Goal: Information Seeking & Learning: Compare options

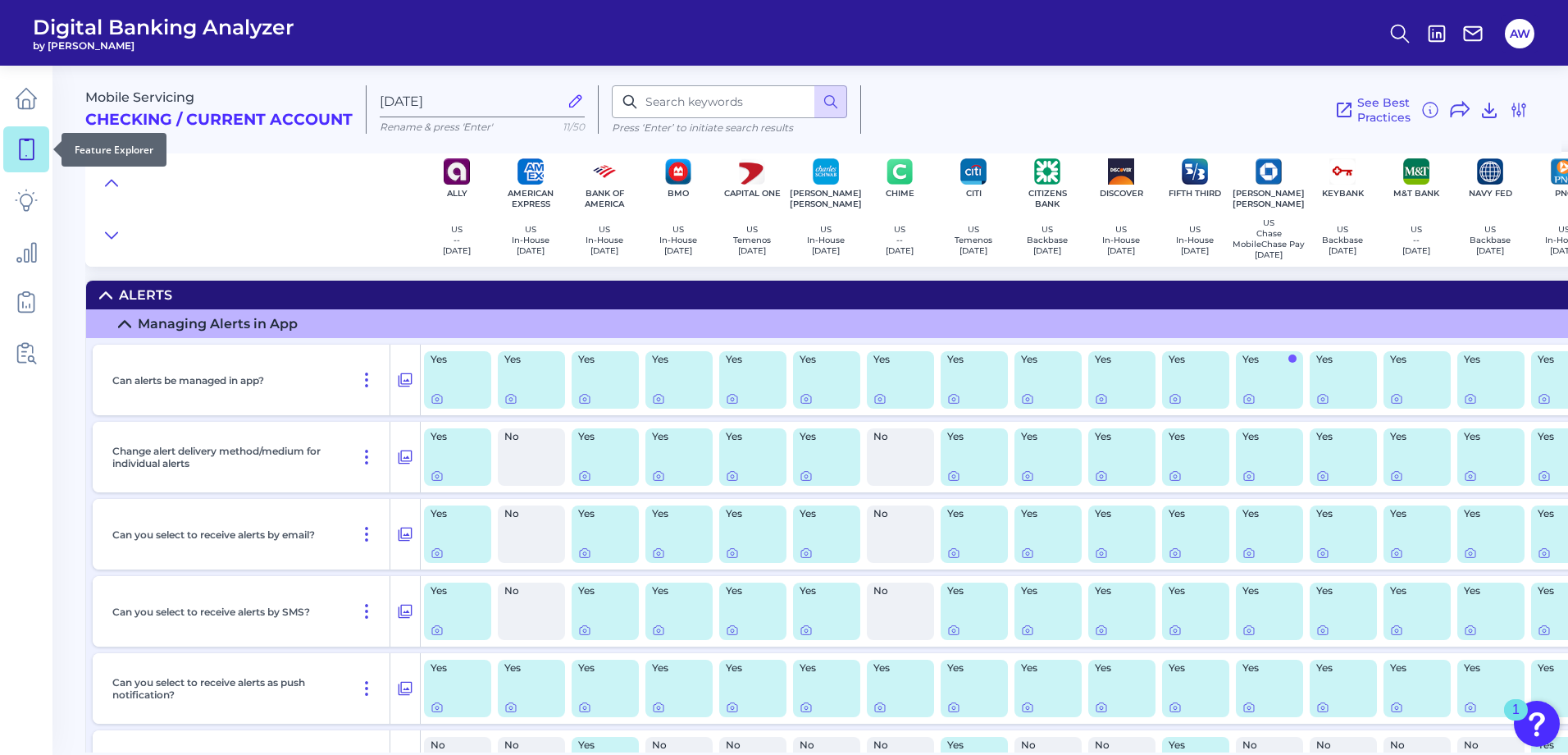
click at [26, 148] on icon at bounding box center [26, 149] width 23 height 23
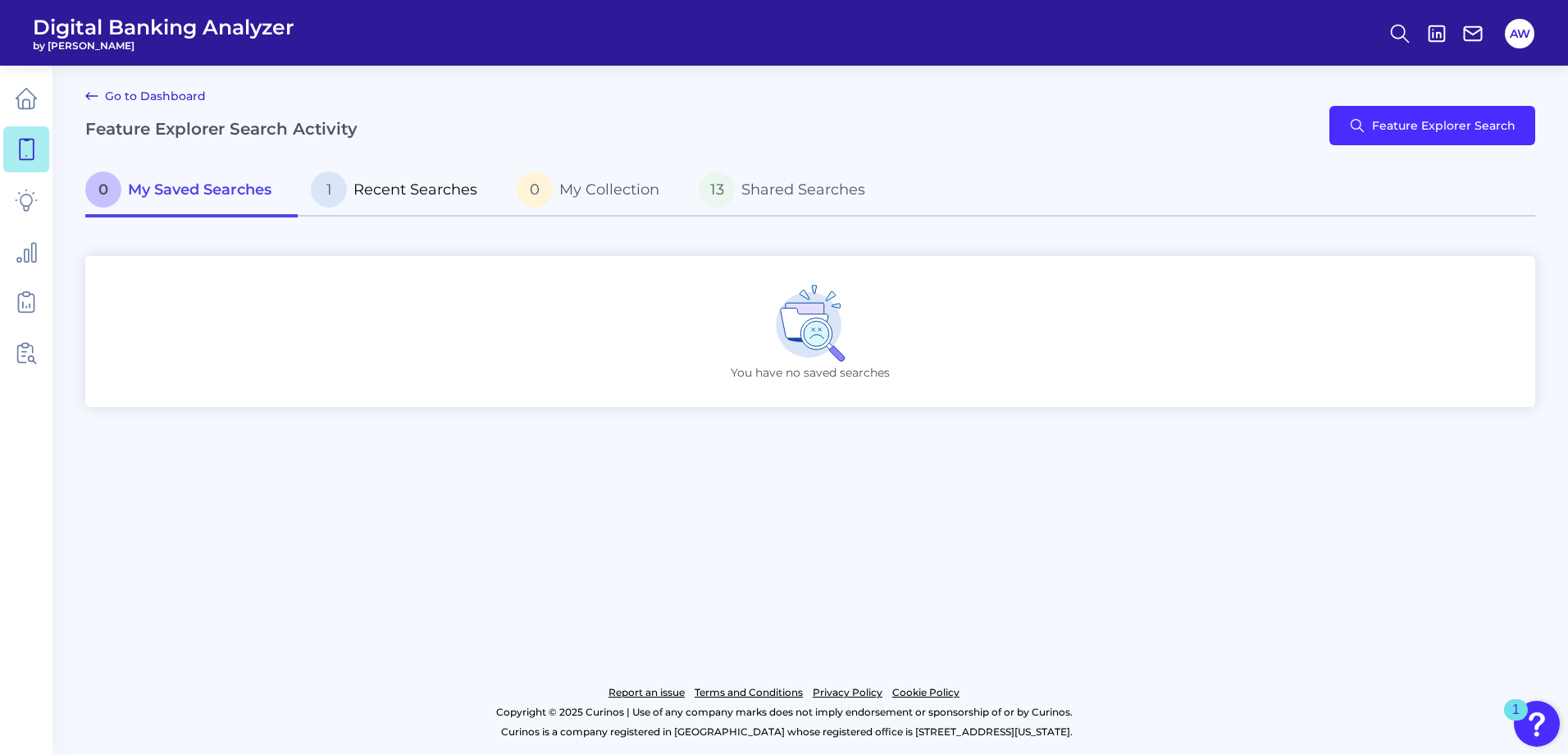
click at [330, 193] on span "1" at bounding box center [329, 189] width 36 height 36
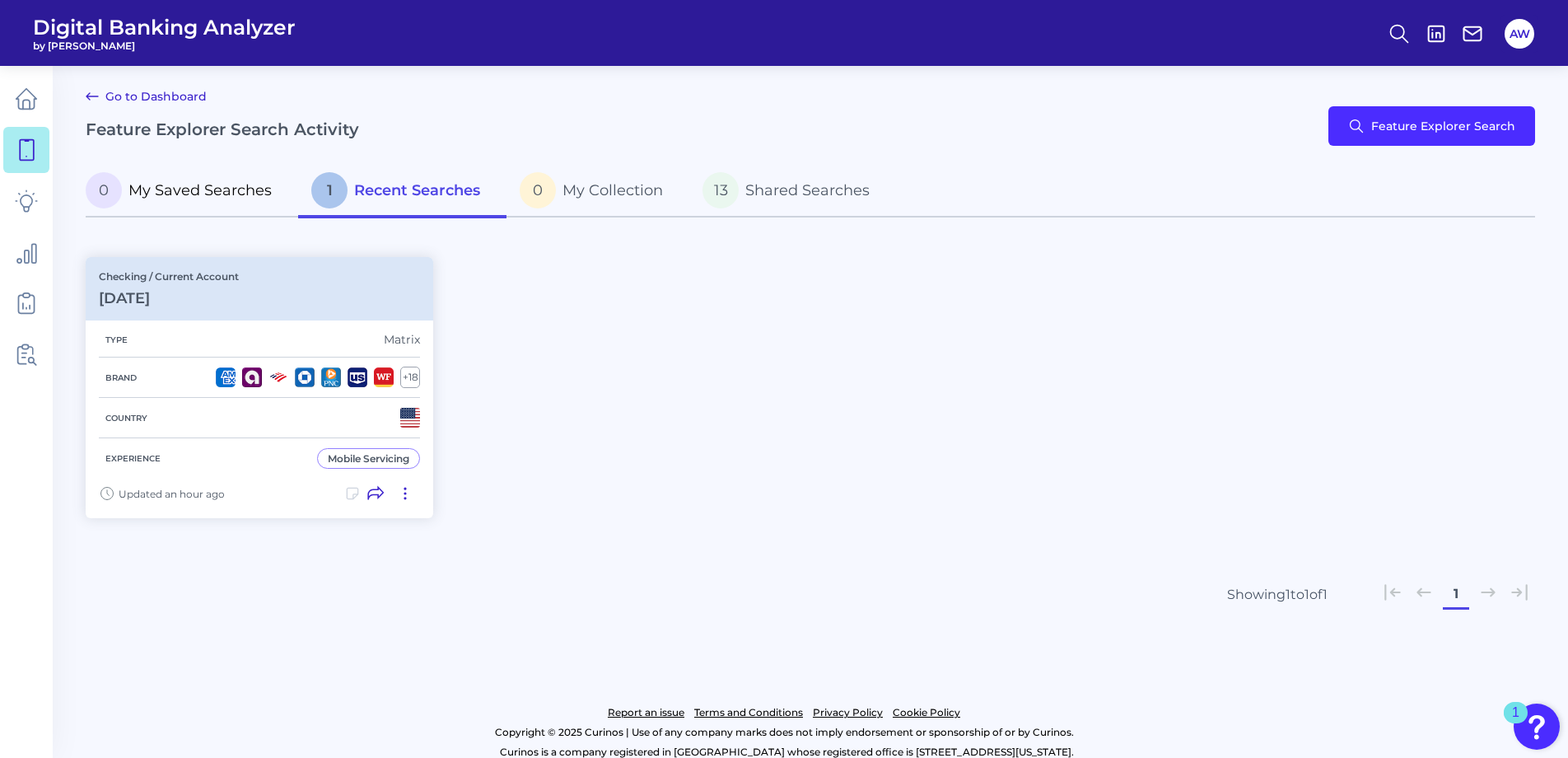
click at [209, 188] on span "My Saved Searches" at bounding box center [200, 190] width 143 height 18
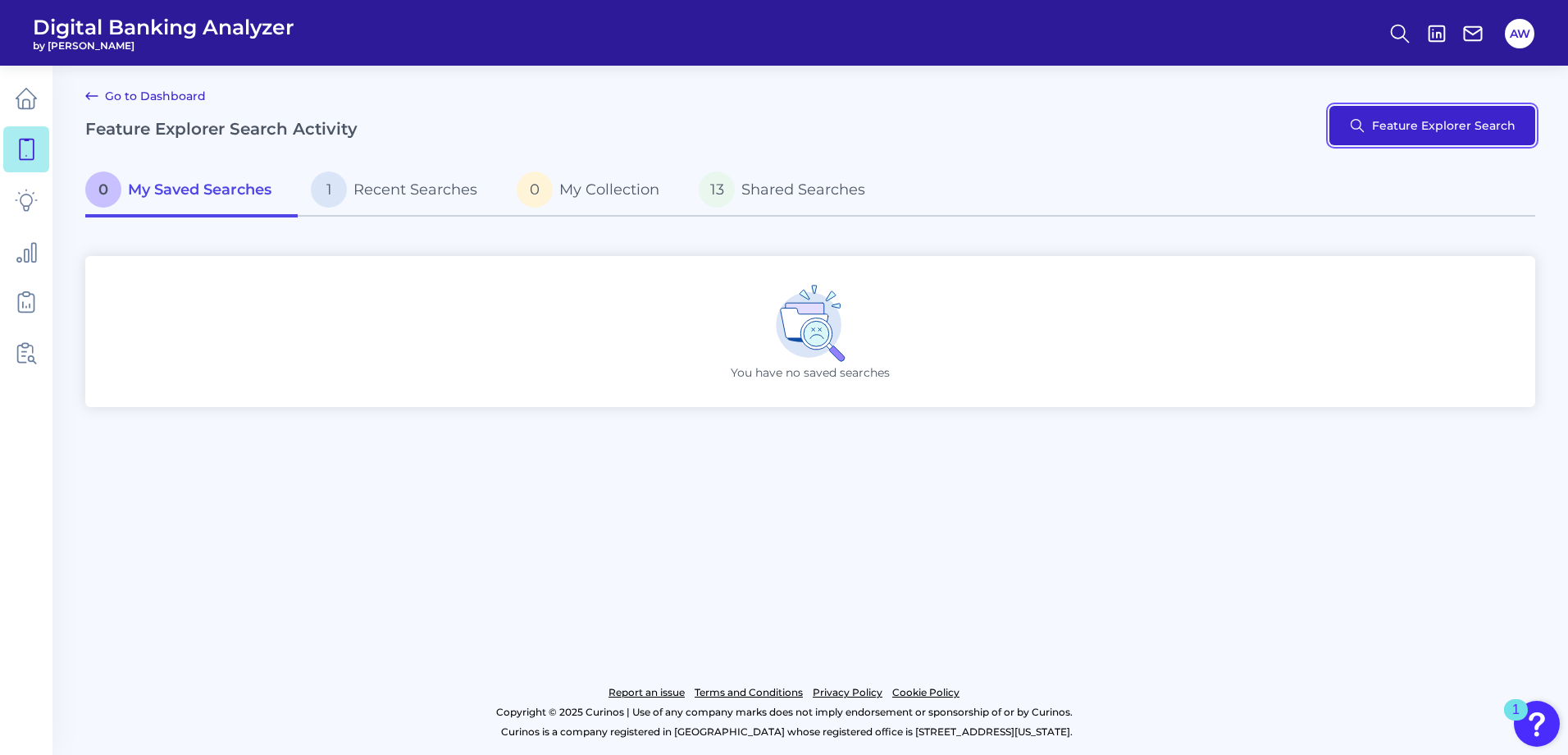
click at [1385, 118] on button "Feature Explorer Search" at bounding box center [1431, 125] width 206 height 39
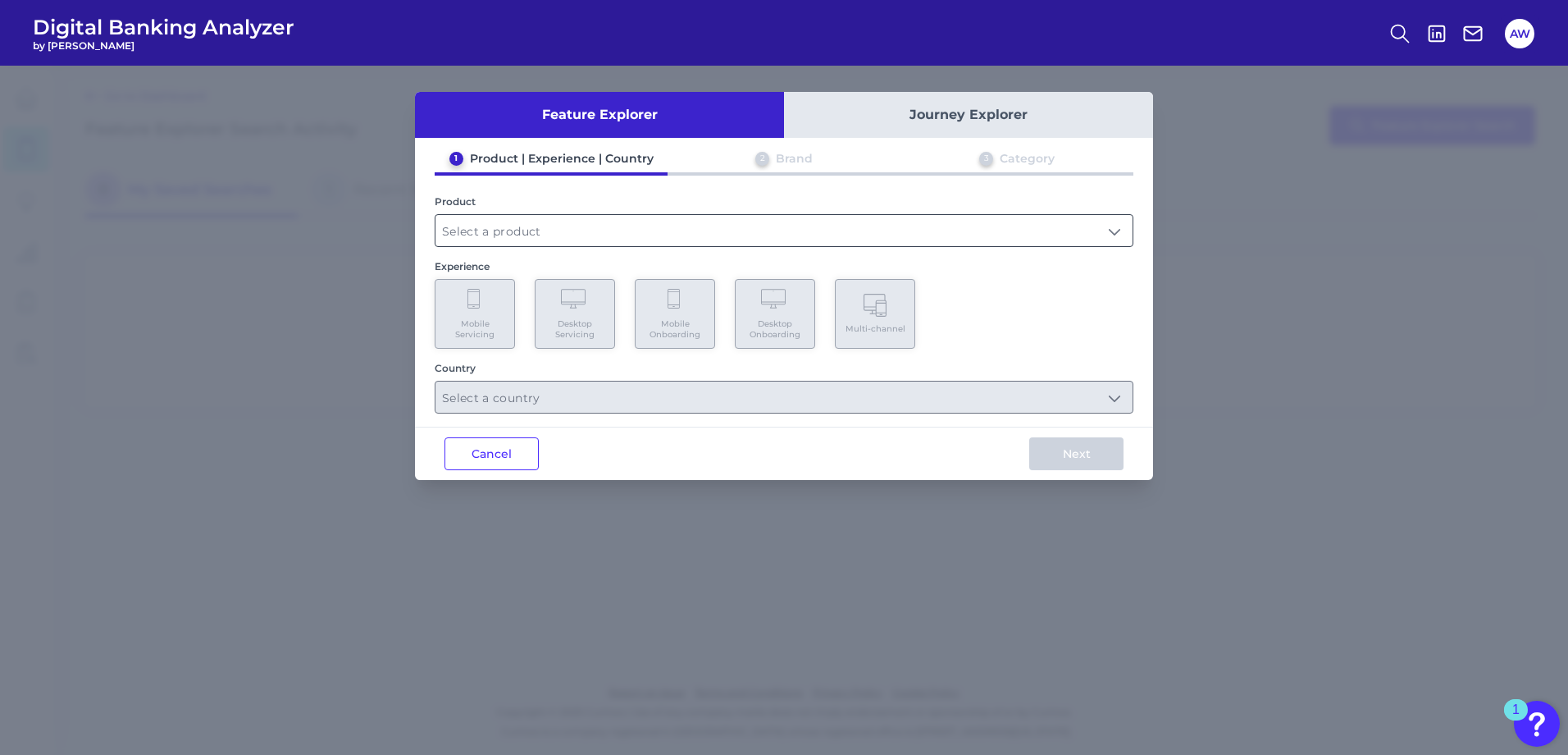
click at [829, 231] on input "text" at bounding box center [784, 231] width 697 height 32
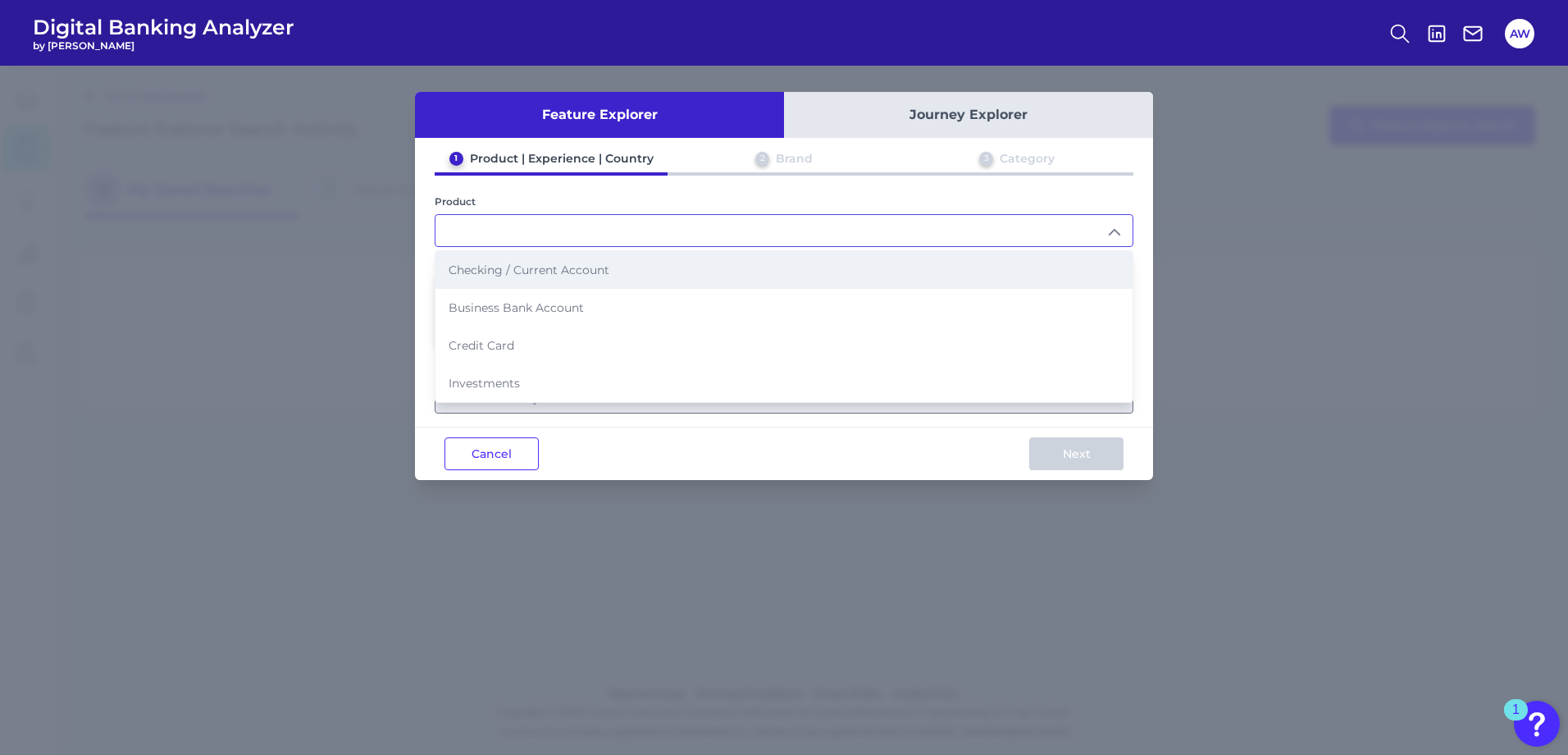
click at [641, 269] on li "Checking / Current Account" at bounding box center [784, 269] width 697 height 37
type input "Checking / Current Account"
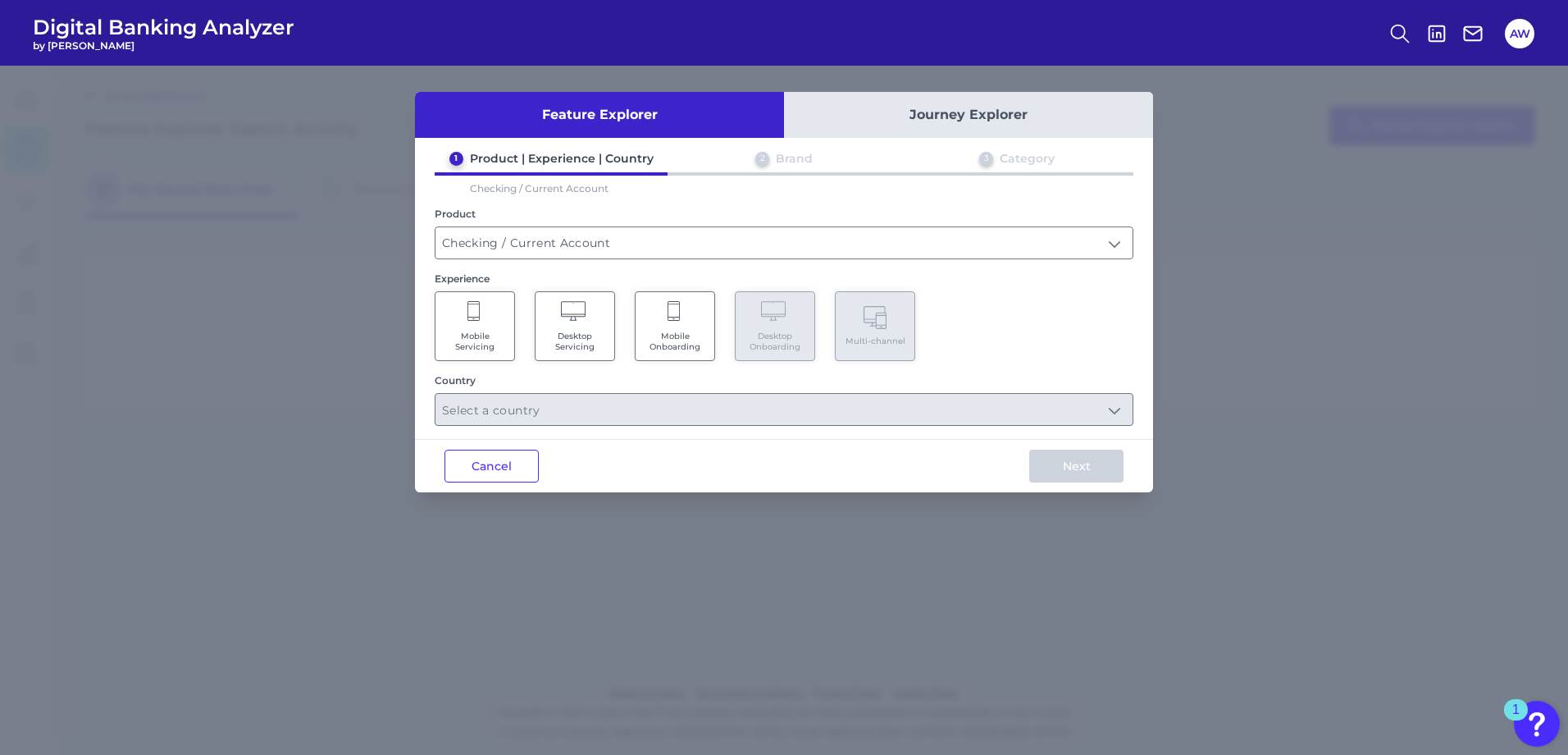
click at [491, 347] on span "Mobile Servicing" at bounding box center [475, 341] width 62 height 21
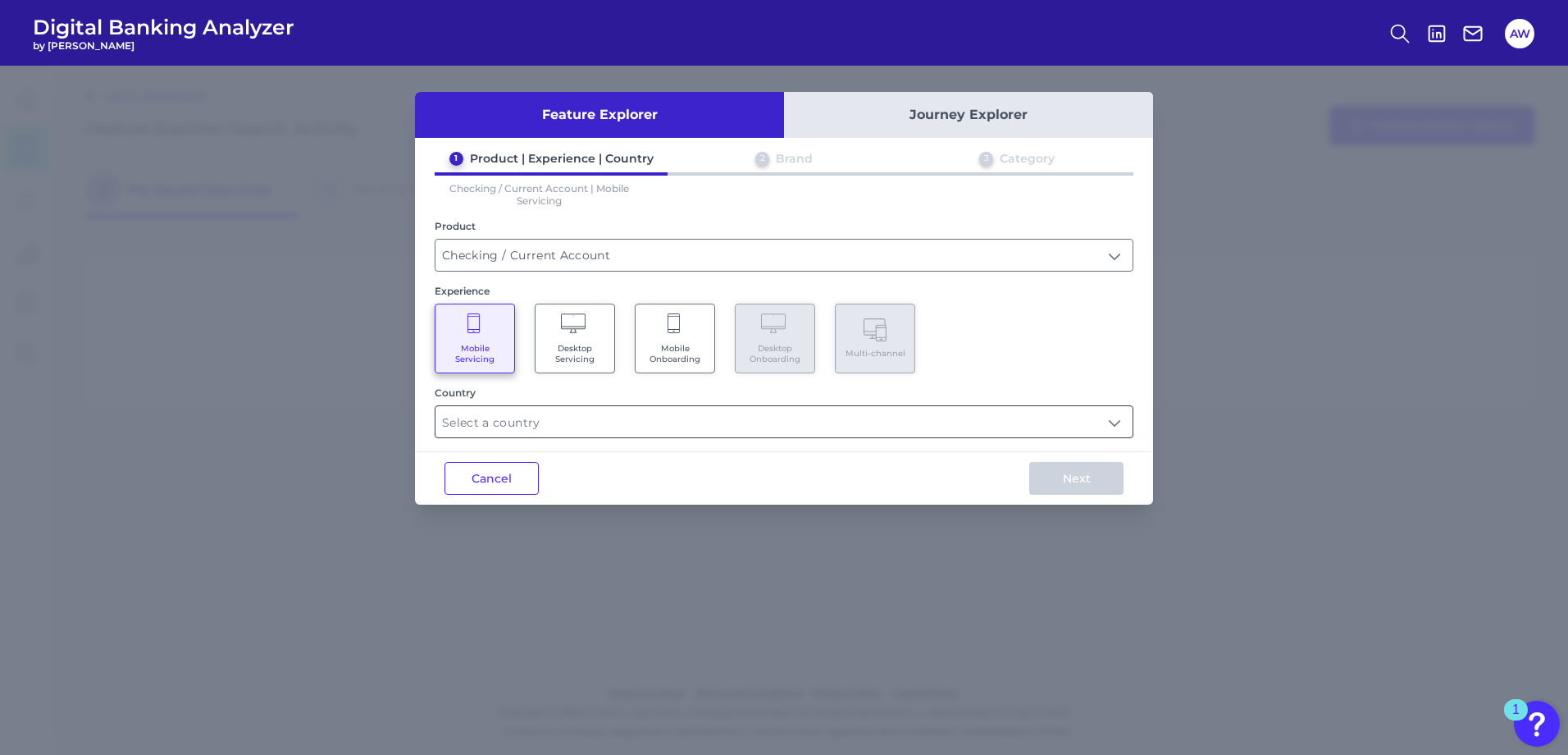
click at [525, 418] on input "text" at bounding box center [784, 421] width 697 height 32
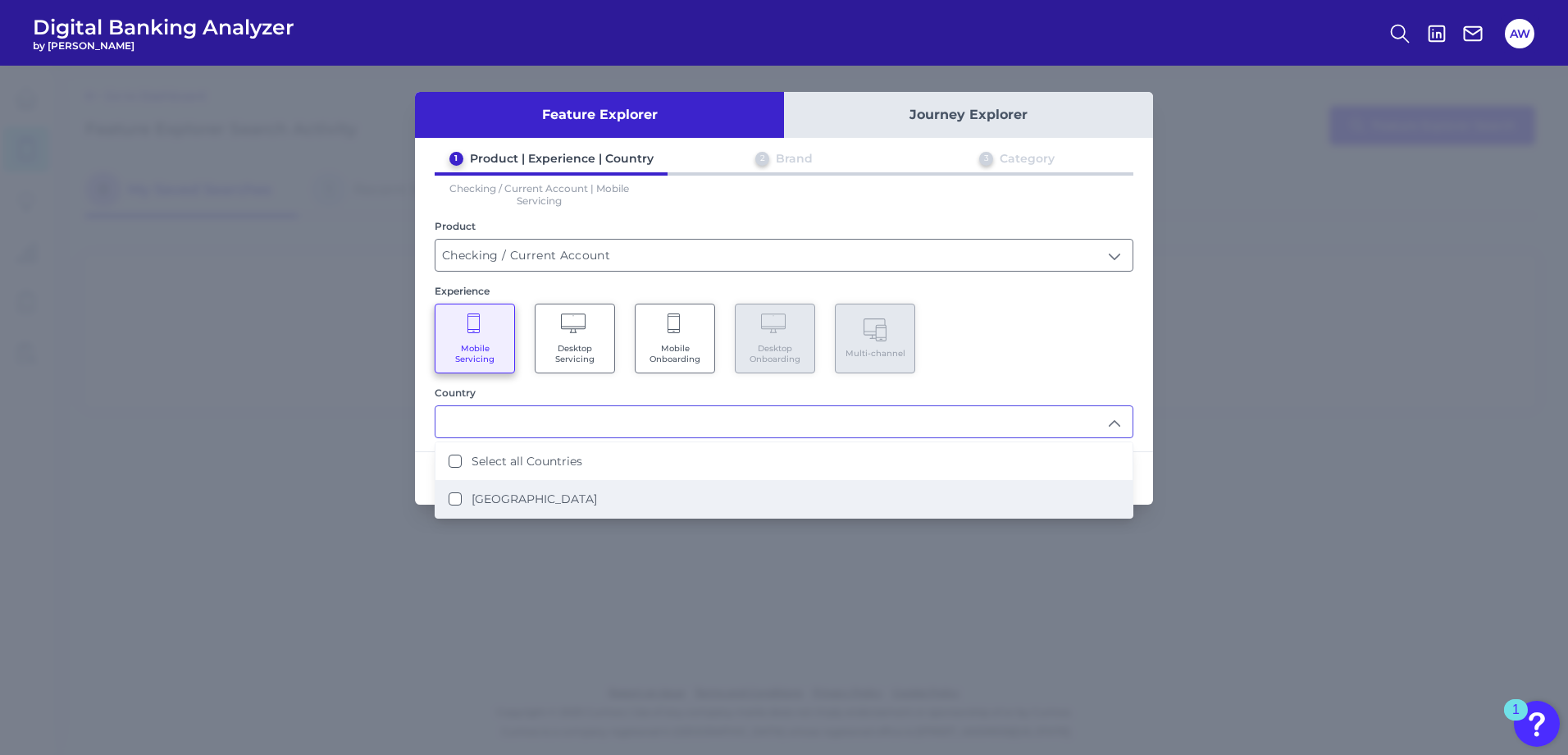
click at [504, 501] on label "[GEOGRAPHIC_DATA]" at bounding box center [534, 498] width 125 height 14
type input "Select all Countries"
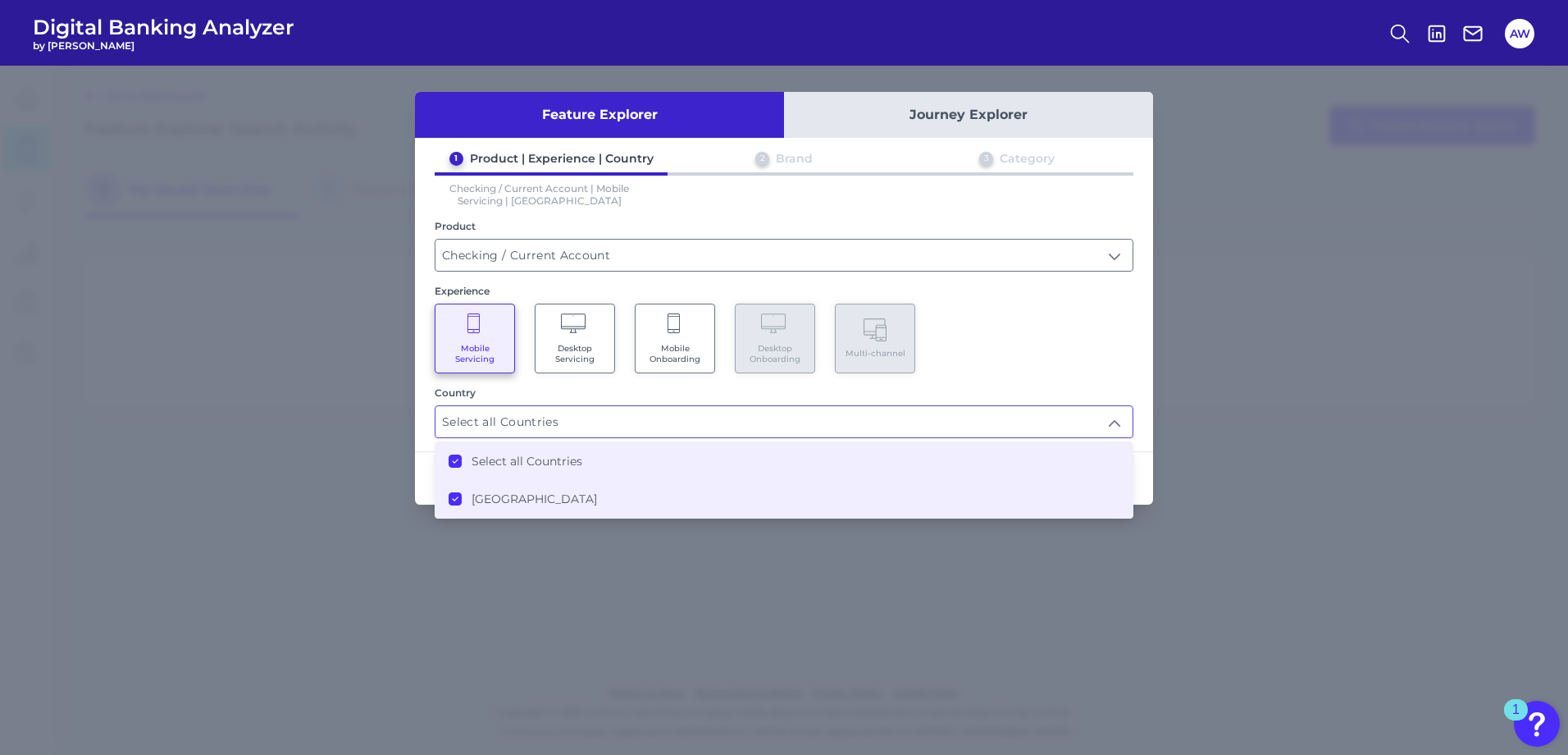
drag, startPoint x: 1076, startPoint y: 326, endPoint x: 1072, endPoint y: 342, distance: 16.5
click at [1077, 326] on div "Mobile Servicing Desktop Servicing Mobile Onboarding Desktop Onboarding Multi-c…" at bounding box center [784, 338] width 698 height 70
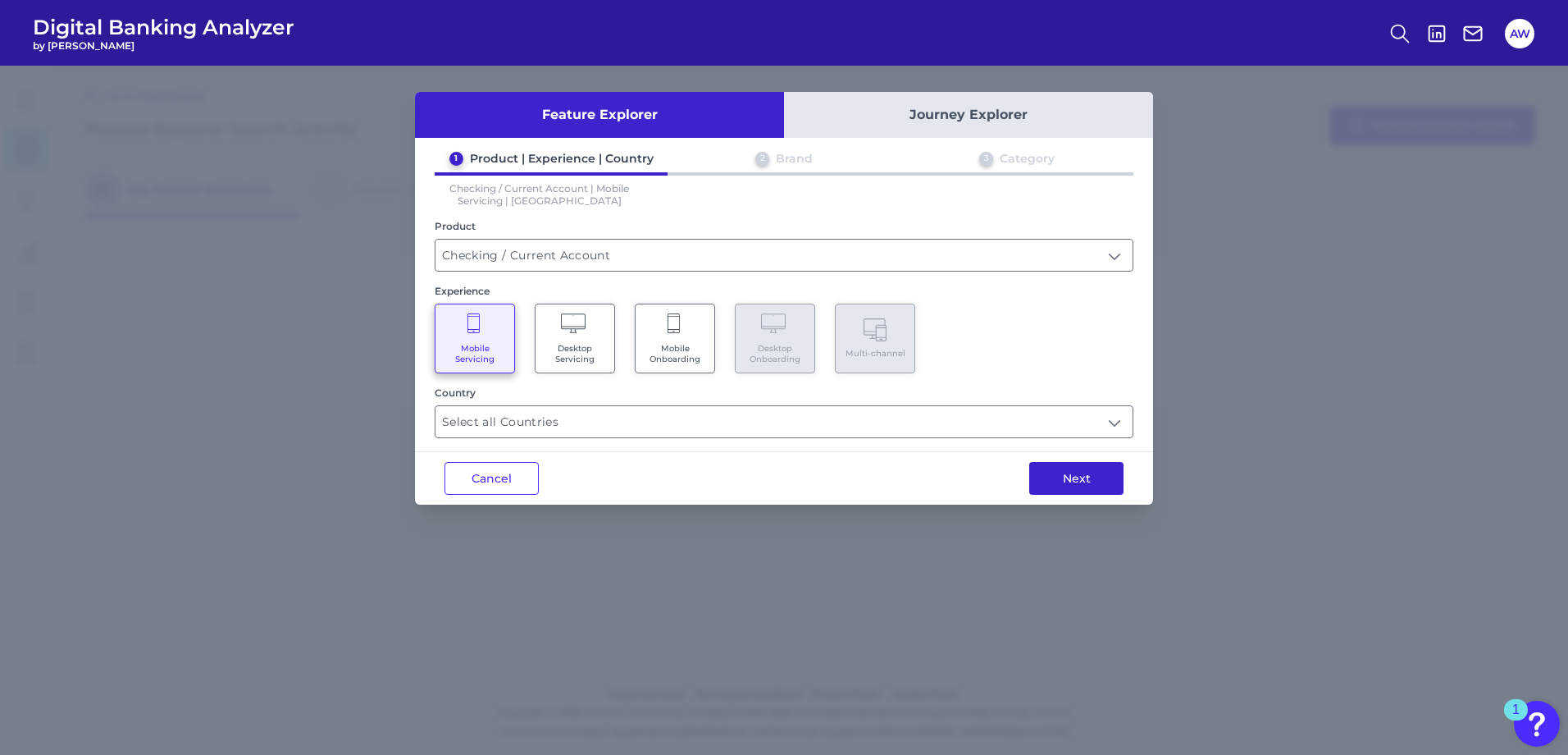
drag, startPoint x: 1073, startPoint y: 496, endPoint x: 1068, endPoint y: 489, distance: 8.6
click at [1074, 495] on div "Next" at bounding box center [1076, 477] width 153 height 53
click at [1065, 482] on button "Next" at bounding box center [1076, 478] width 95 height 33
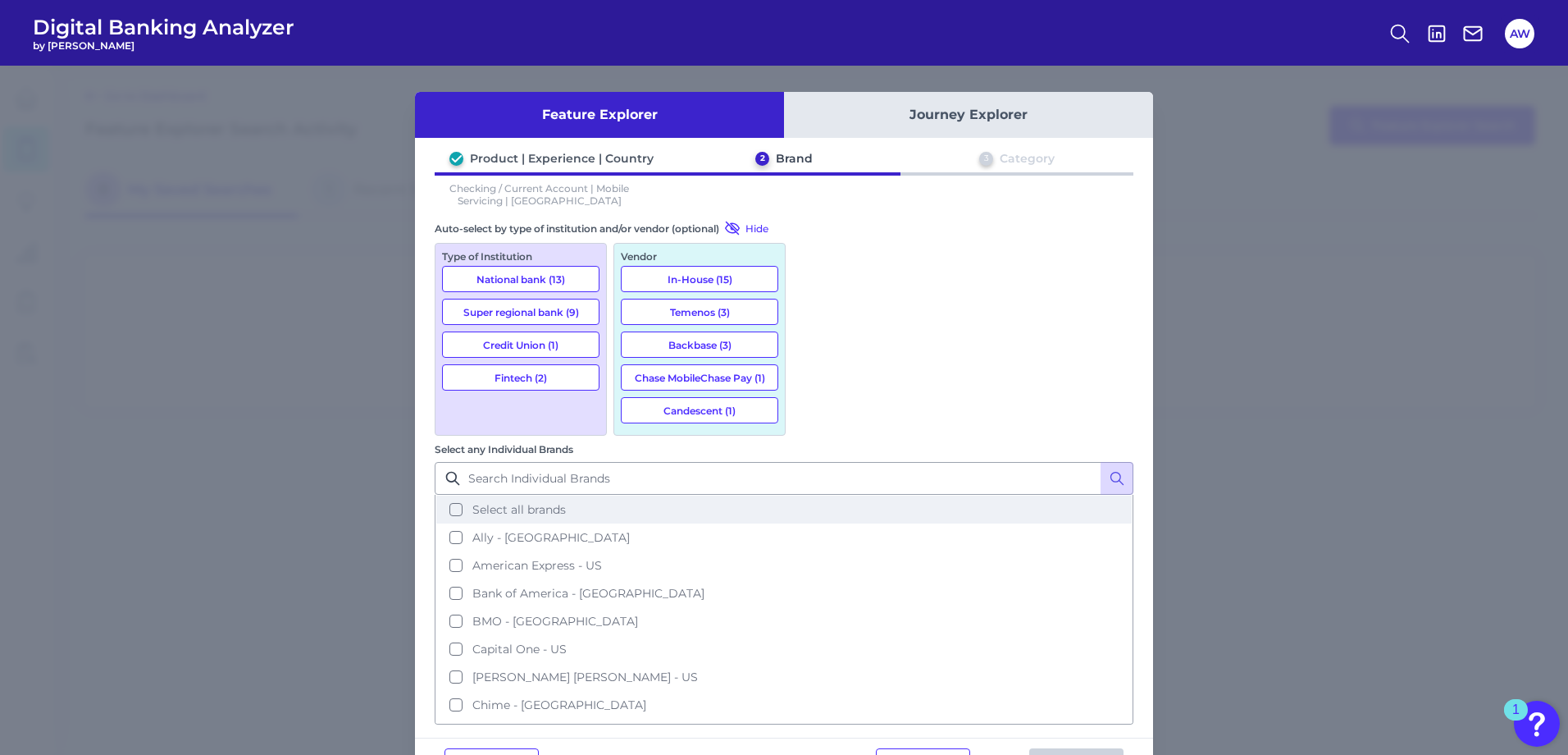
click at [808, 496] on button "Select all brands" at bounding box center [784, 509] width 696 height 28
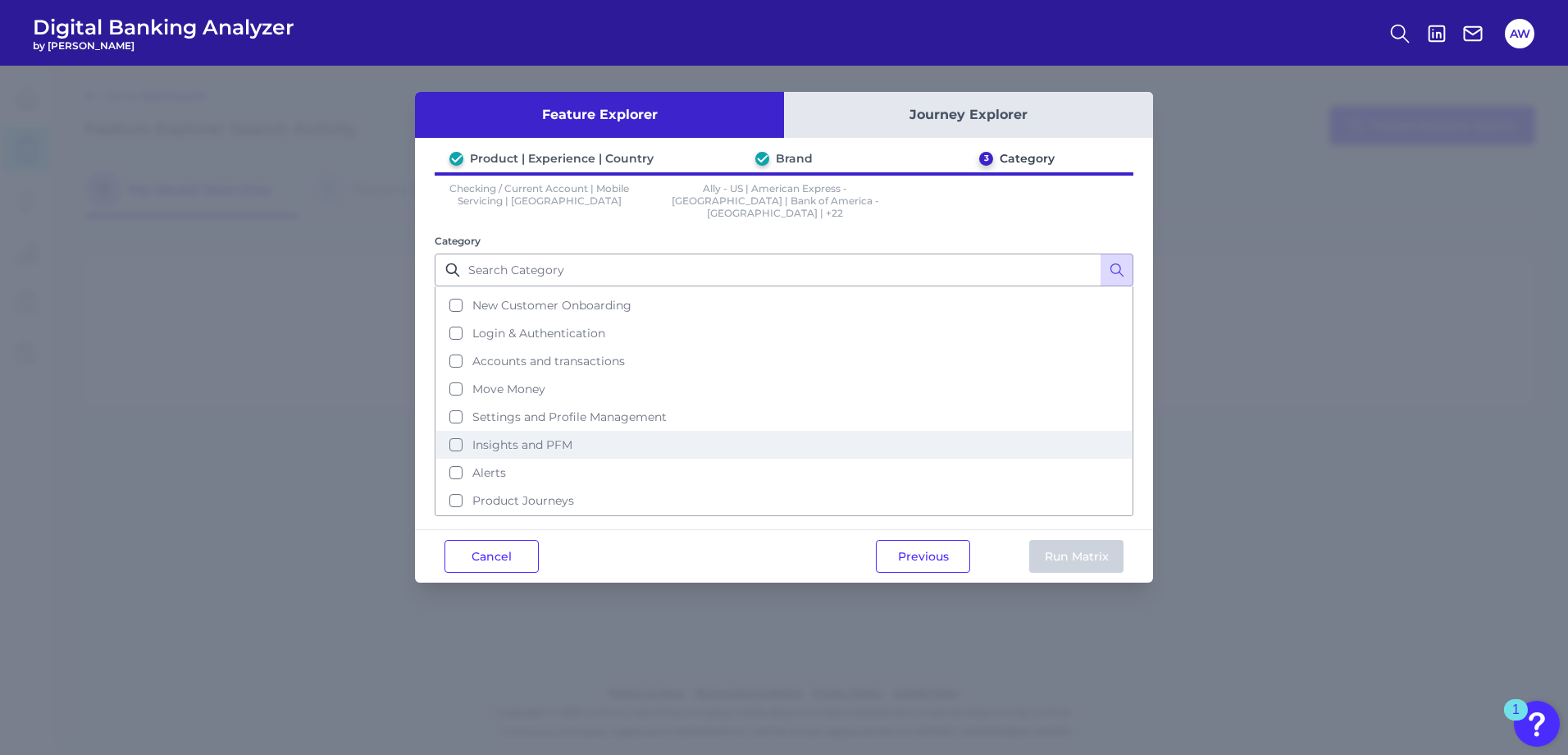
scroll to position [79, 0]
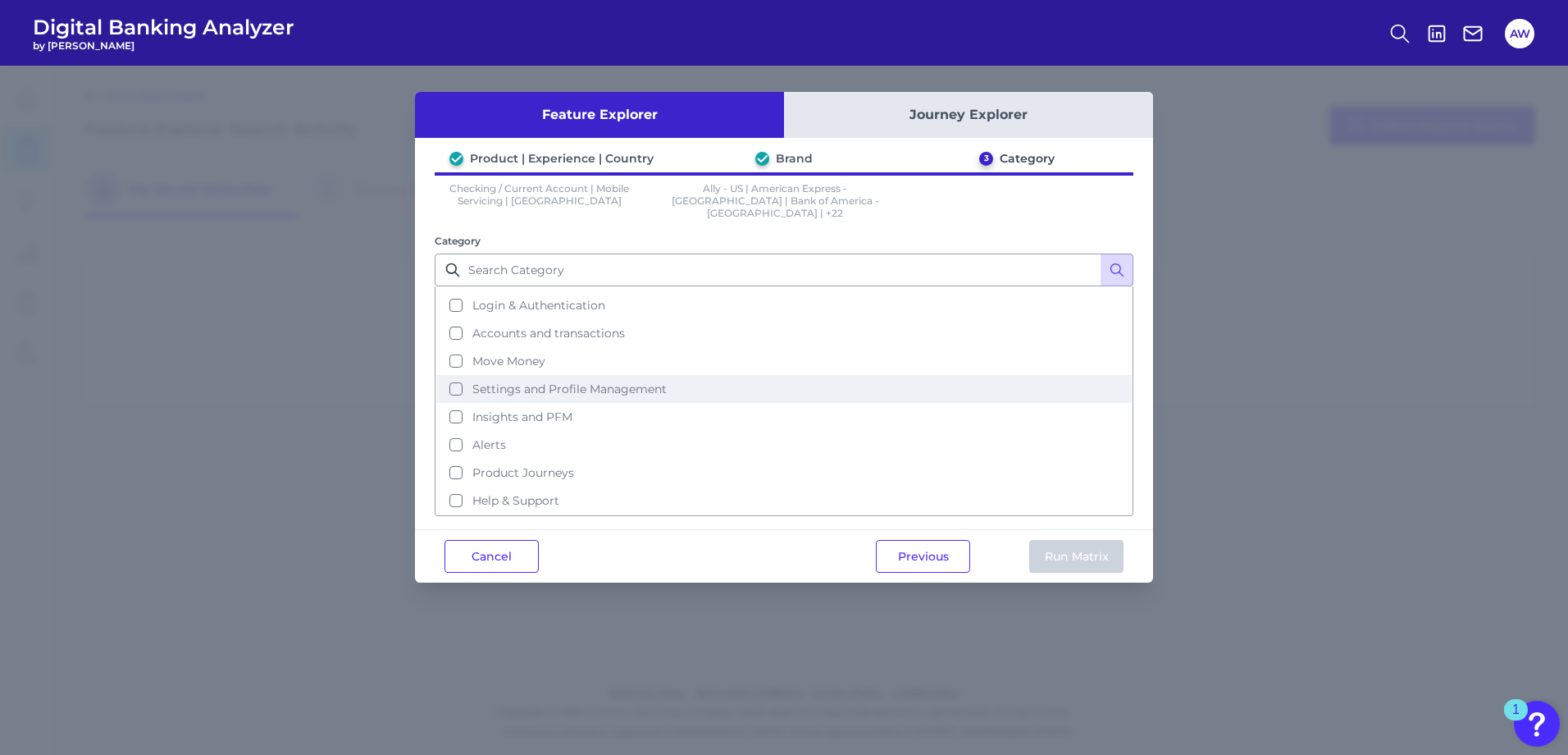
click at [530, 382] on span "Settings and Profile Management" at bounding box center [569, 389] width 194 height 14
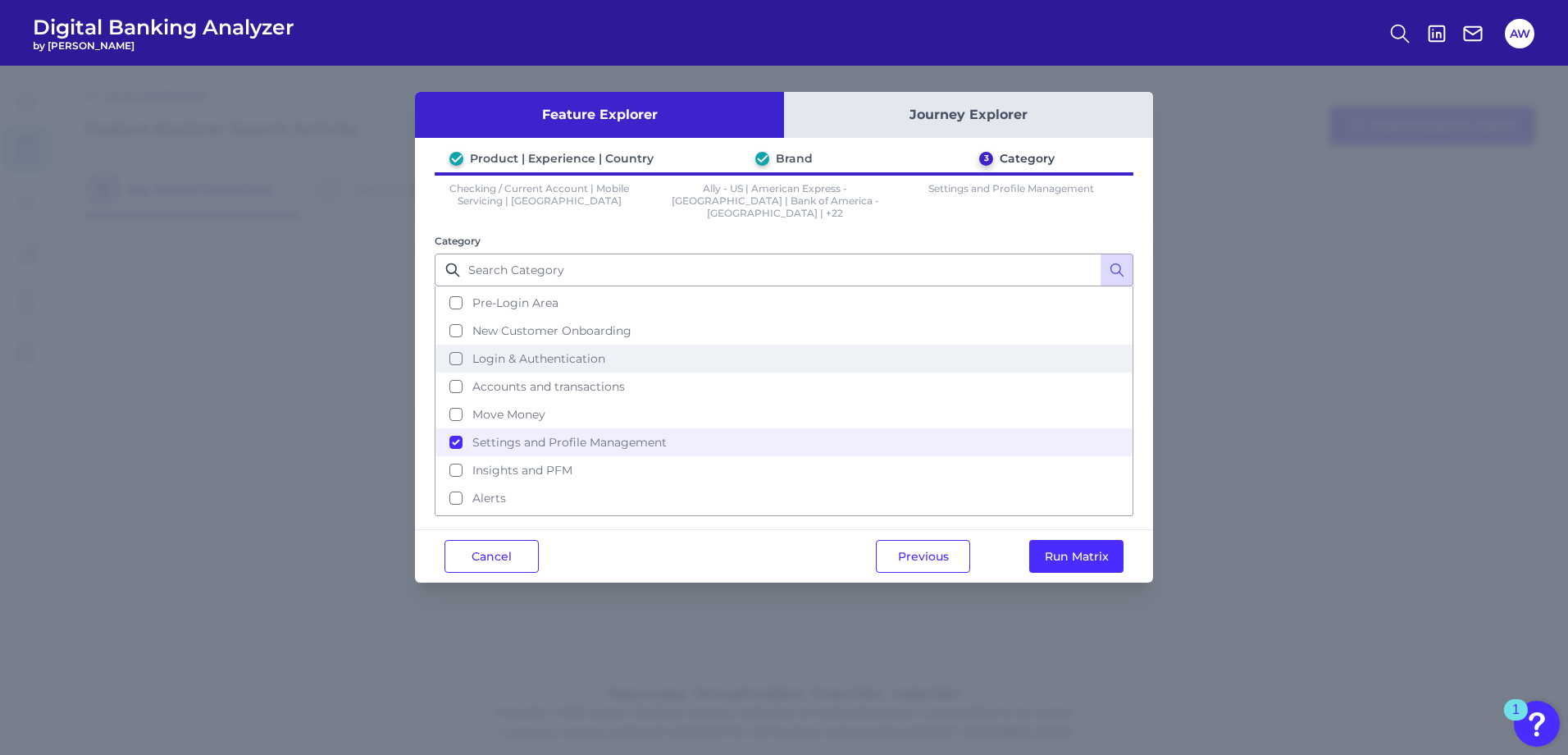
scroll to position [0, 0]
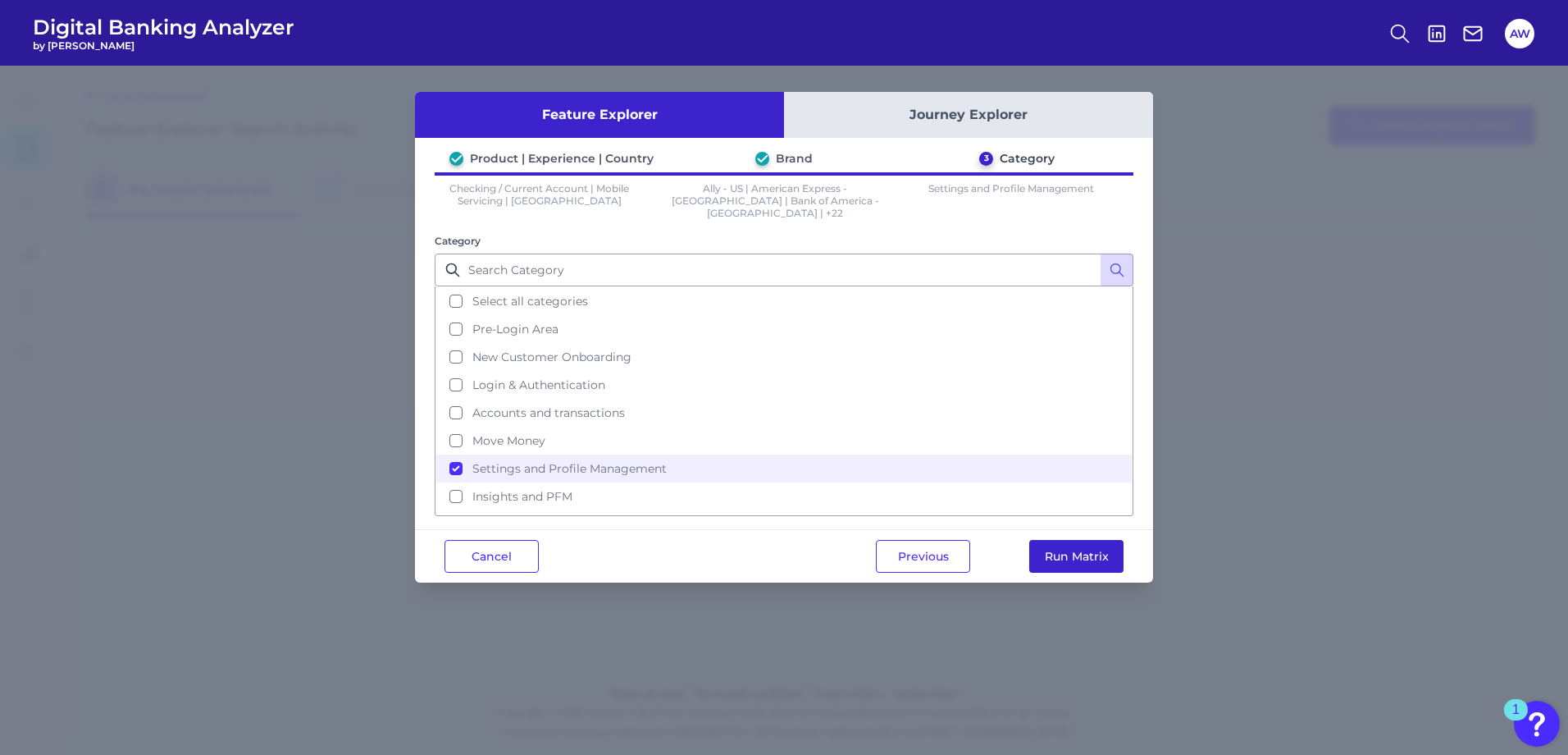
click at [1081, 544] on button "Run Matrix" at bounding box center [1076, 556] width 95 height 33
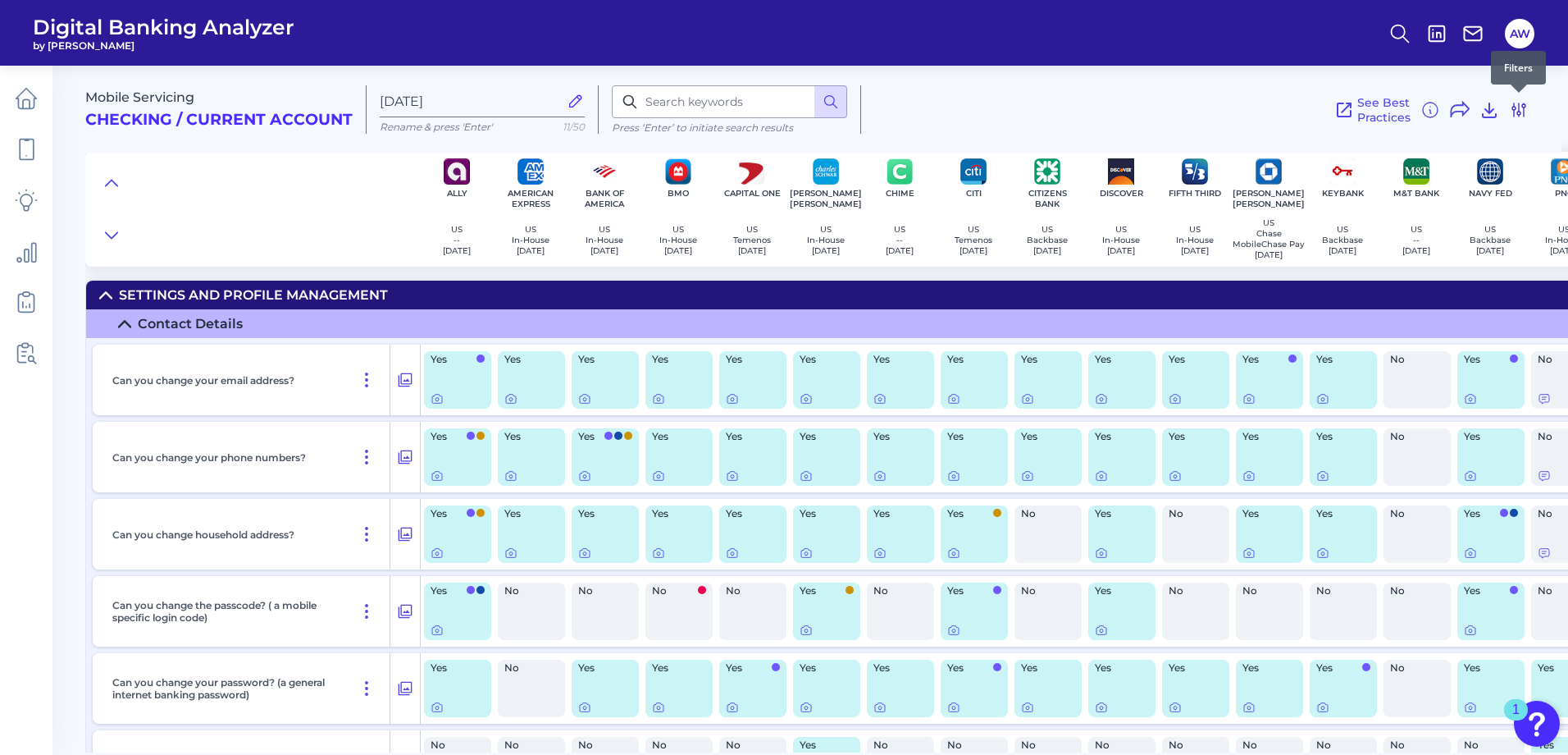
click at [1524, 111] on icon at bounding box center [1518, 110] width 20 height 20
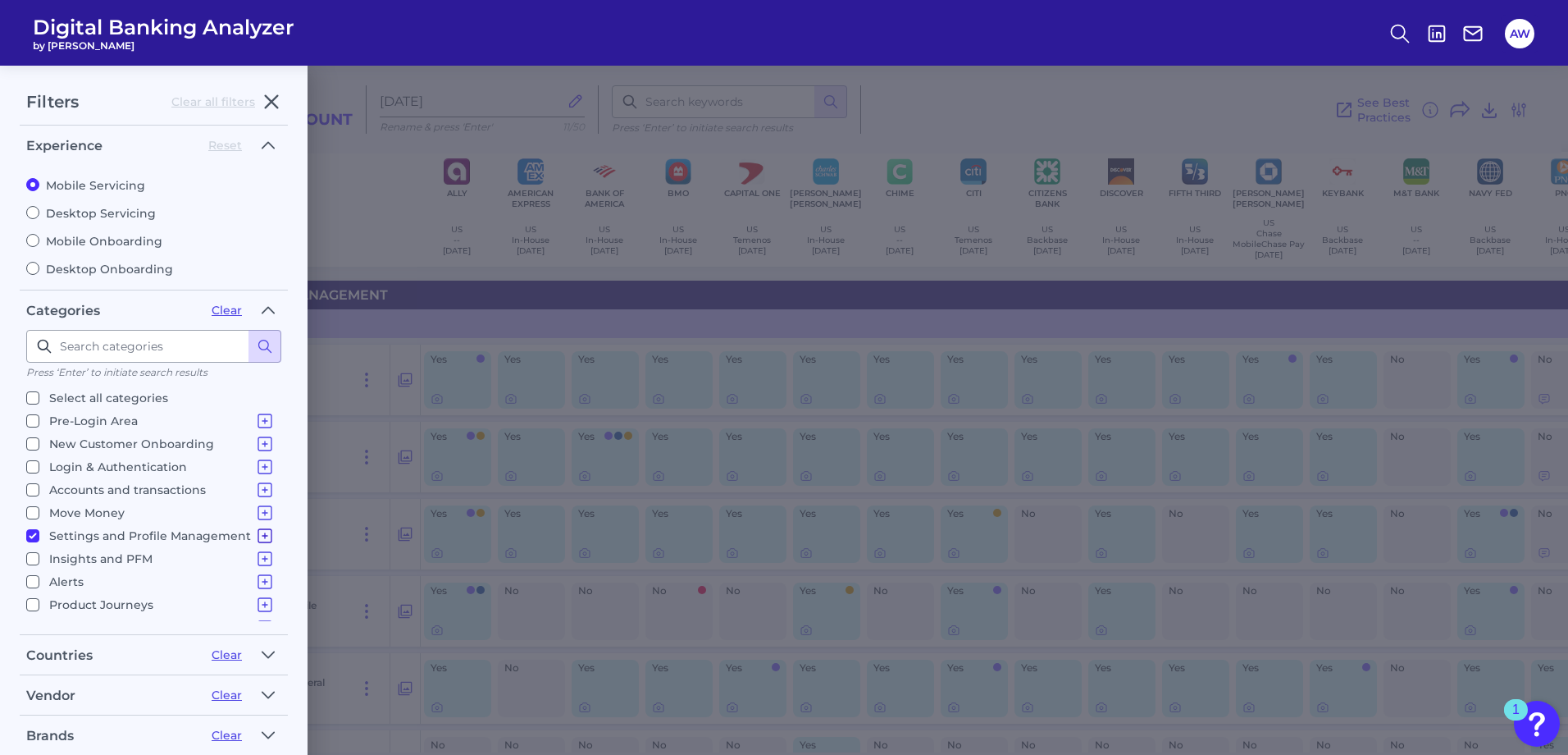
click at [255, 532] on icon at bounding box center [265, 535] width 20 height 20
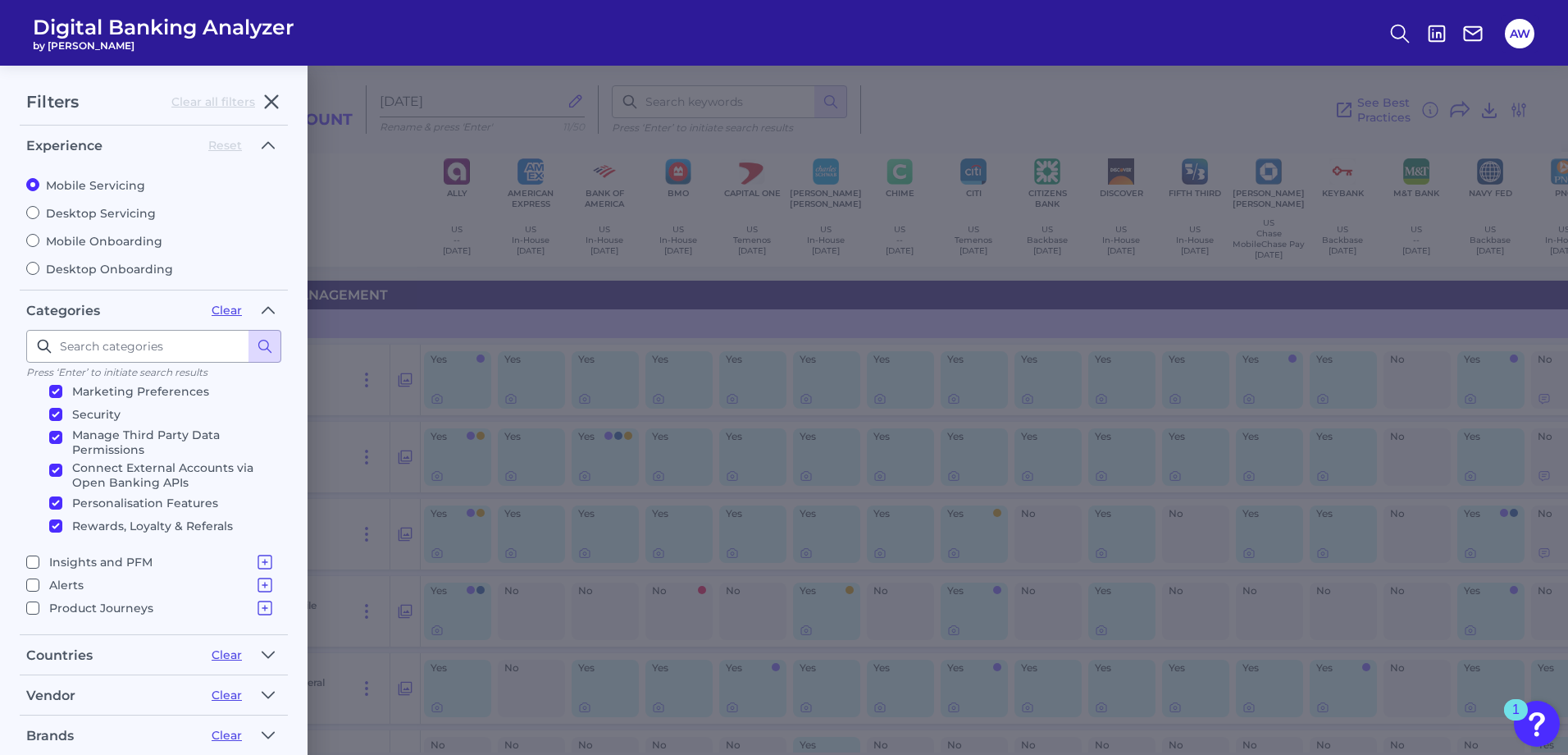
scroll to position [220, 0]
click at [255, 541] on icon at bounding box center [265, 542] width 20 height 20
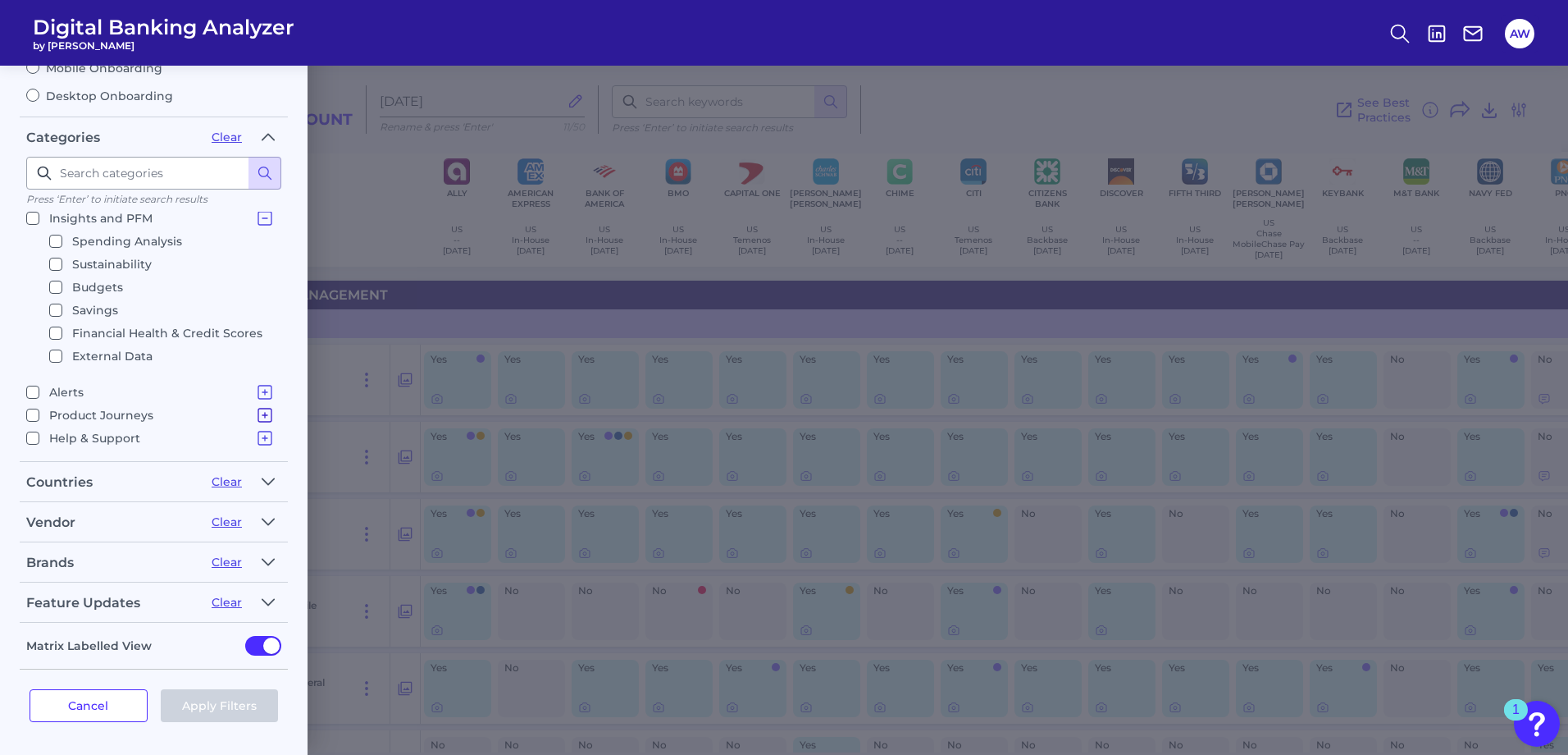
click at [255, 412] on icon at bounding box center [265, 414] width 20 height 20
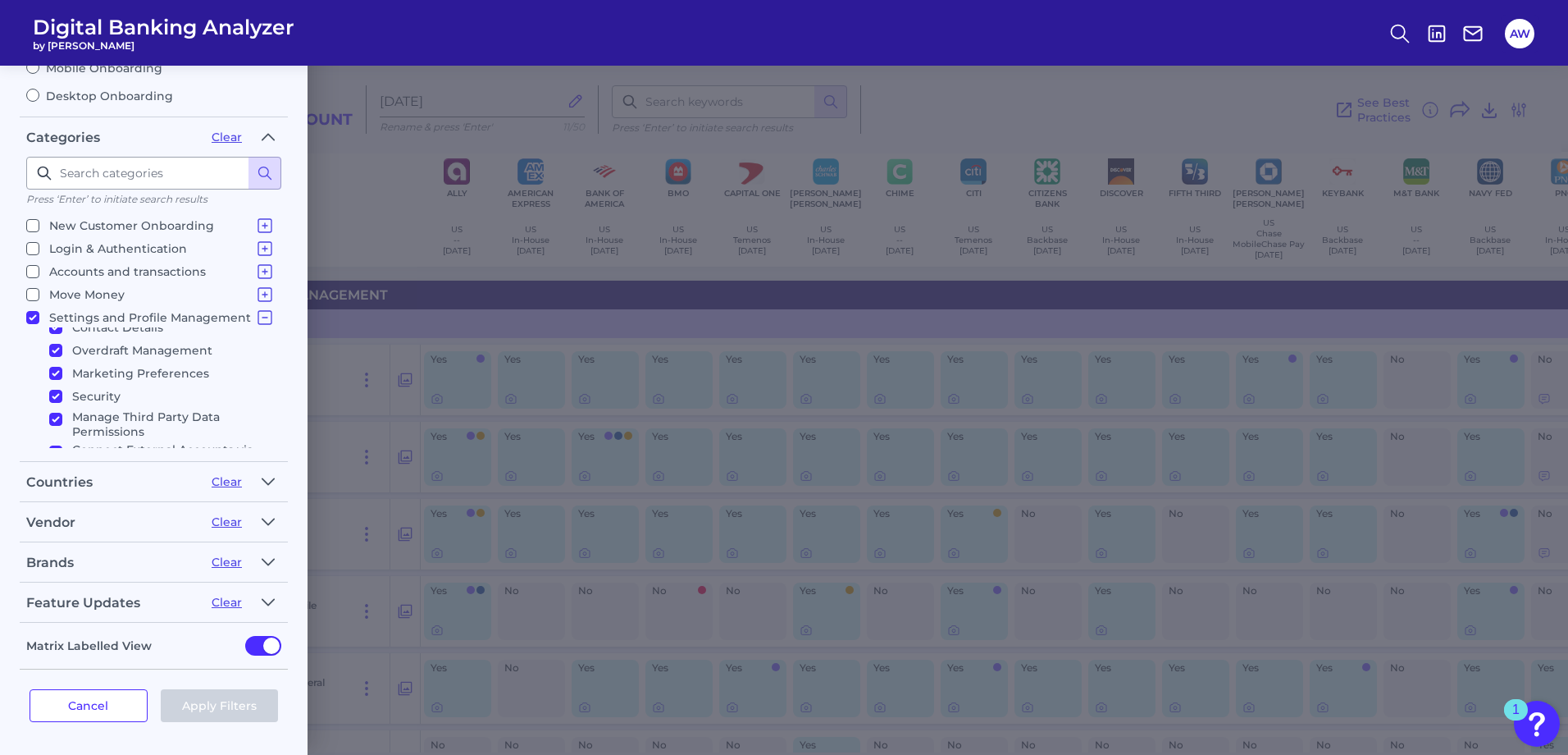
scroll to position [0, 0]
click at [259, 245] on icon at bounding box center [265, 248] width 20 height 20
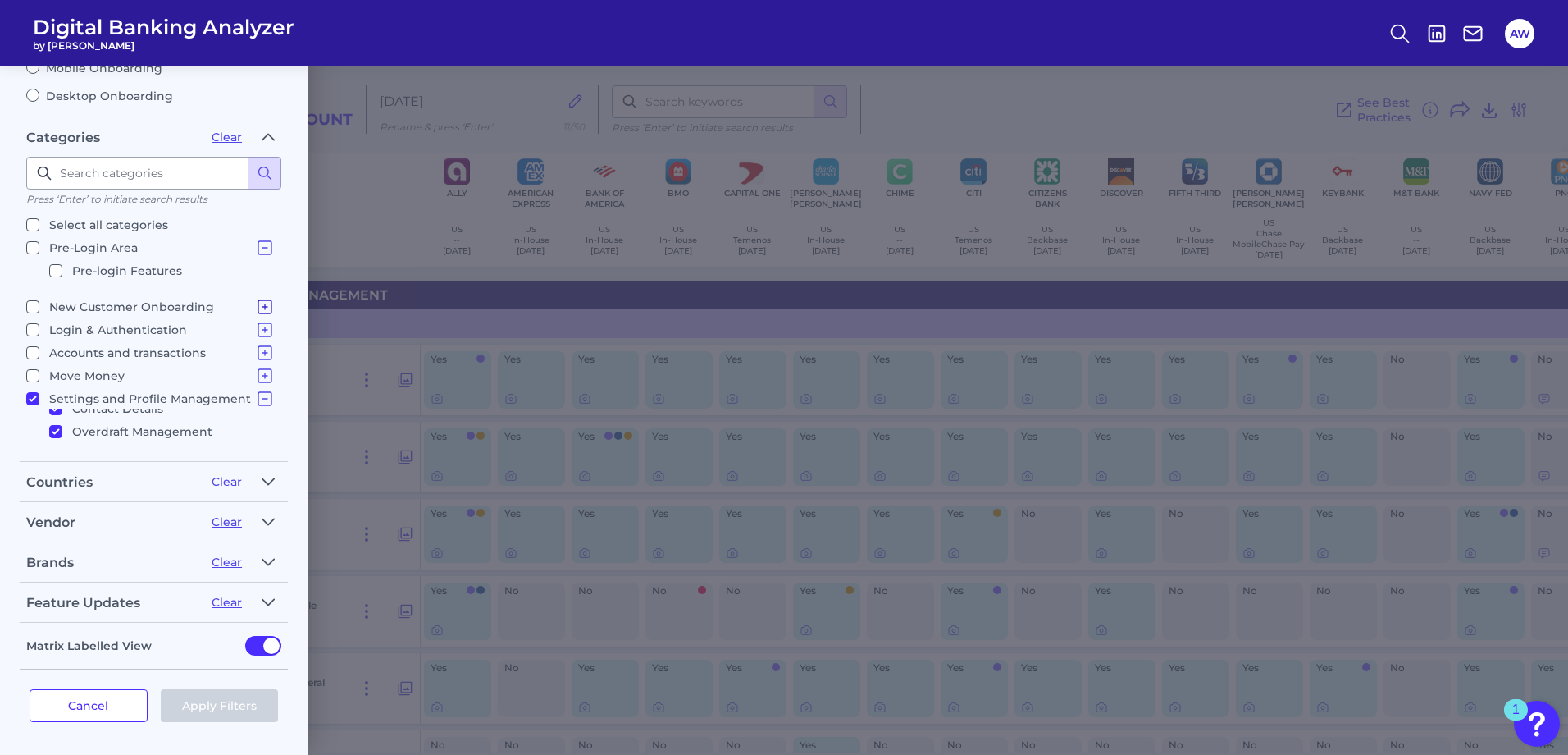
click at [257, 305] on icon at bounding box center [265, 306] width 20 height 20
click at [255, 362] on icon at bounding box center [265, 366] width 20 height 20
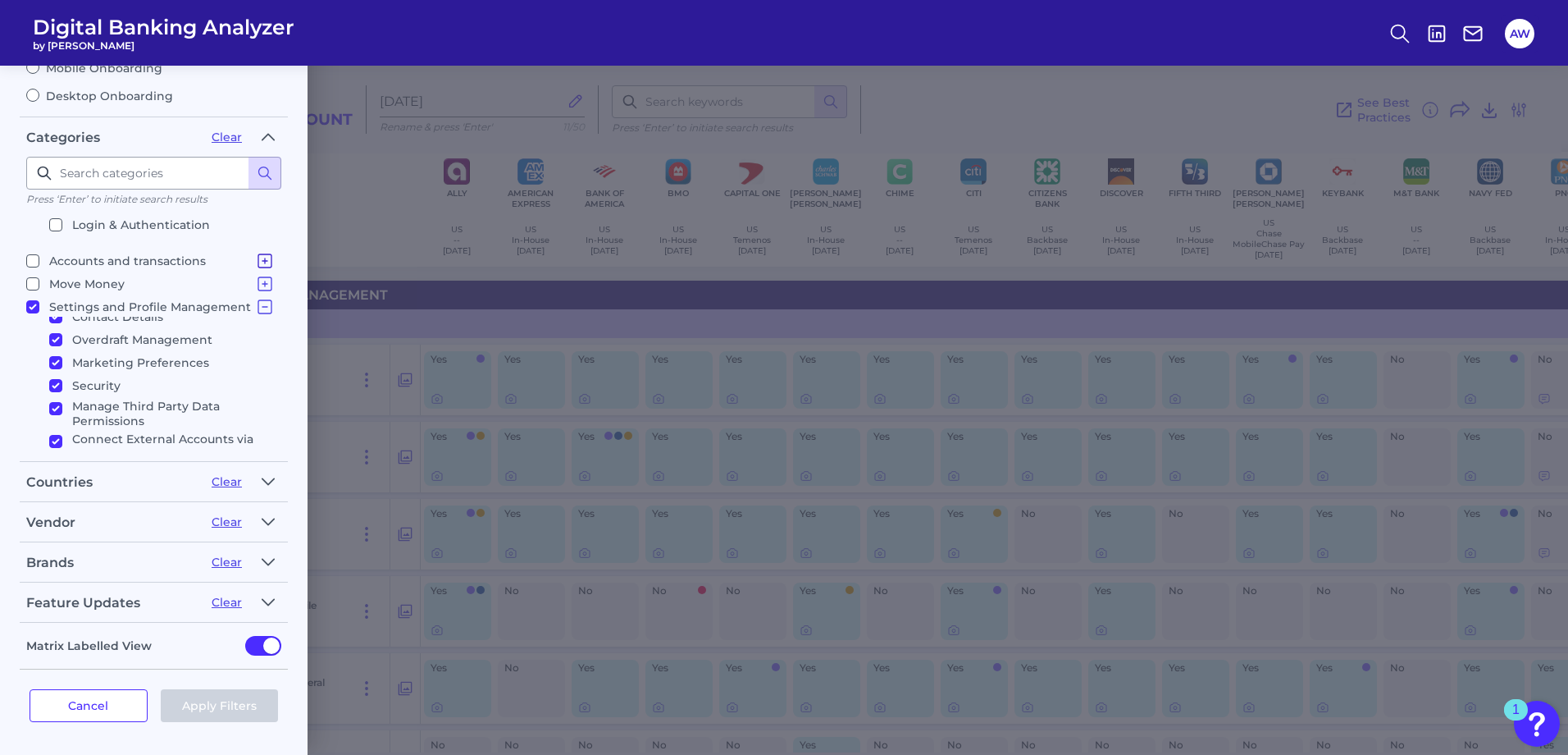
click at [255, 260] on icon at bounding box center [265, 260] width 20 height 20
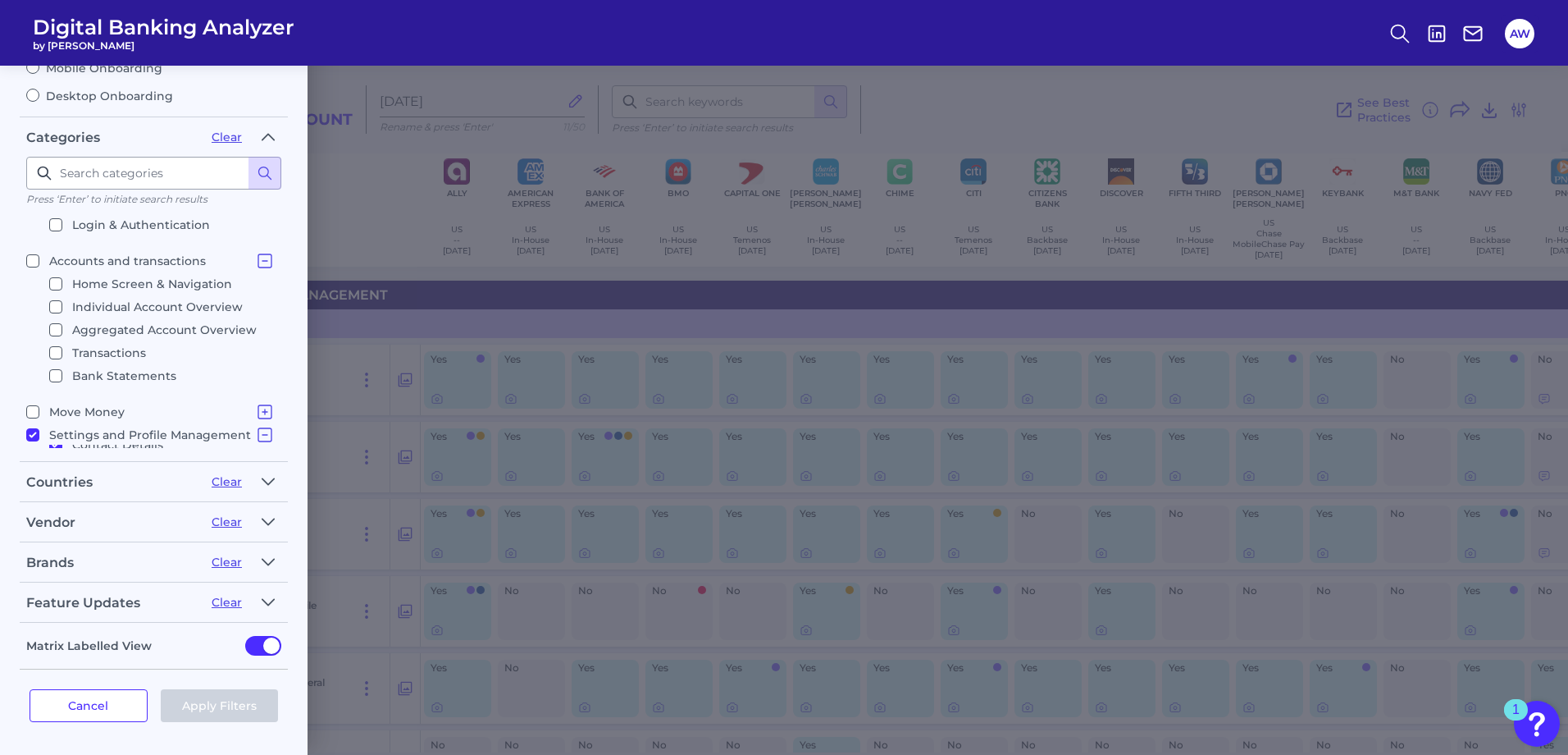
click at [56, 309] on input "Individual Account Overview" at bounding box center [55, 307] width 13 height 13
checkbox input "true"
click at [33, 260] on input "Accounts and transactions Home Screen & Navigation Individual Account Overview …" at bounding box center [33, 261] width 13 height 13
checkbox input "false"
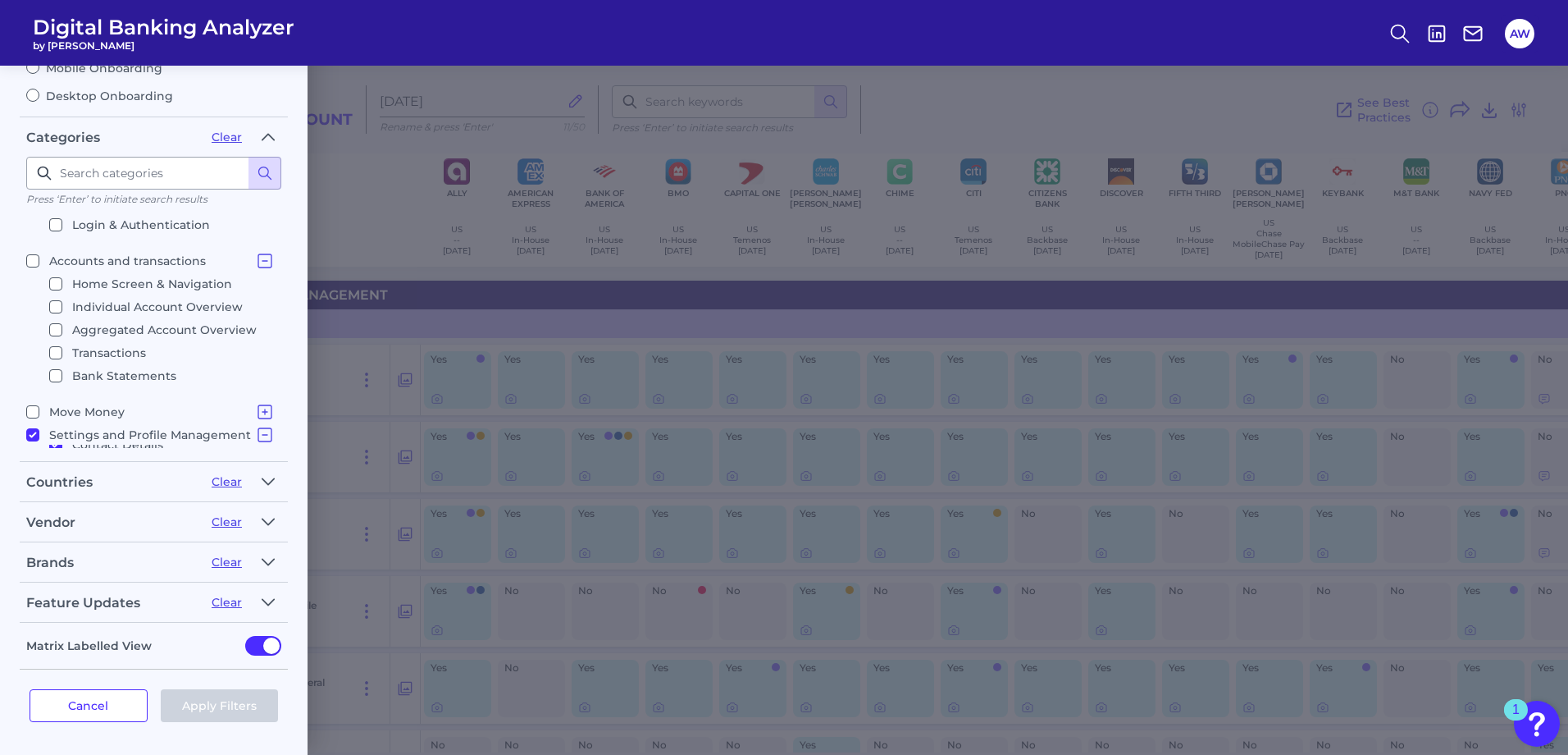
click at [33, 261] on input "Accounts and transactions Home Screen & Navigation Individual Account Overview …" at bounding box center [33, 261] width 13 height 13
checkbox input "true"
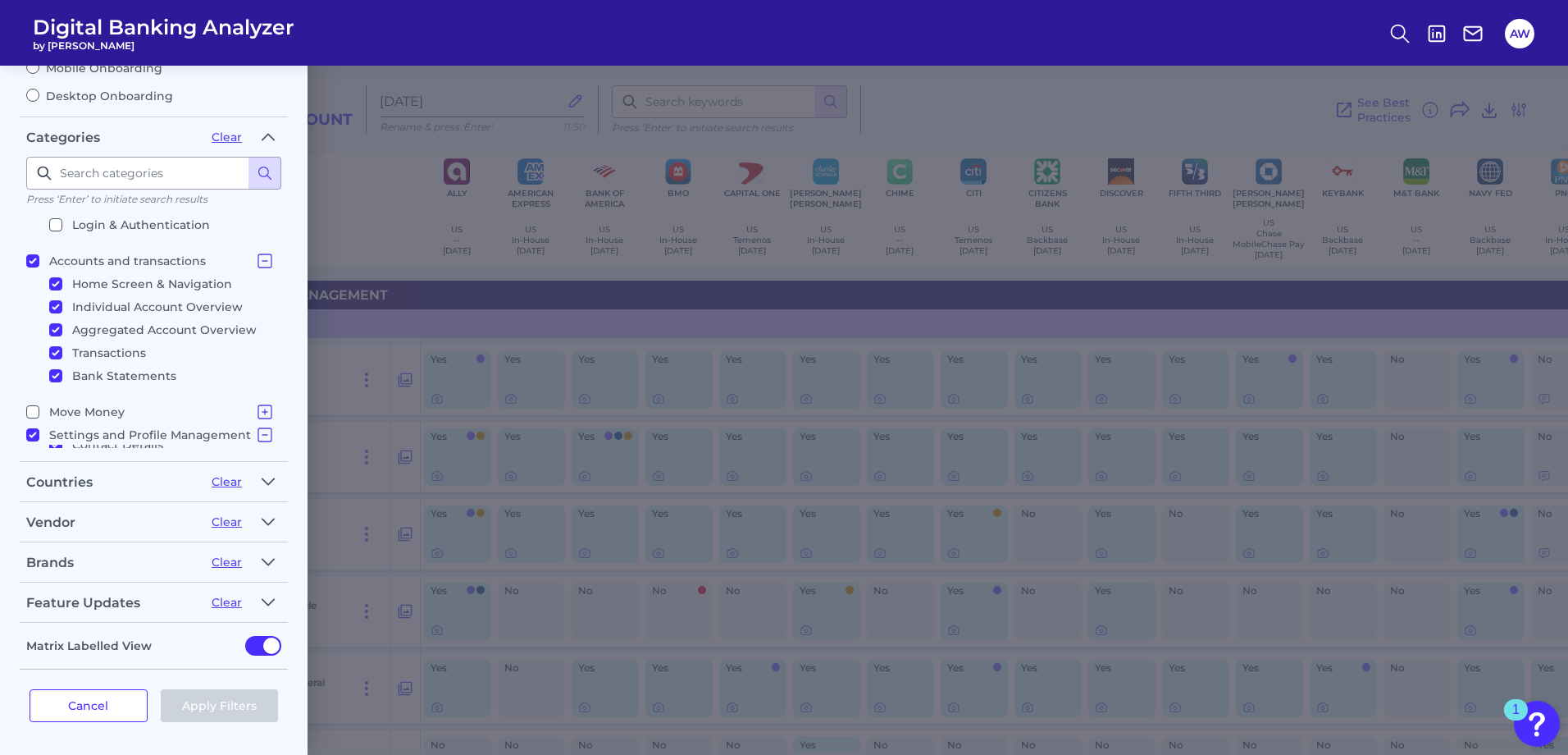
checkbox input "true"
click at [258, 411] on icon at bounding box center [265, 411] width 13 height 13
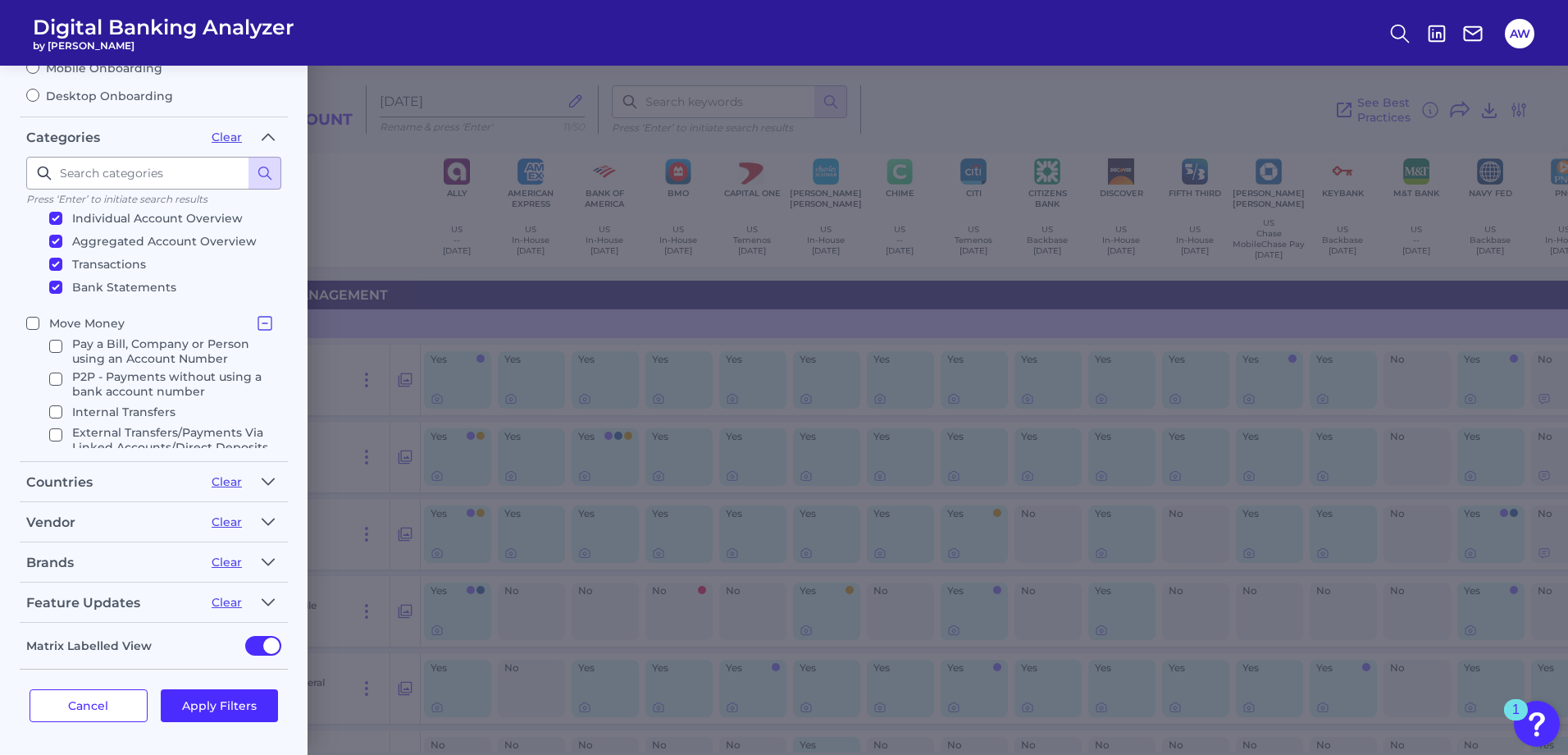
scroll to position [246, 0]
click at [30, 331] on input "Move Money Pay a Bill, Company or Person using an Account Number P2P - Payments…" at bounding box center [33, 330] width 13 height 13
checkbox input "true"
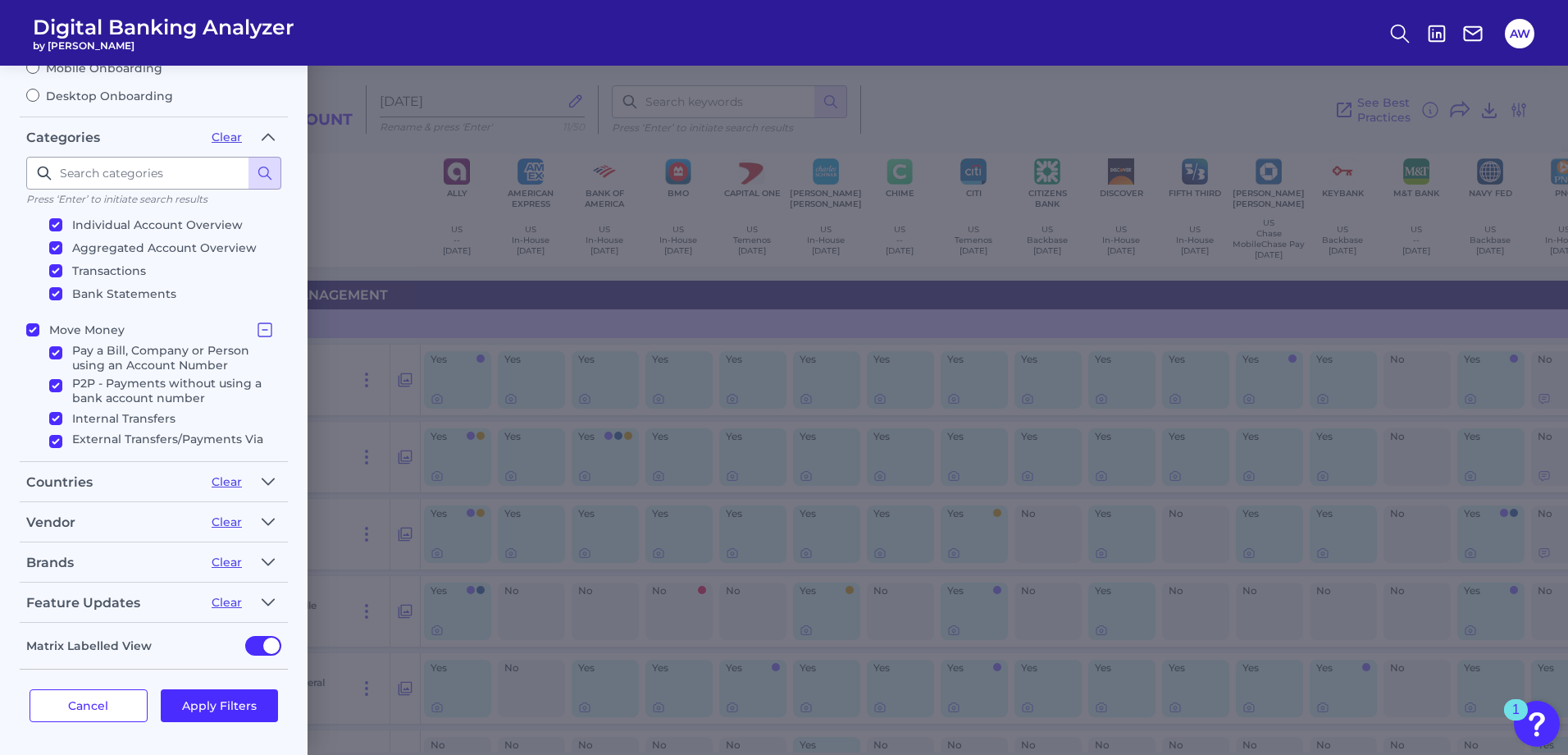
checkbox input "true"
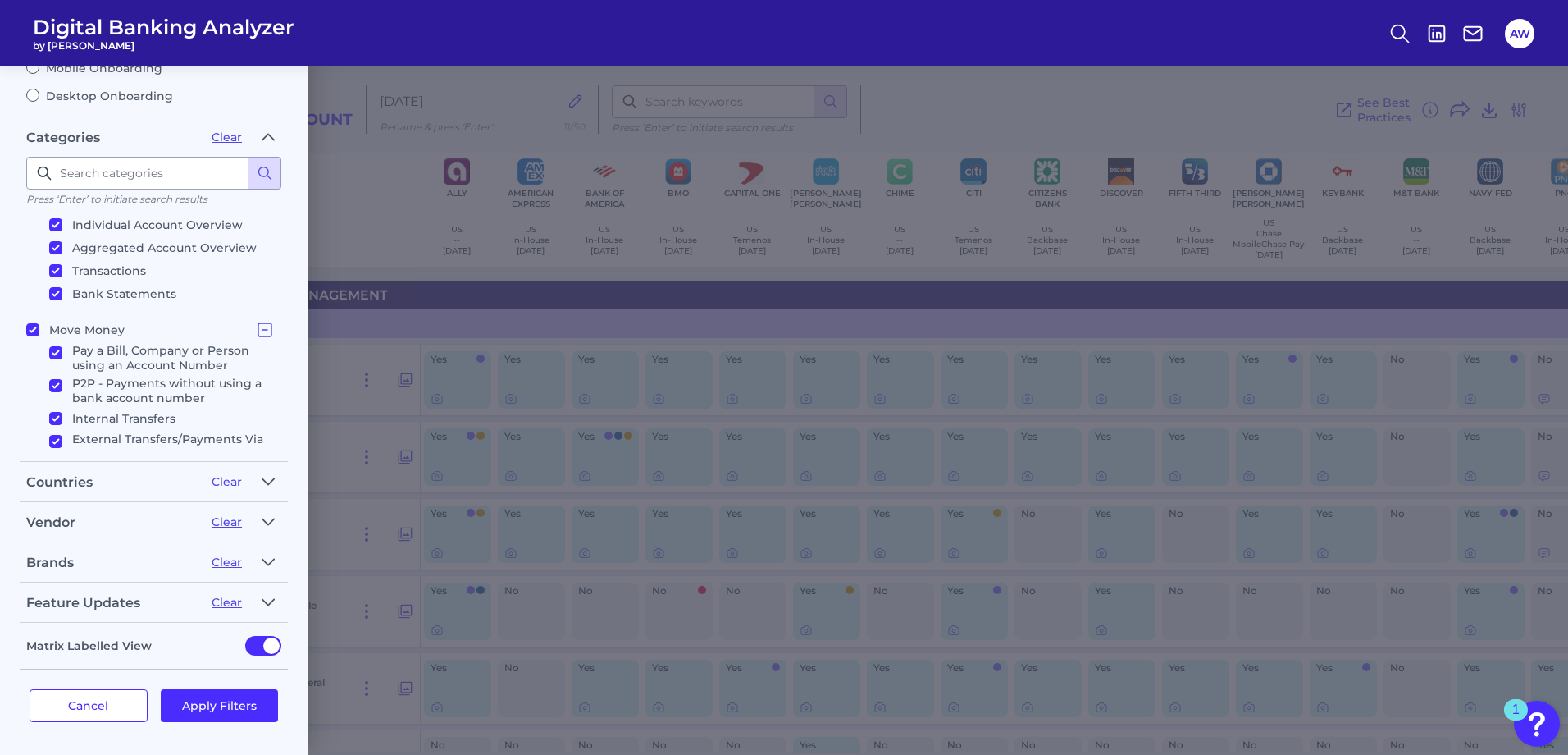
checkbox input "true"
click at [195, 700] on button "Apply Filters" at bounding box center [219, 705] width 118 height 33
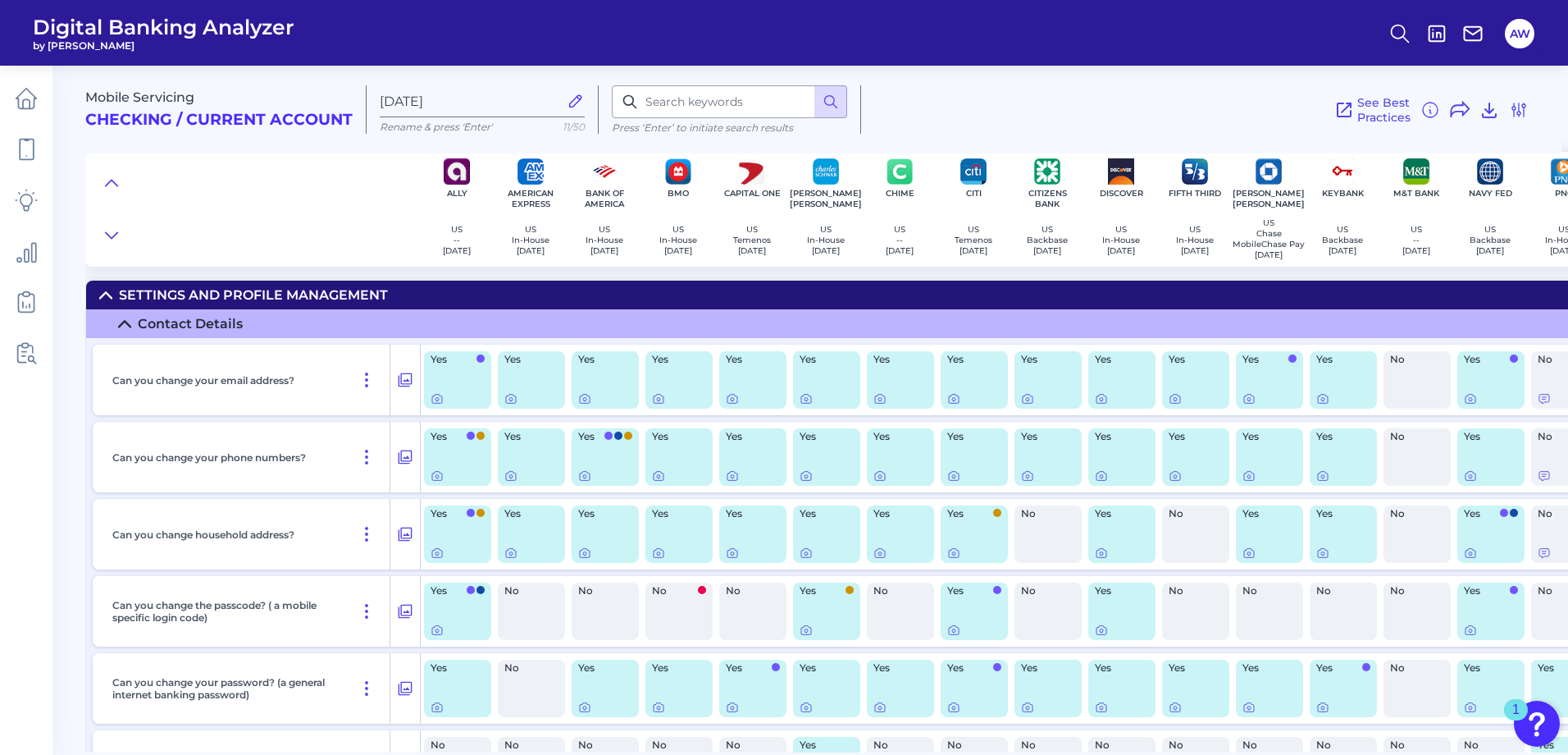
scroll to position [0, 0]
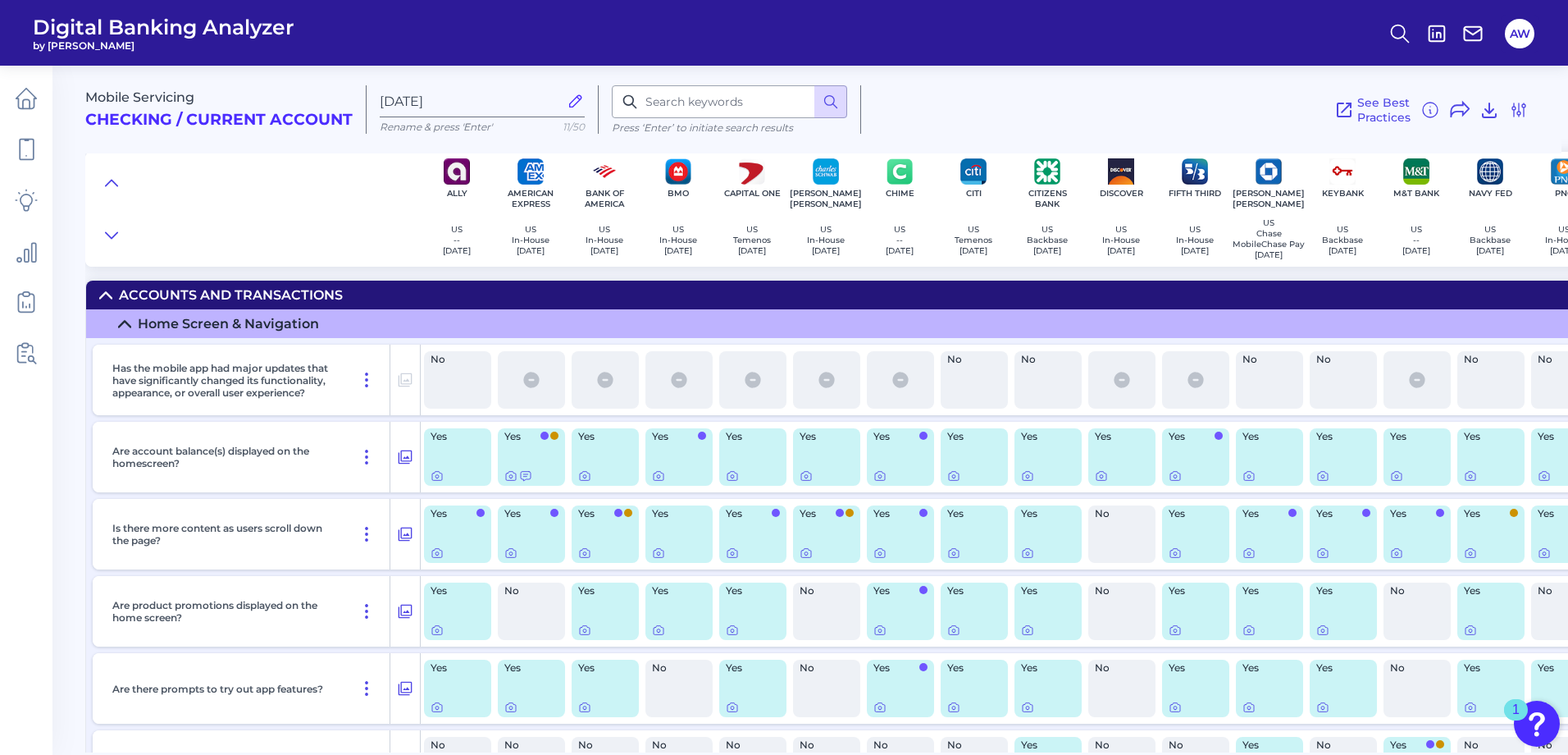
click at [106, 298] on icon at bounding box center [106, 295] width 11 height 6
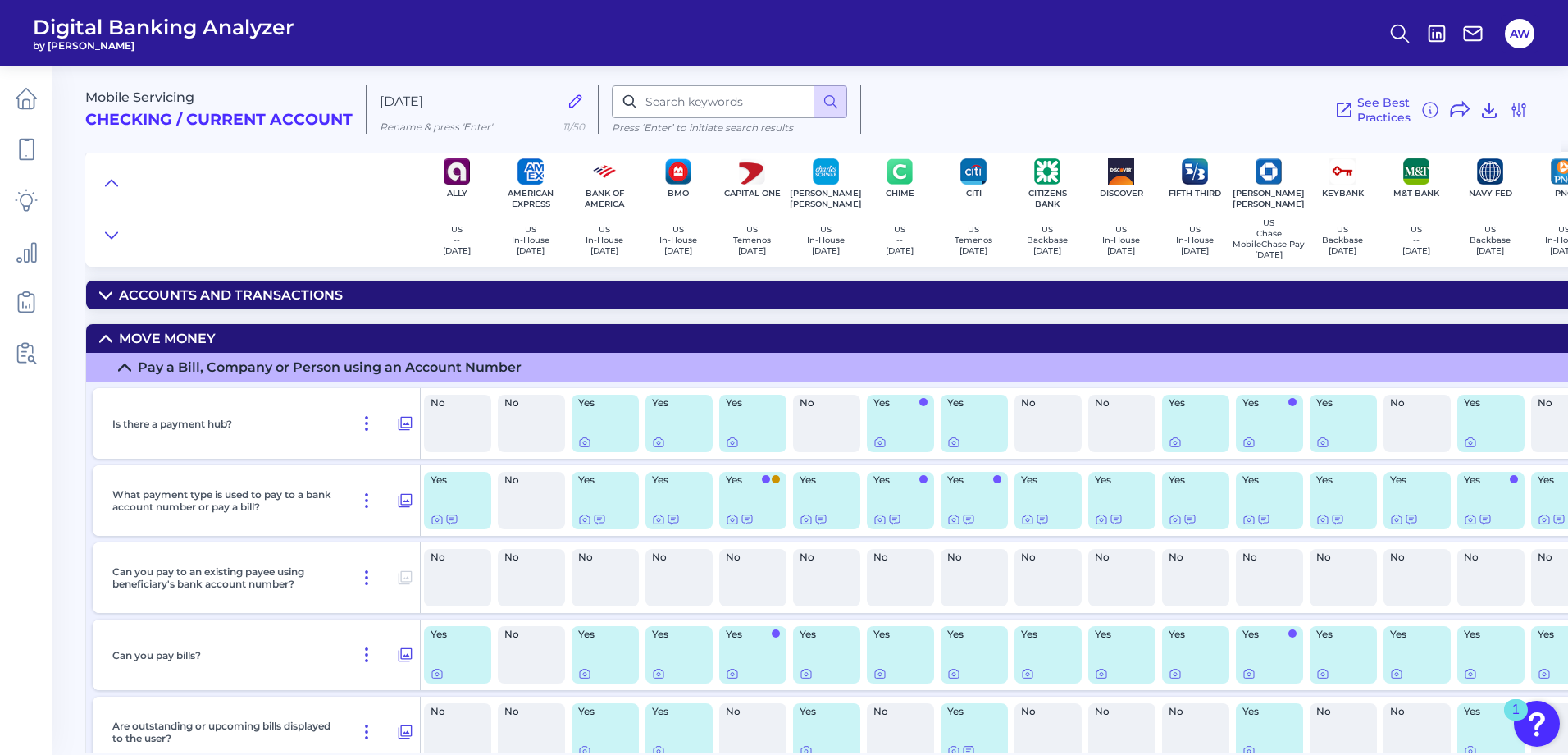
click at [103, 341] on icon at bounding box center [106, 339] width 13 height 13
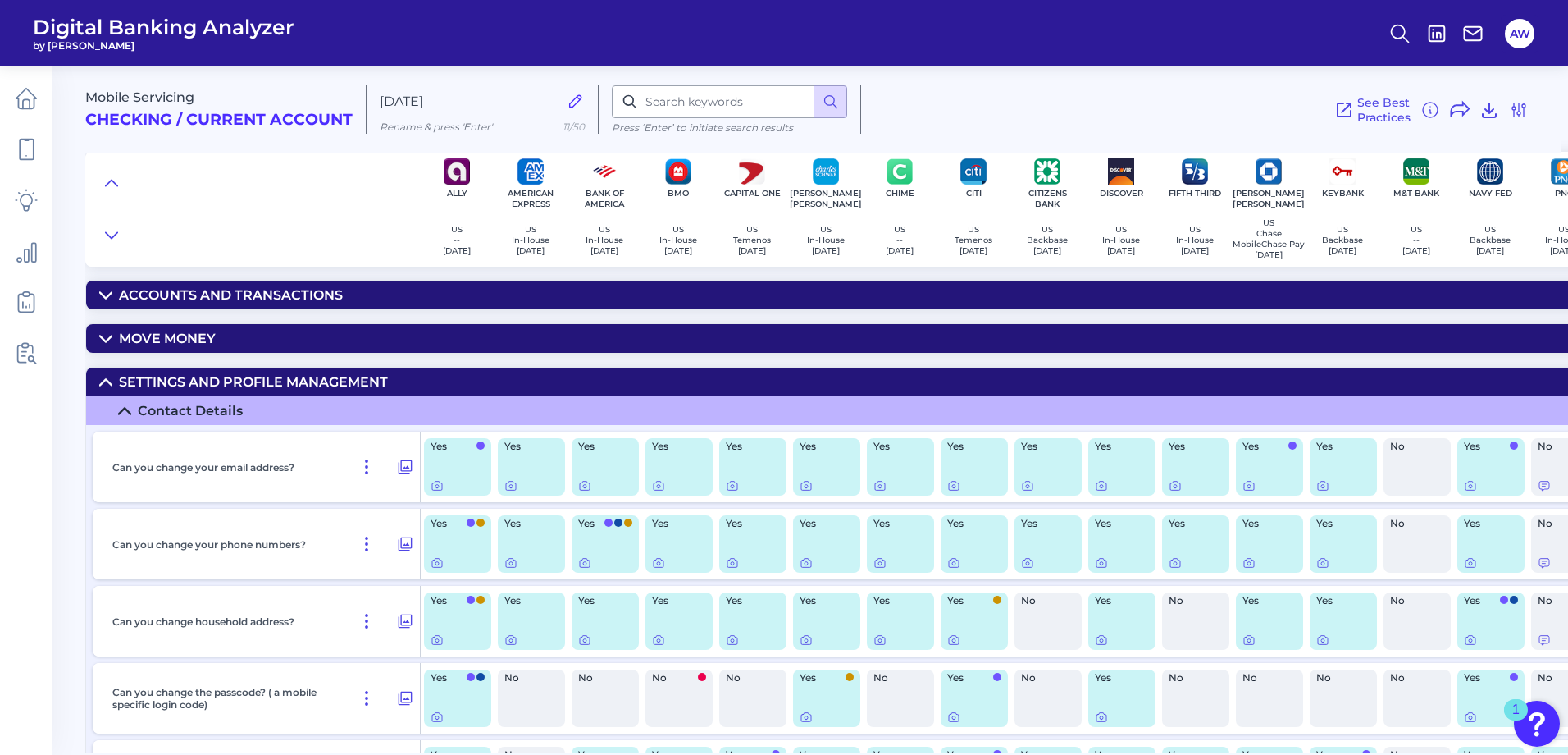
click at [106, 388] on icon at bounding box center [106, 383] width 13 height 13
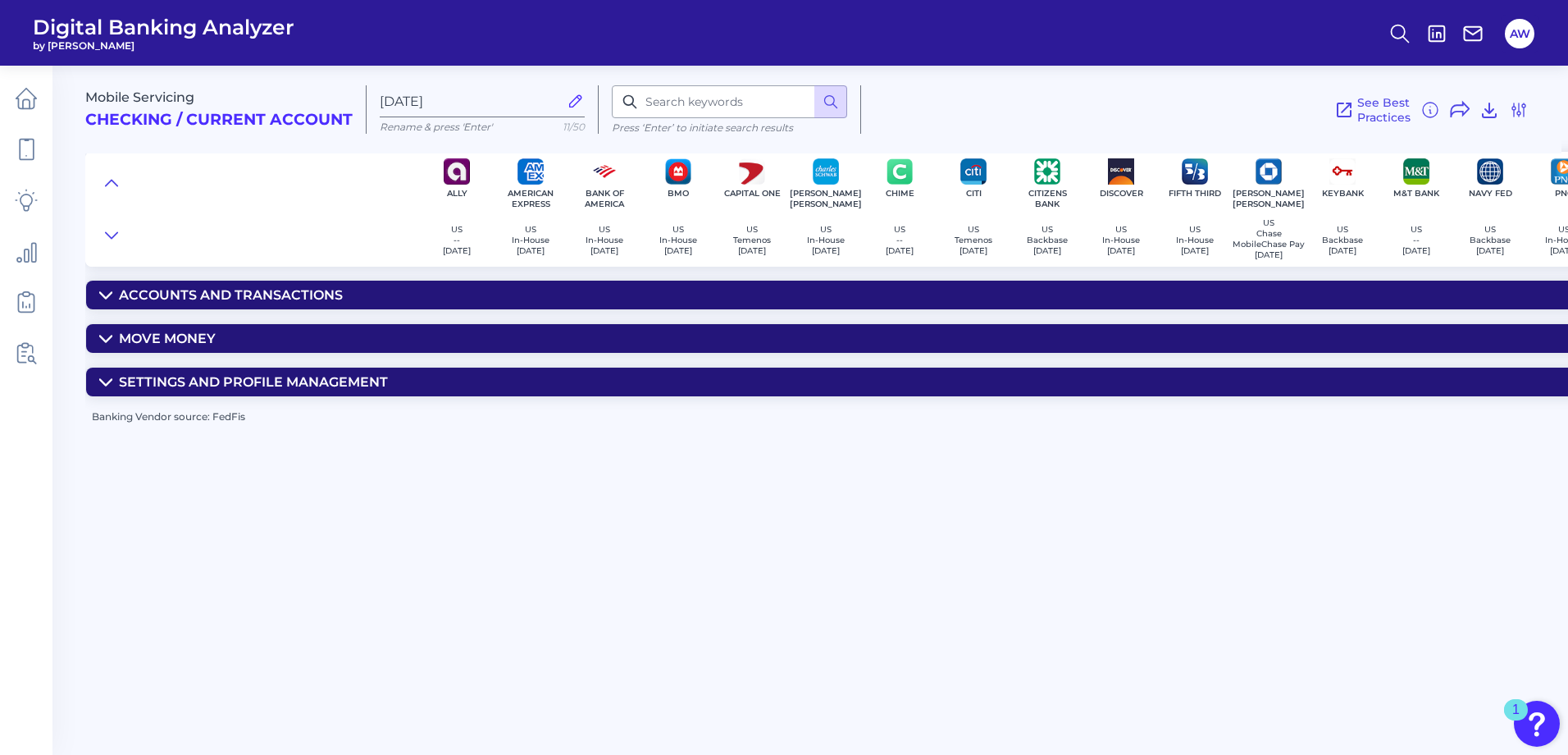
click at [103, 307] on summary "Accounts and transactions" at bounding box center [1176, 295] width 2179 height 29
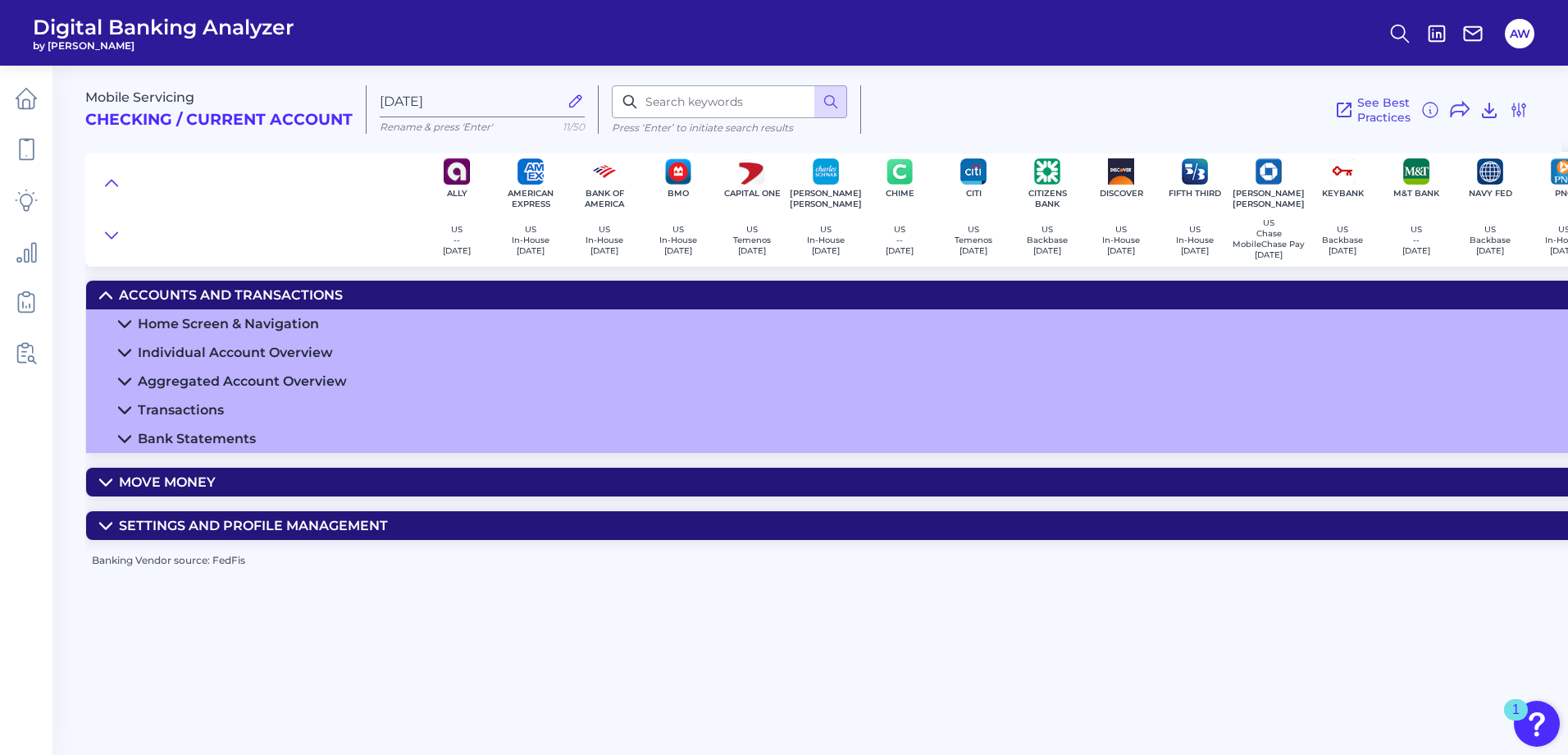
click at [99, 300] on icon at bounding box center [106, 296] width 13 height 13
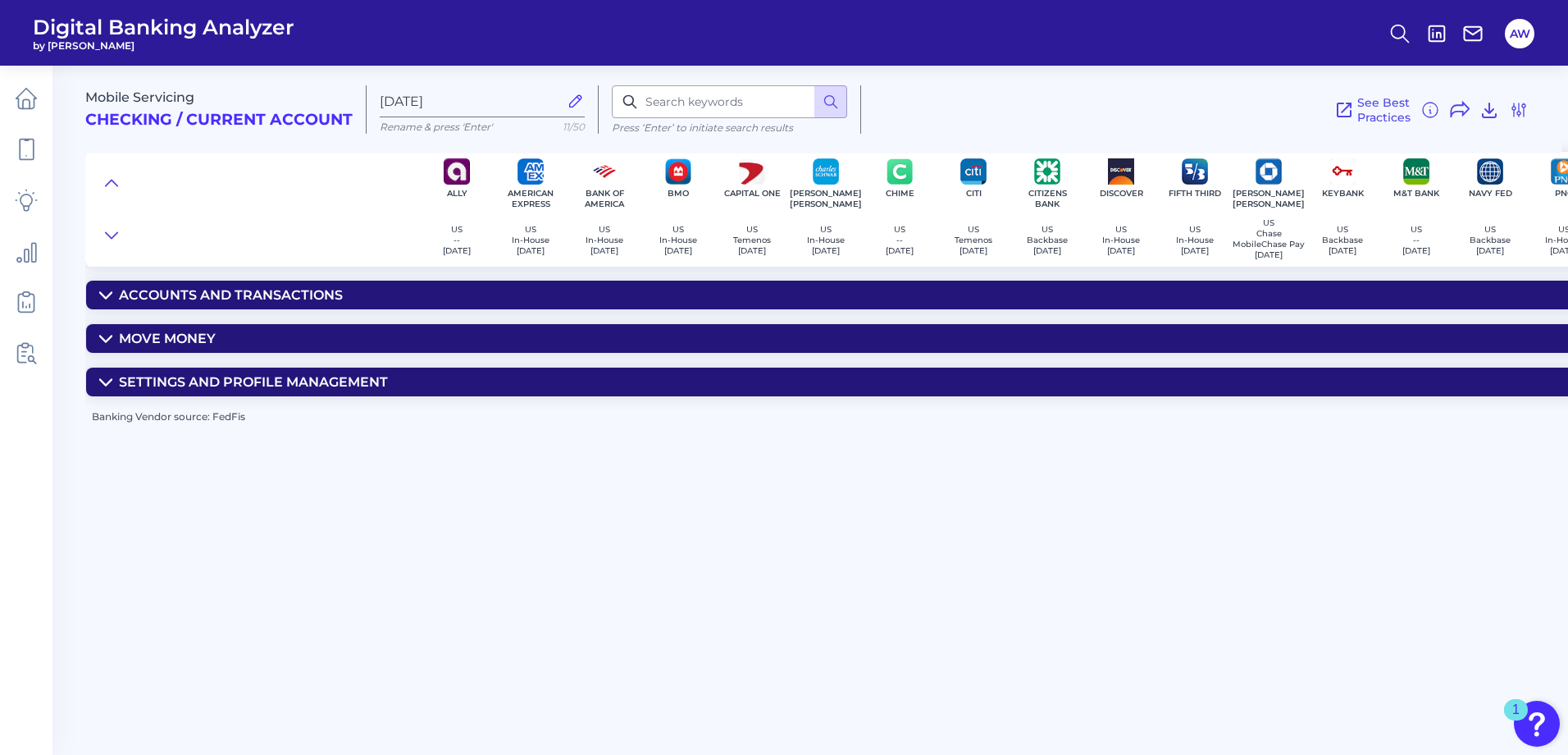
click at [105, 300] on icon at bounding box center [106, 296] width 13 height 13
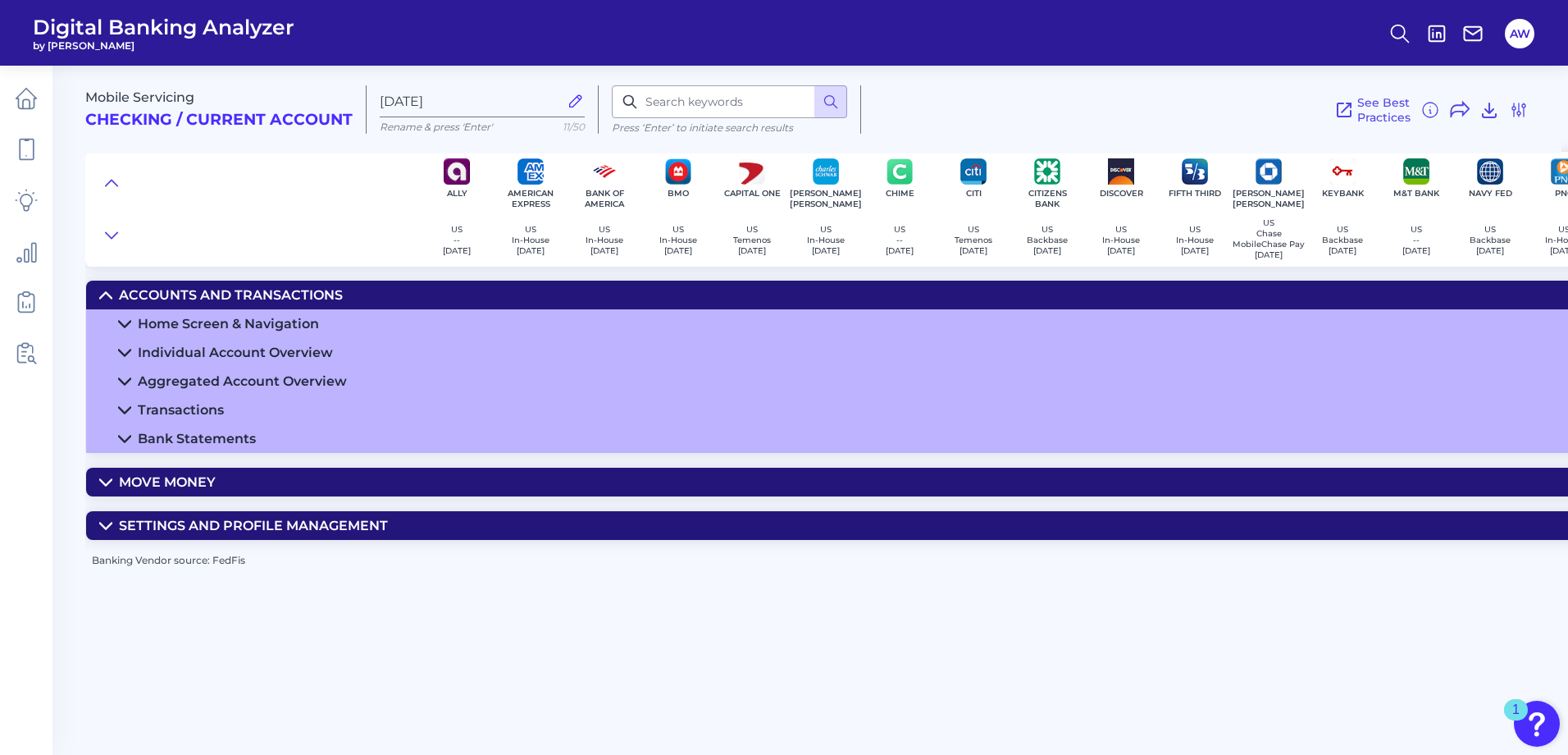
click at [127, 326] on icon at bounding box center [124, 324] width 13 height 13
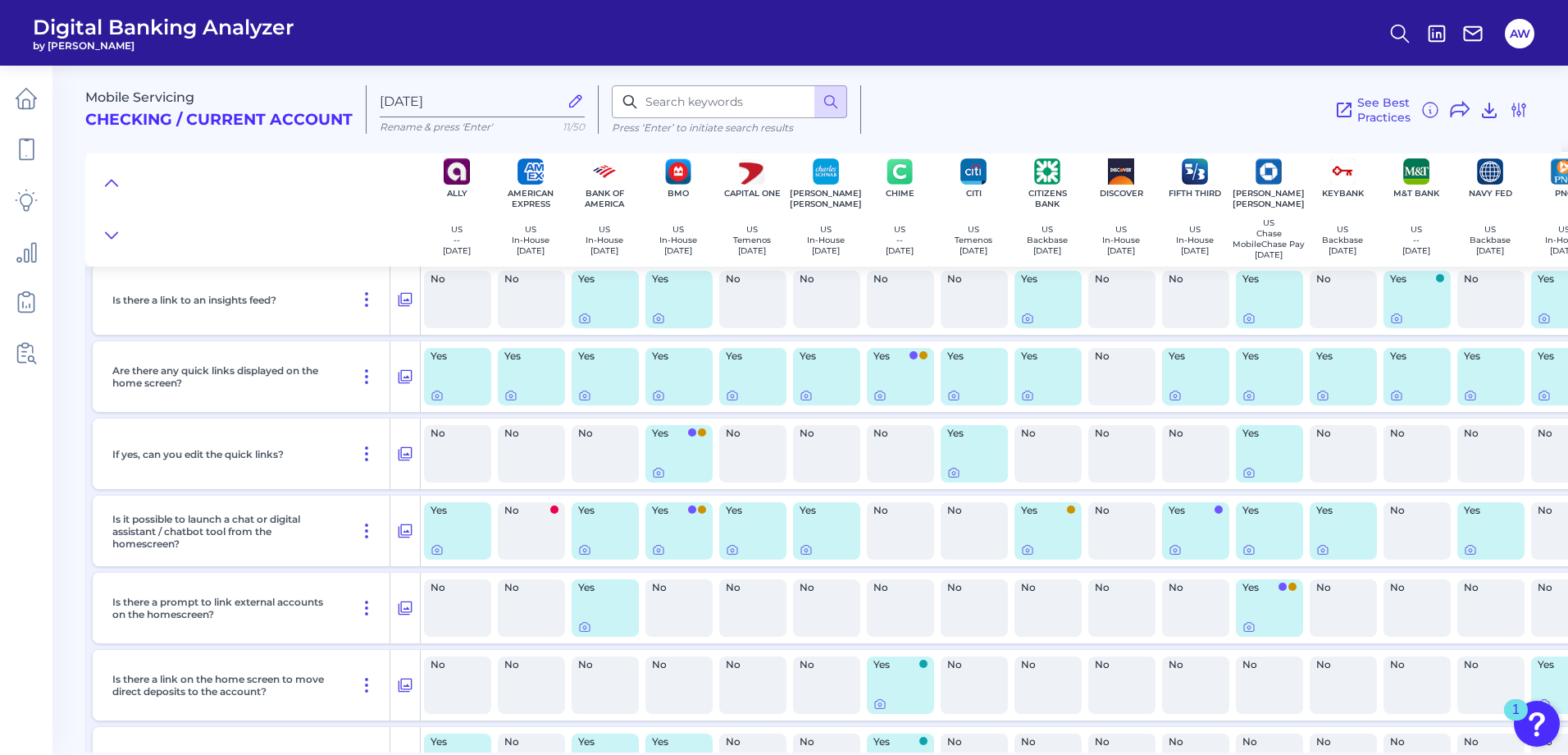
scroll to position [656, 0]
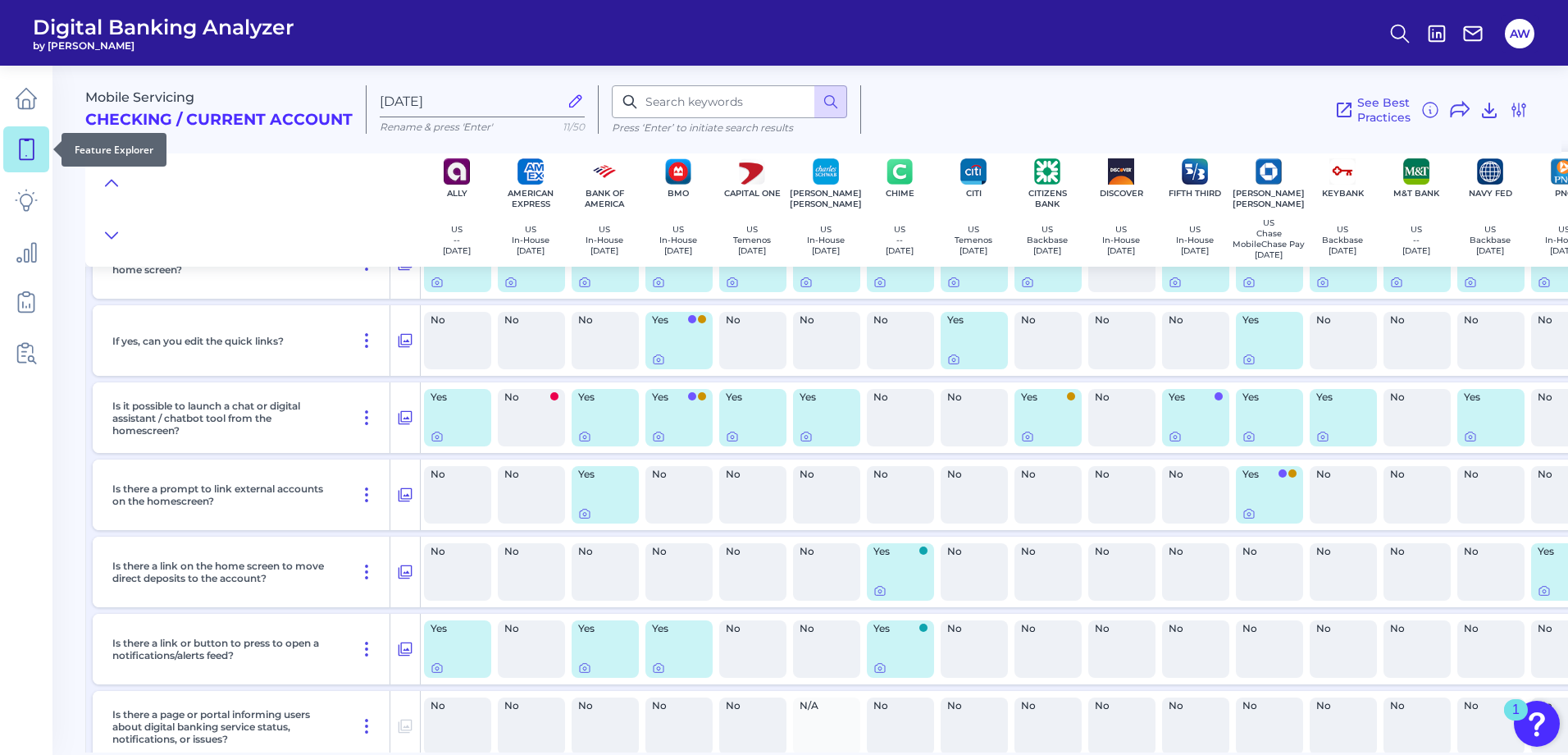
click at [29, 142] on icon at bounding box center [26, 149] width 23 height 23
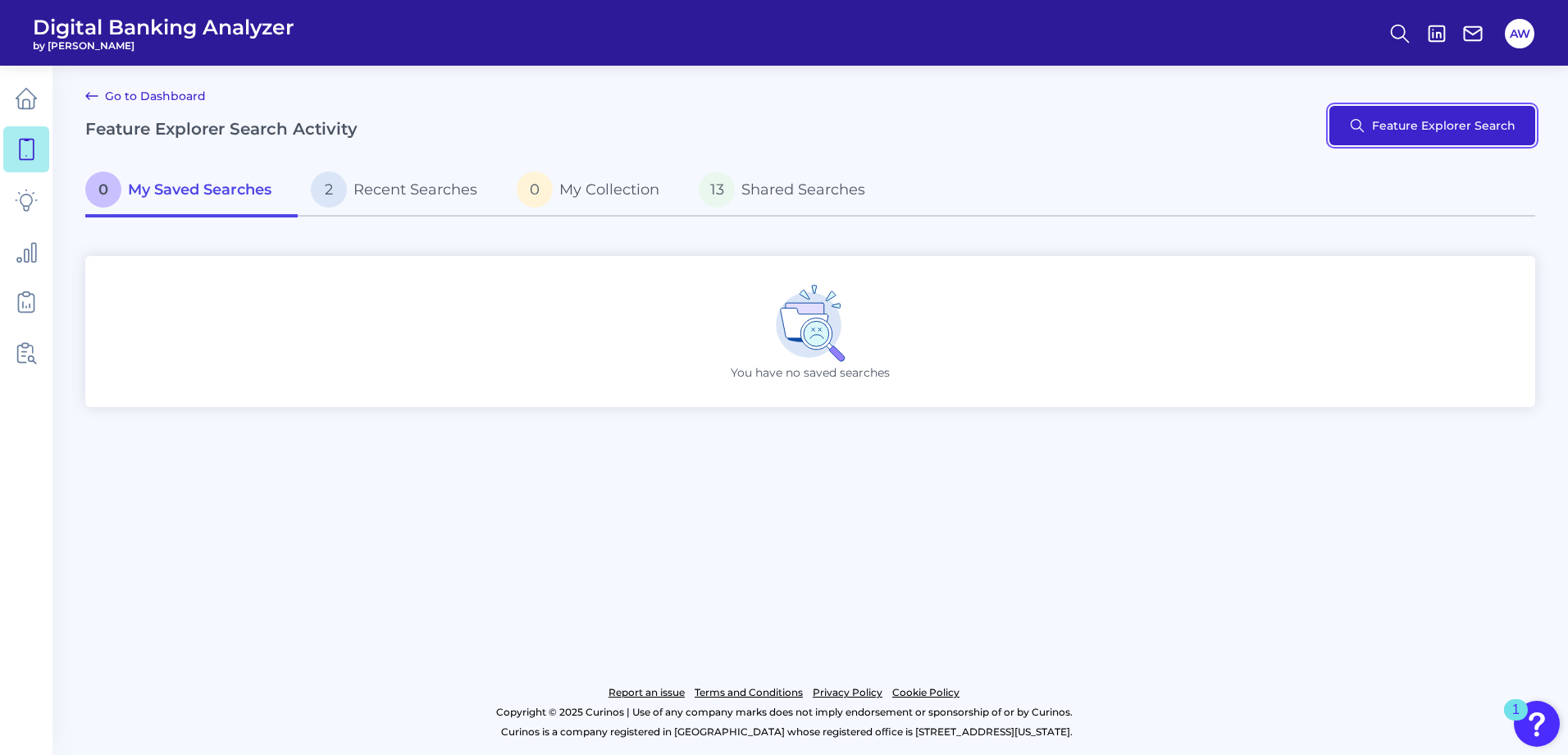
click at [1390, 110] on button "Feature Explorer Search" at bounding box center [1431, 125] width 206 height 39
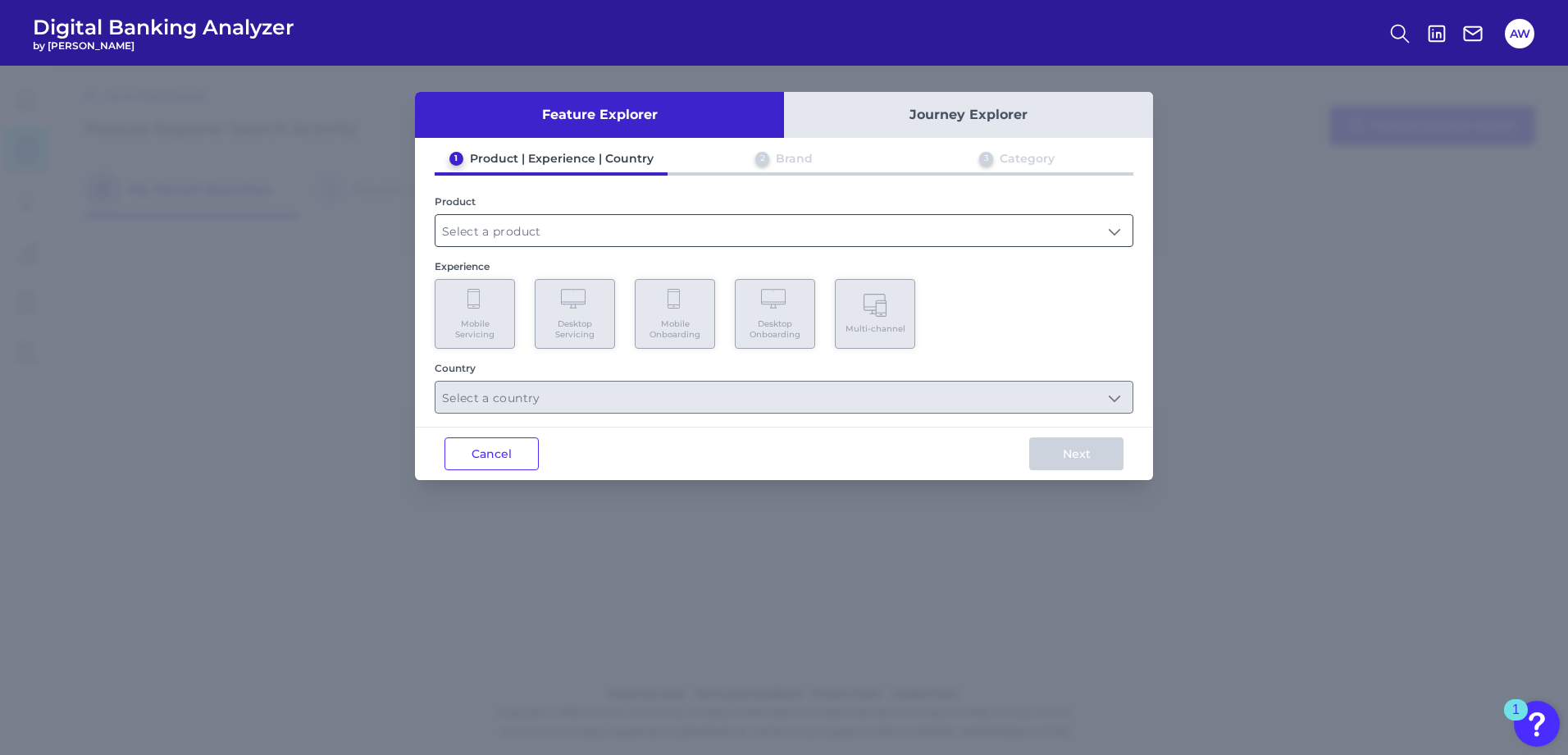
click at [531, 235] on input "text" at bounding box center [784, 231] width 697 height 32
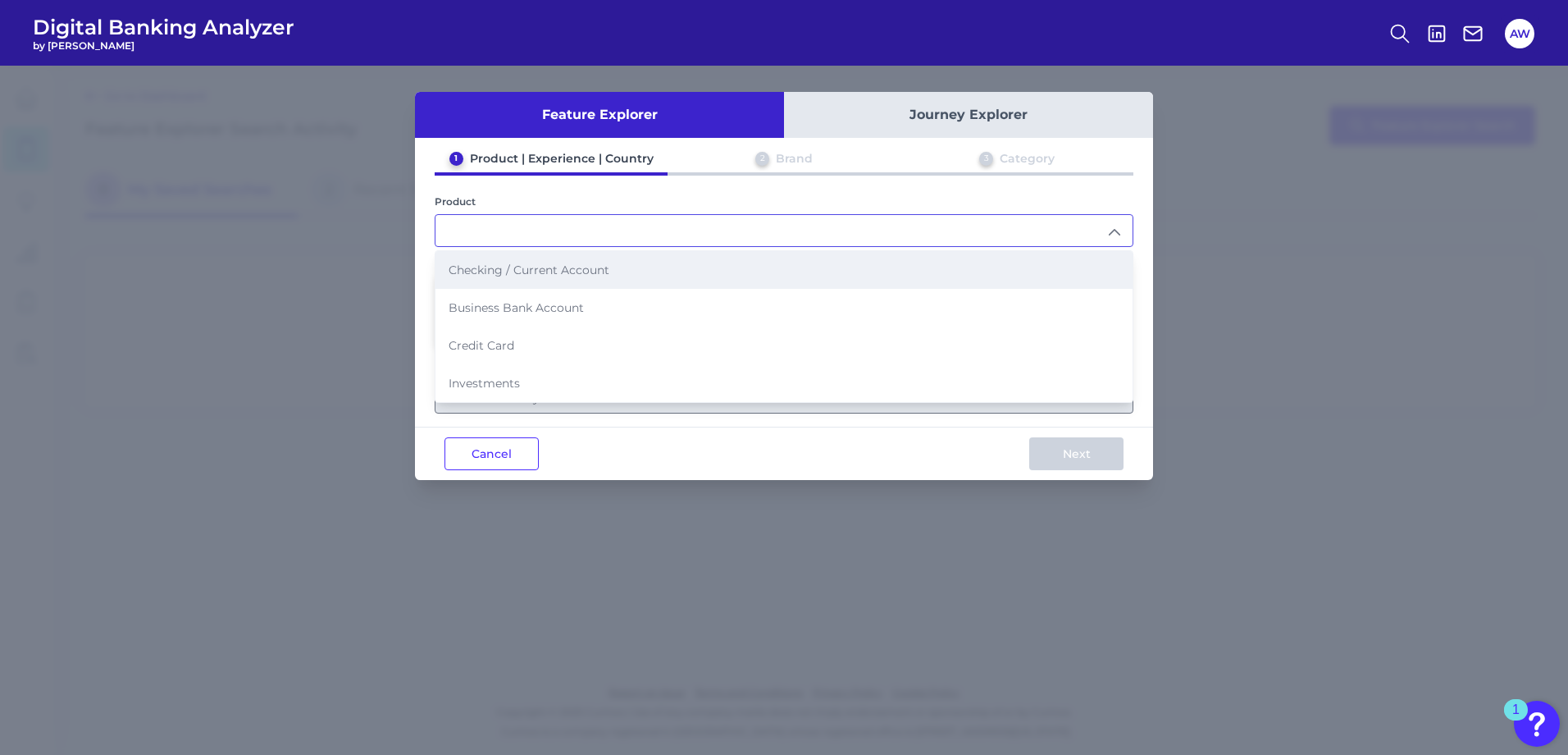
click at [531, 278] on li "Checking / Current Account" at bounding box center [784, 269] width 697 height 37
type input "Checking / Current Account"
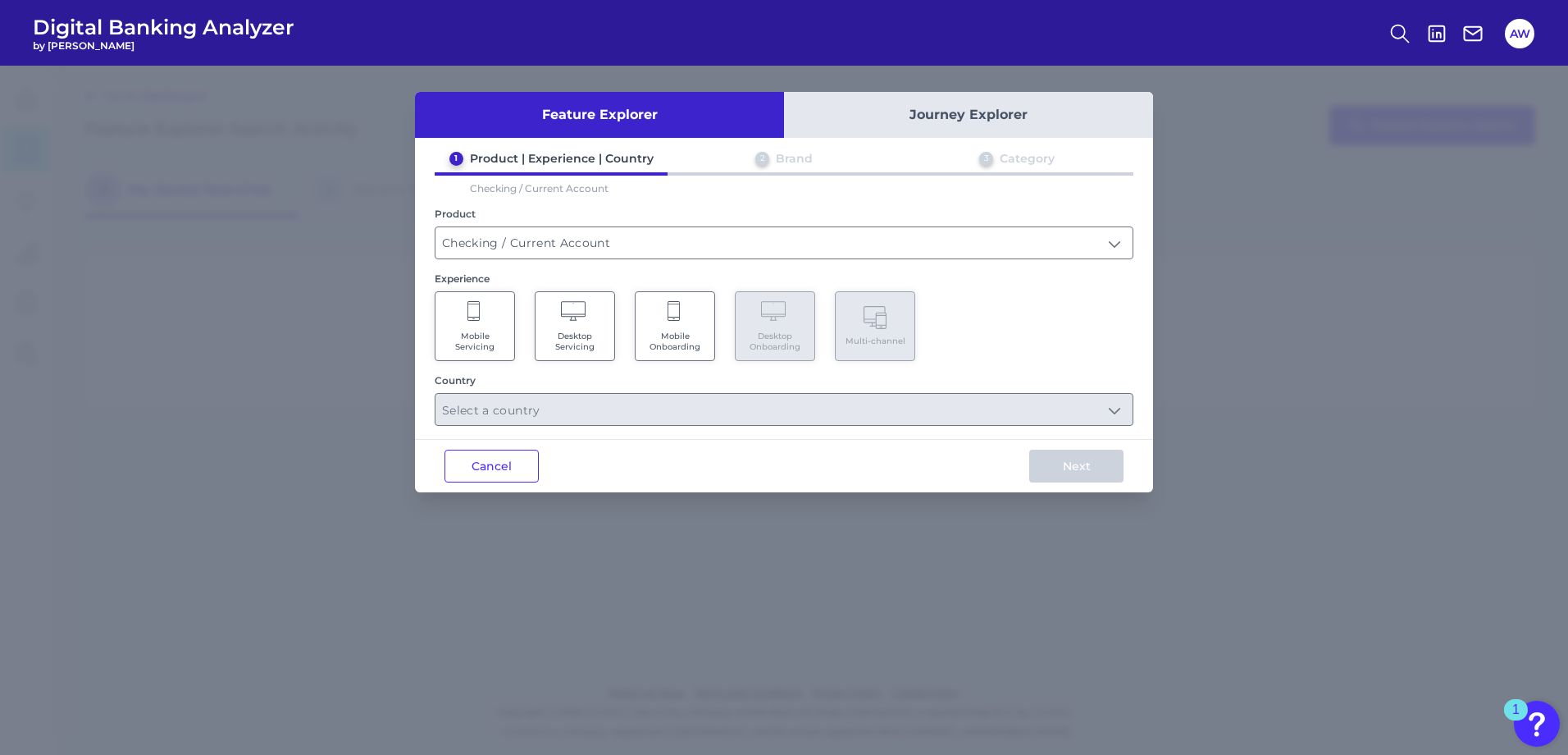
click at [654, 342] on span "Mobile Onboarding" at bounding box center [674, 341] width 62 height 21
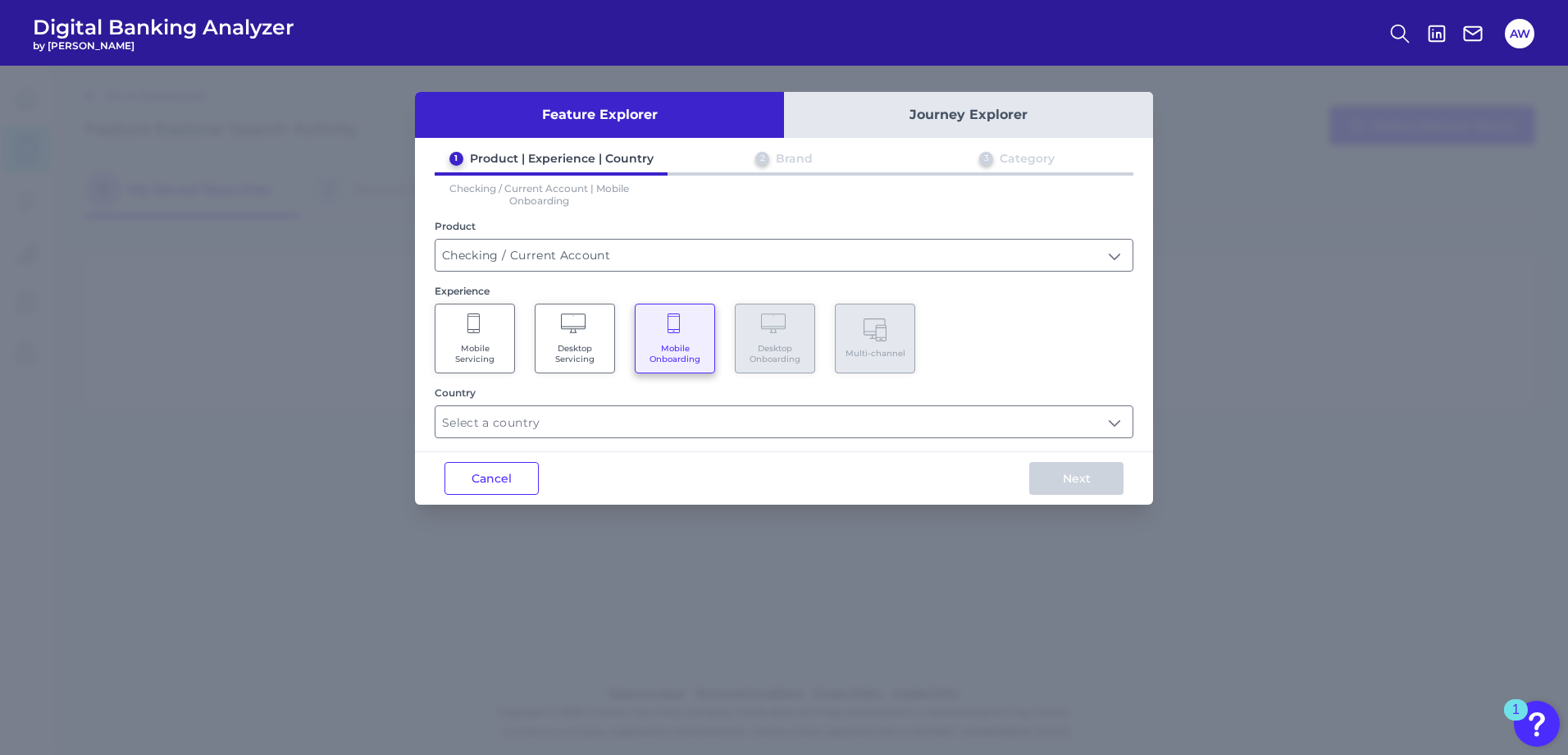
click at [477, 354] on span "Mobile Servicing" at bounding box center [475, 353] width 62 height 21
click at [635, 357] on div "Mobile Servicing Desktop Servicing Mobile Onboarding Desktop Onboarding Multi-c…" at bounding box center [784, 338] width 698 height 70
click at [651, 361] on span "Mobile Onboarding" at bounding box center [674, 353] width 62 height 21
click at [636, 412] on input "text" at bounding box center [784, 421] width 697 height 32
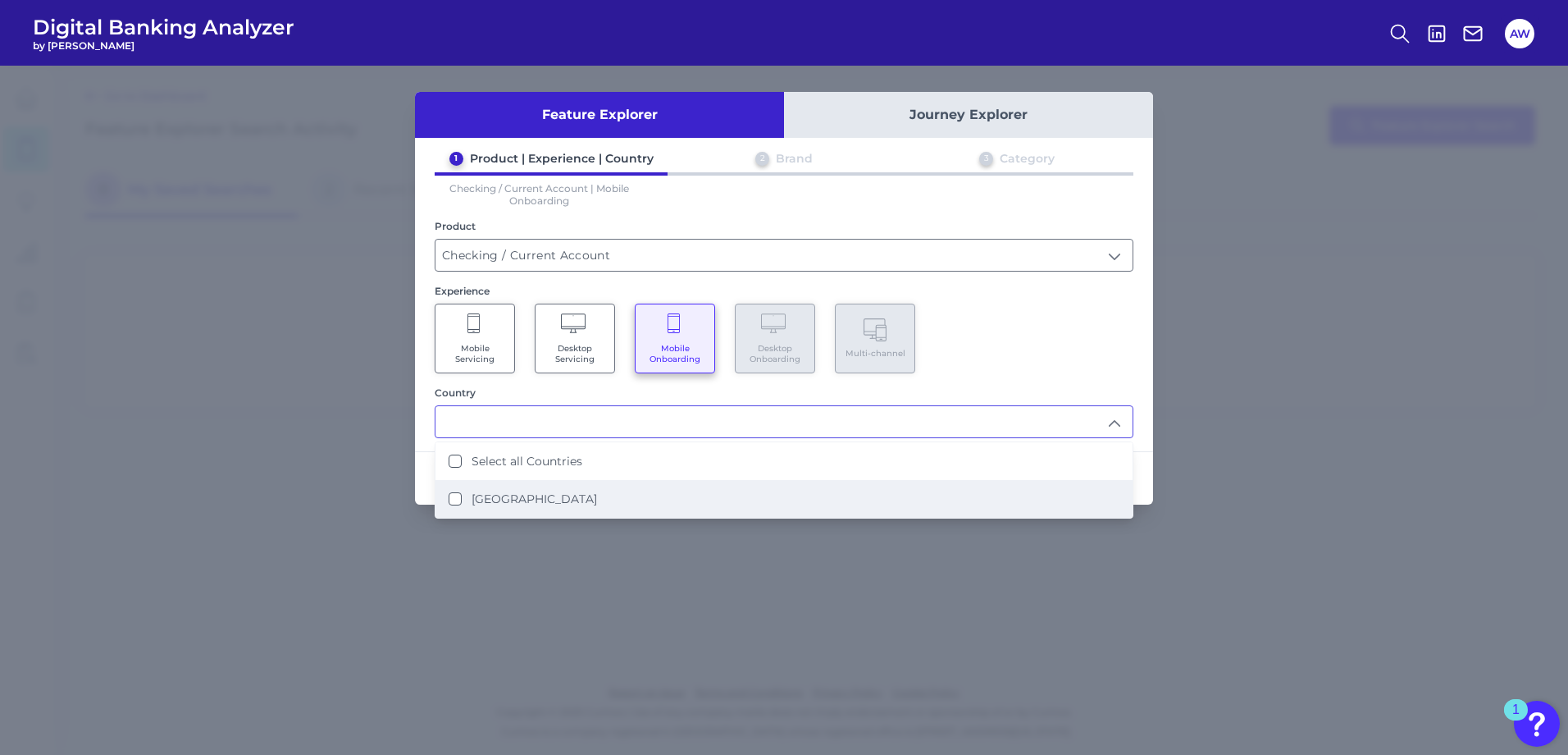
click at [525, 504] on label "[GEOGRAPHIC_DATA]" at bounding box center [534, 498] width 125 height 14
type input "Select all Countries"
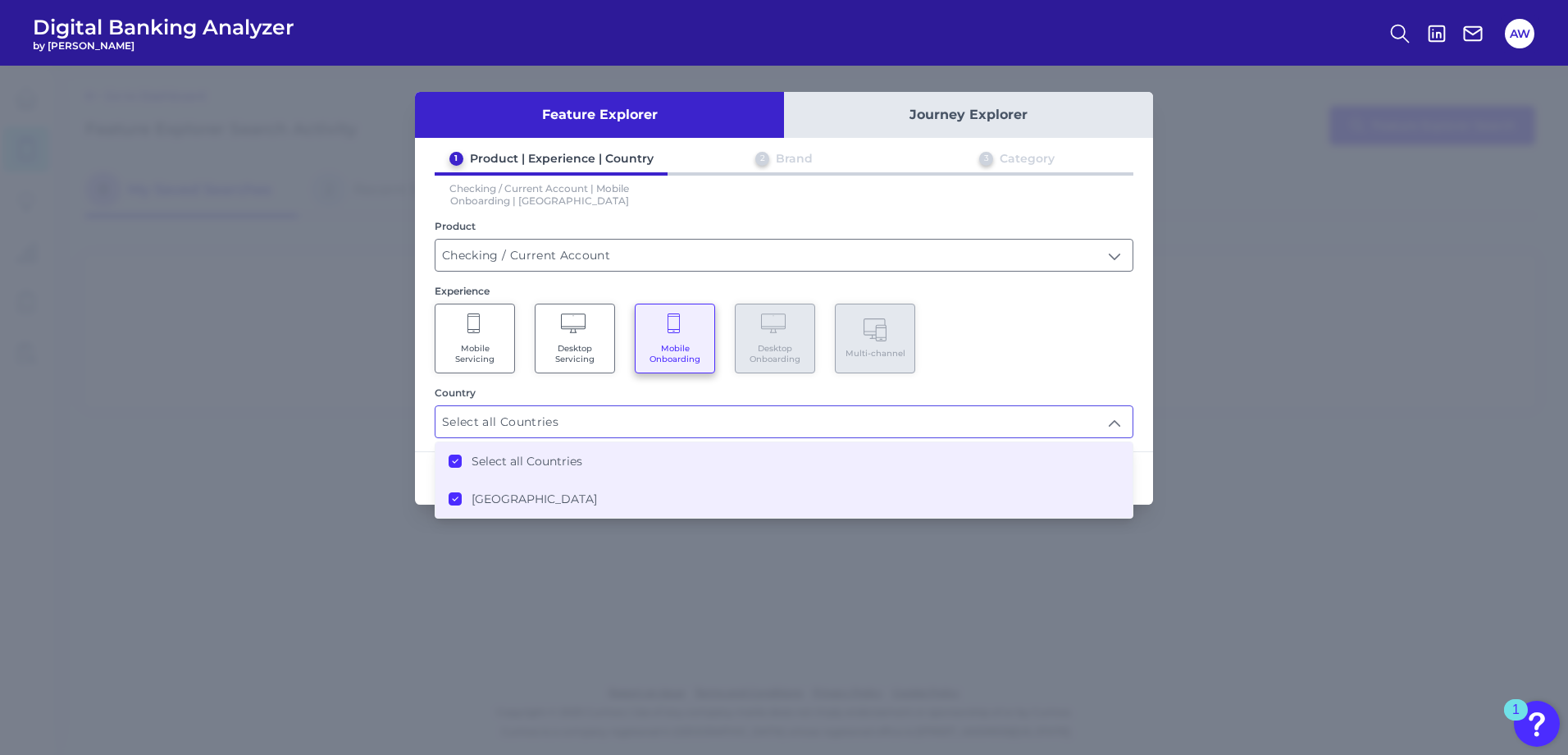
click at [830, 399] on div "Country Select all Countries Select all Countries Select all Countries [GEOGRAP…" at bounding box center [784, 412] width 698 height 52
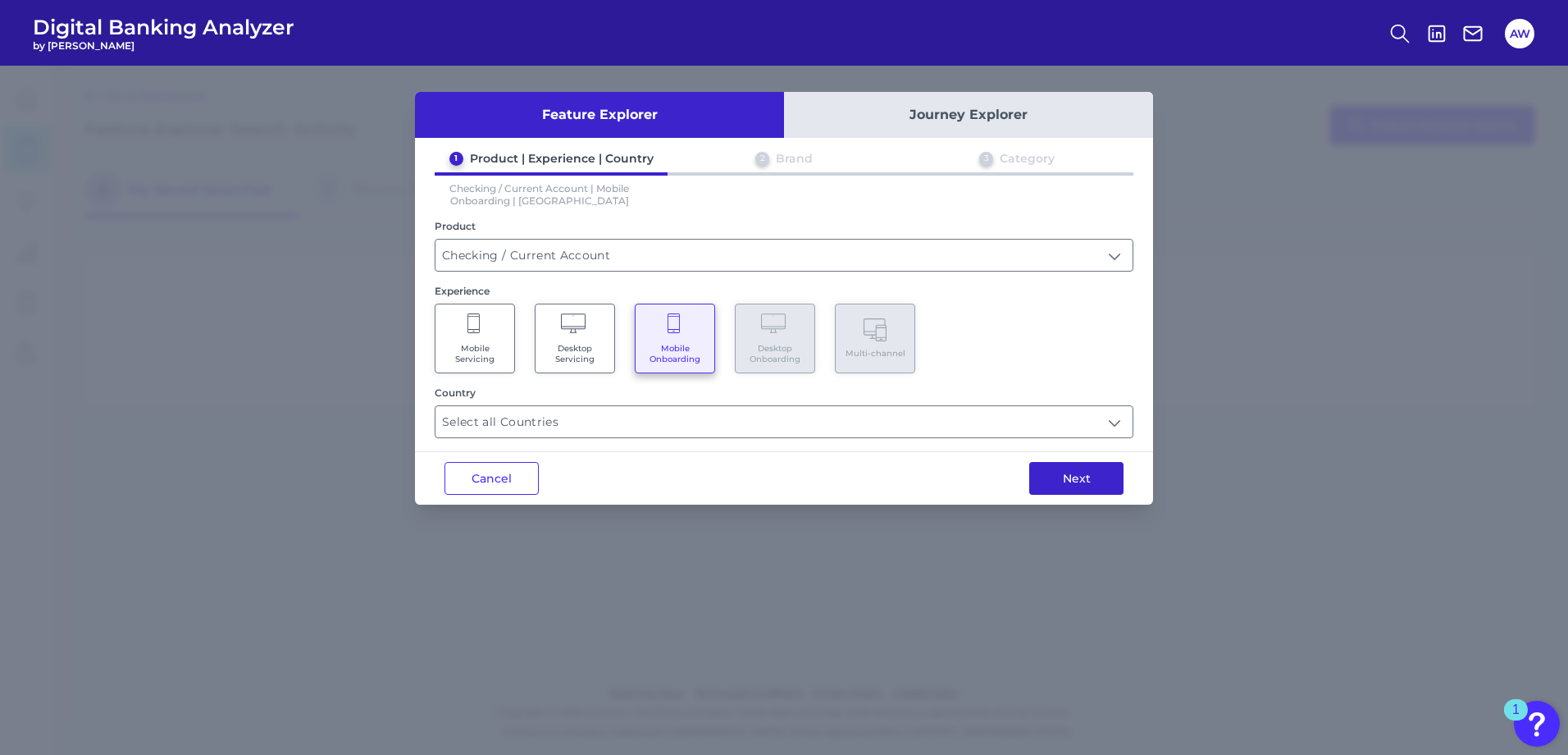
click at [1047, 487] on button "Next" at bounding box center [1076, 478] width 95 height 33
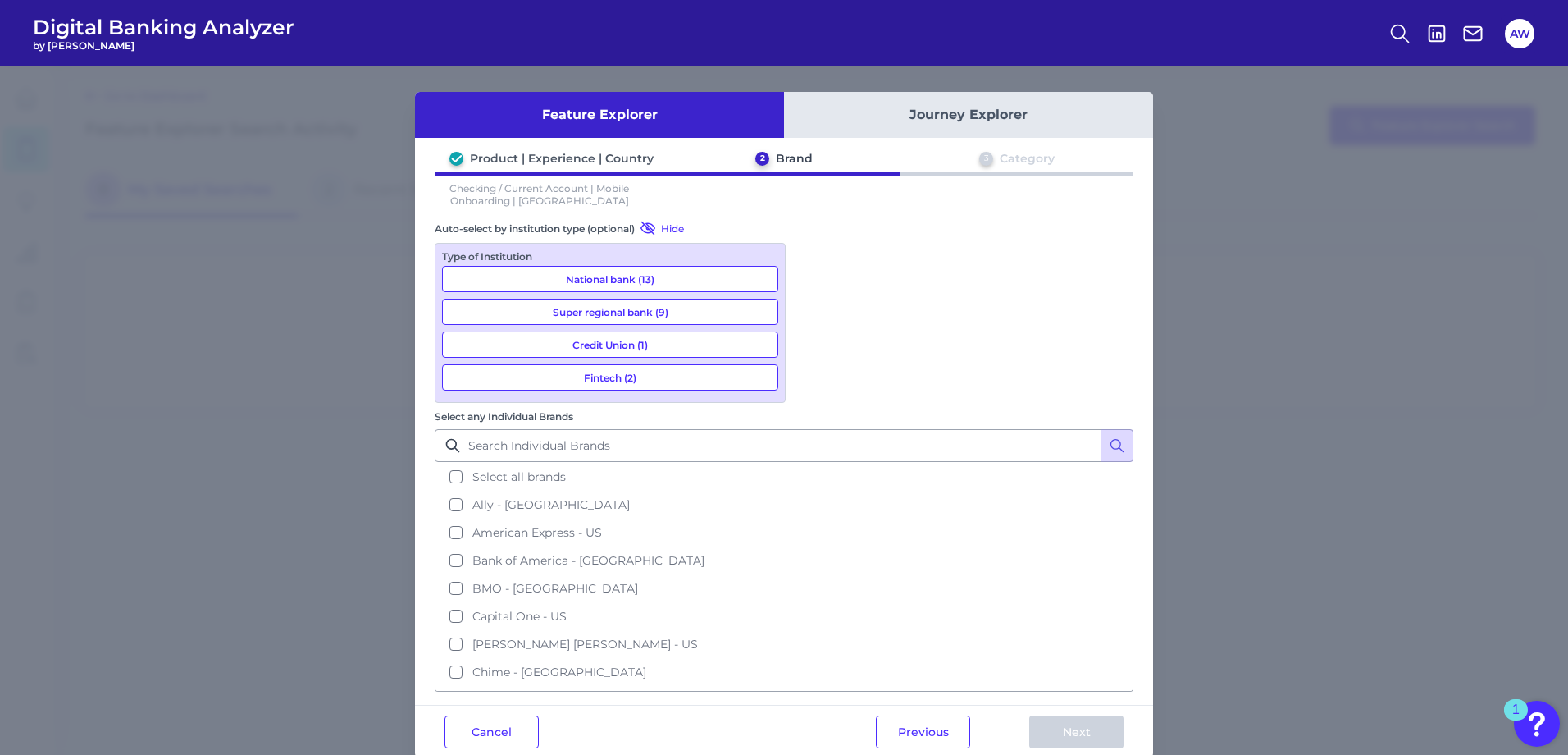
click at [824, 462] on button "Select all brands" at bounding box center [784, 476] width 696 height 28
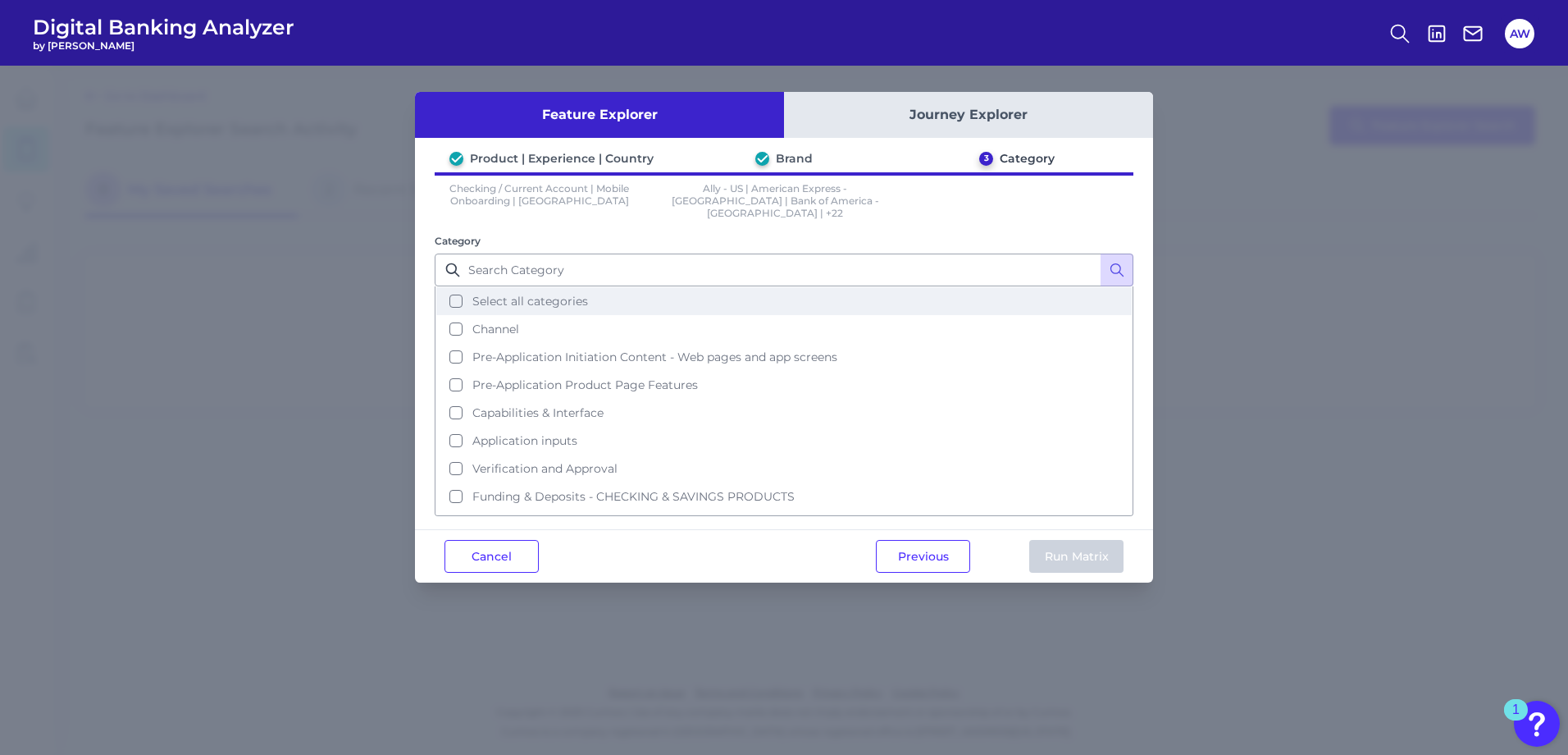
click at [451, 288] on button "Select all categories" at bounding box center [784, 300] width 696 height 28
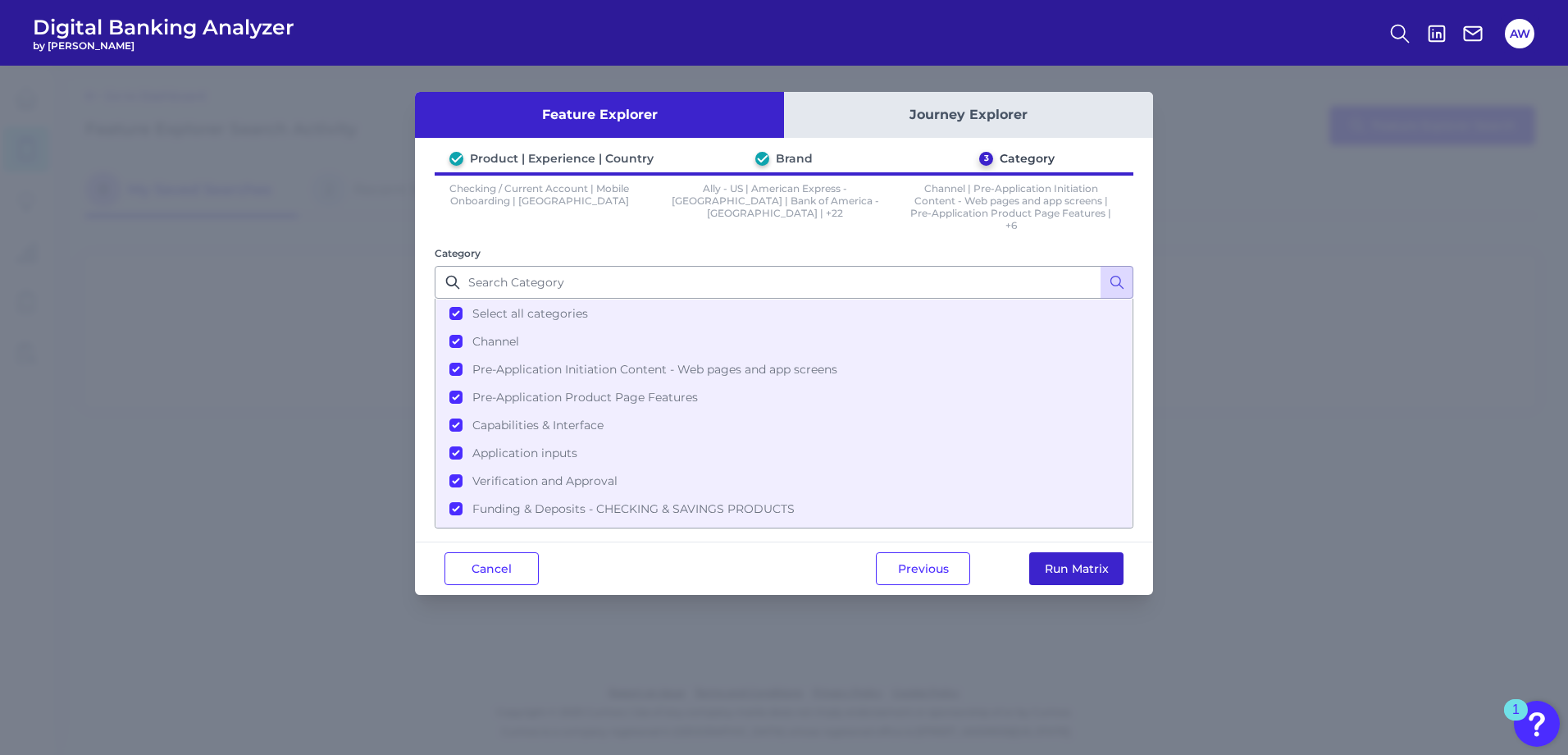
click at [1056, 564] on button "Run Matrix" at bounding box center [1076, 568] width 95 height 33
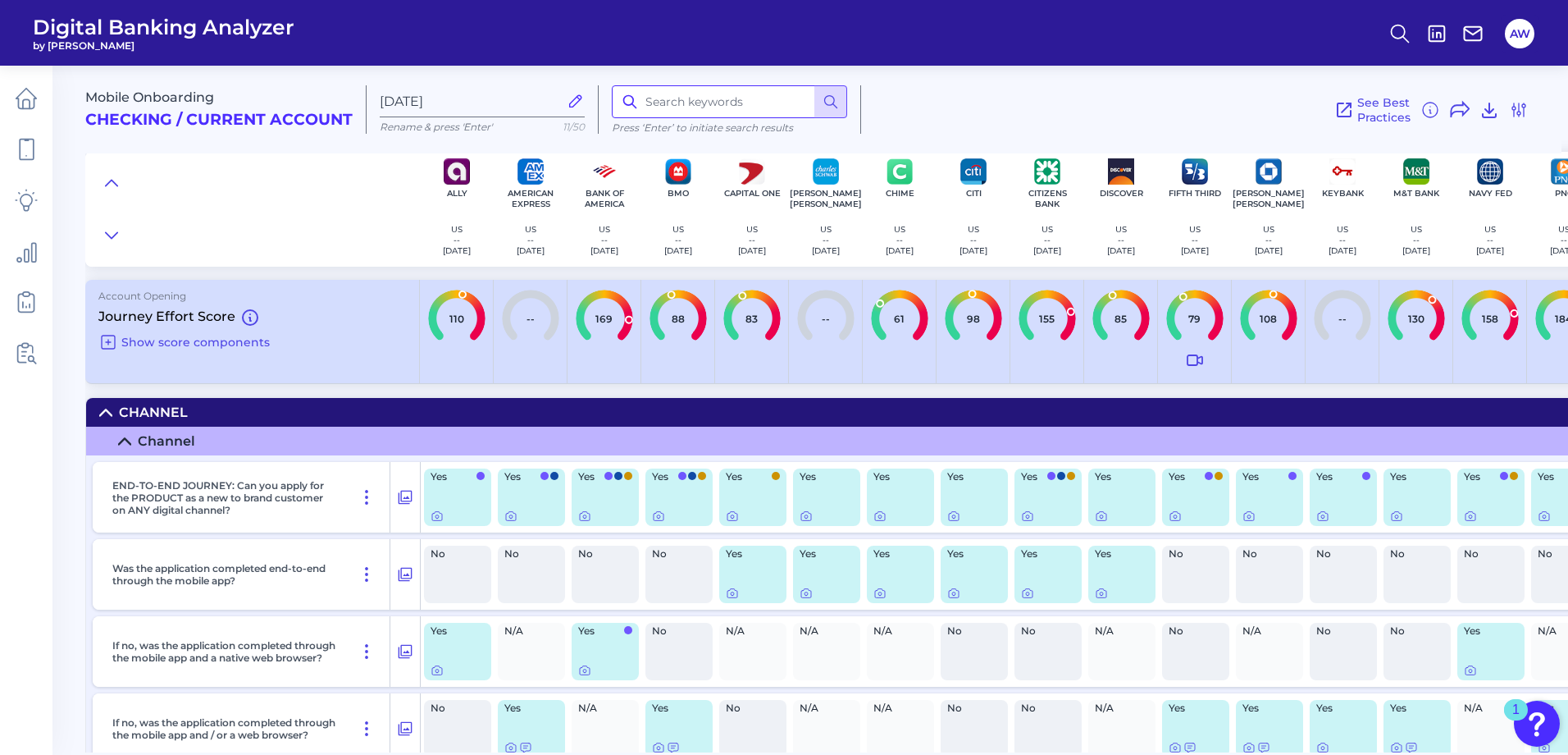
click at [712, 101] on input at bounding box center [729, 101] width 235 height 33
type input "paper"
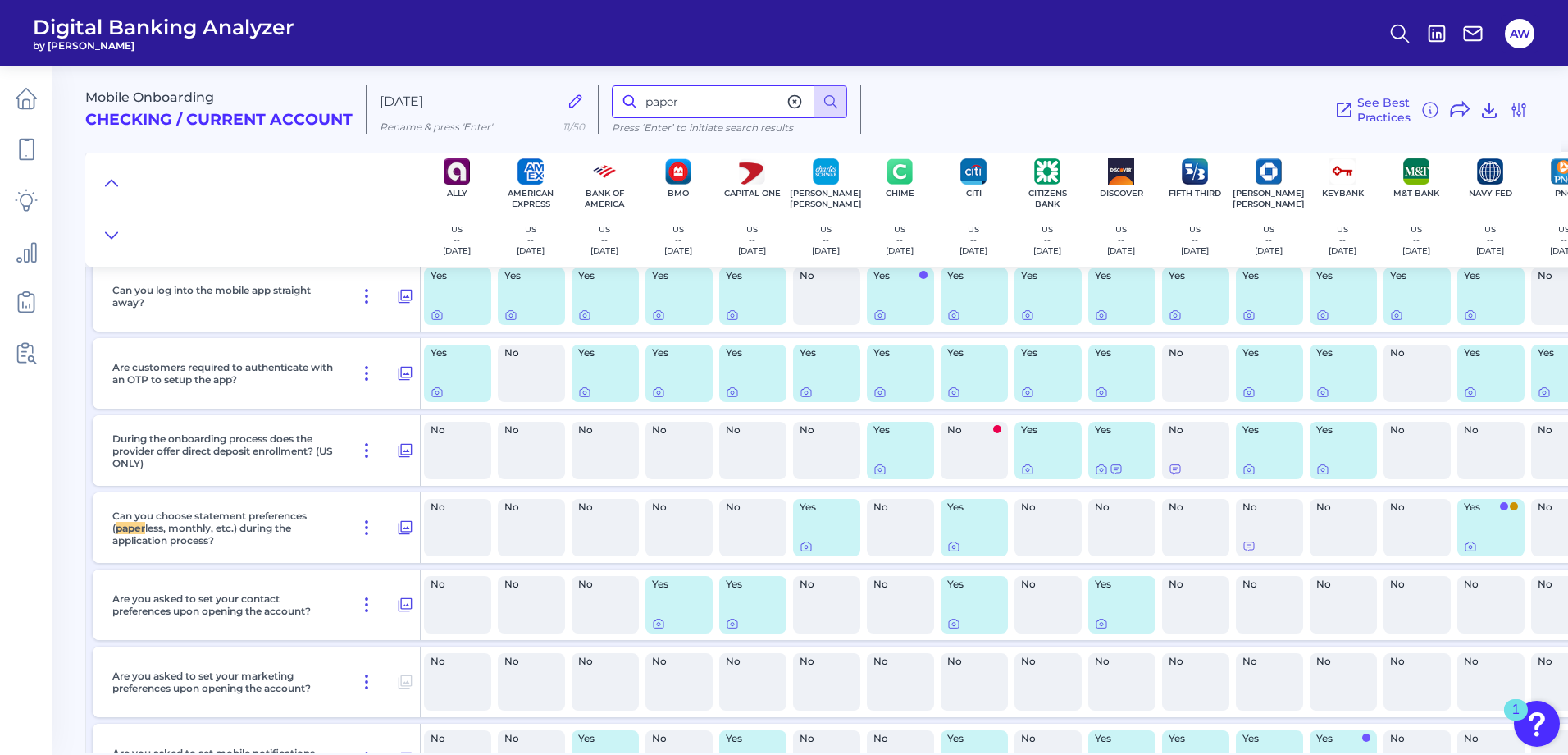
scroll to position [12997, 0]
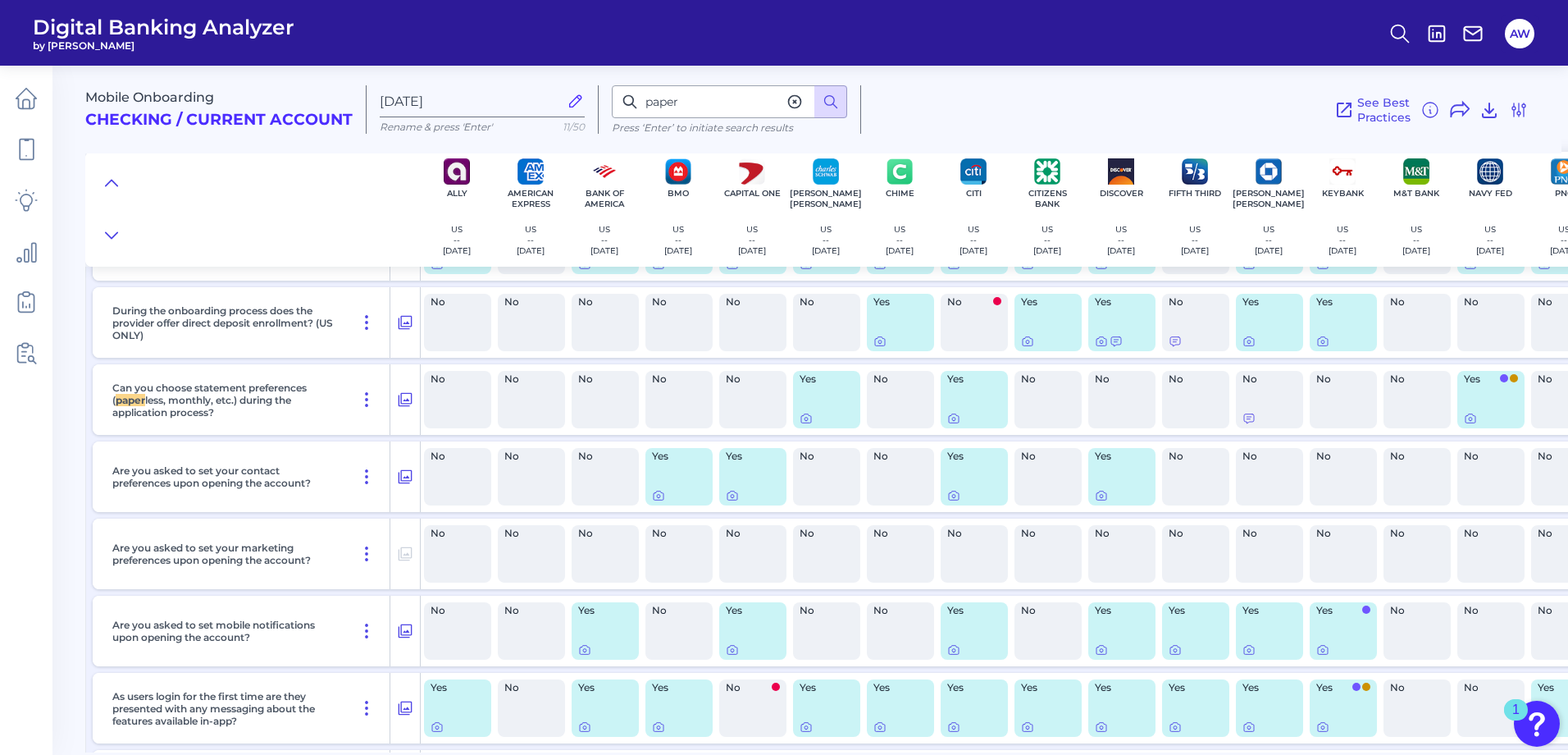
click at [1534, 720] on img "Open Resource Center, 1 new notification" at bounding box center [1536, 723] width 46 height 46
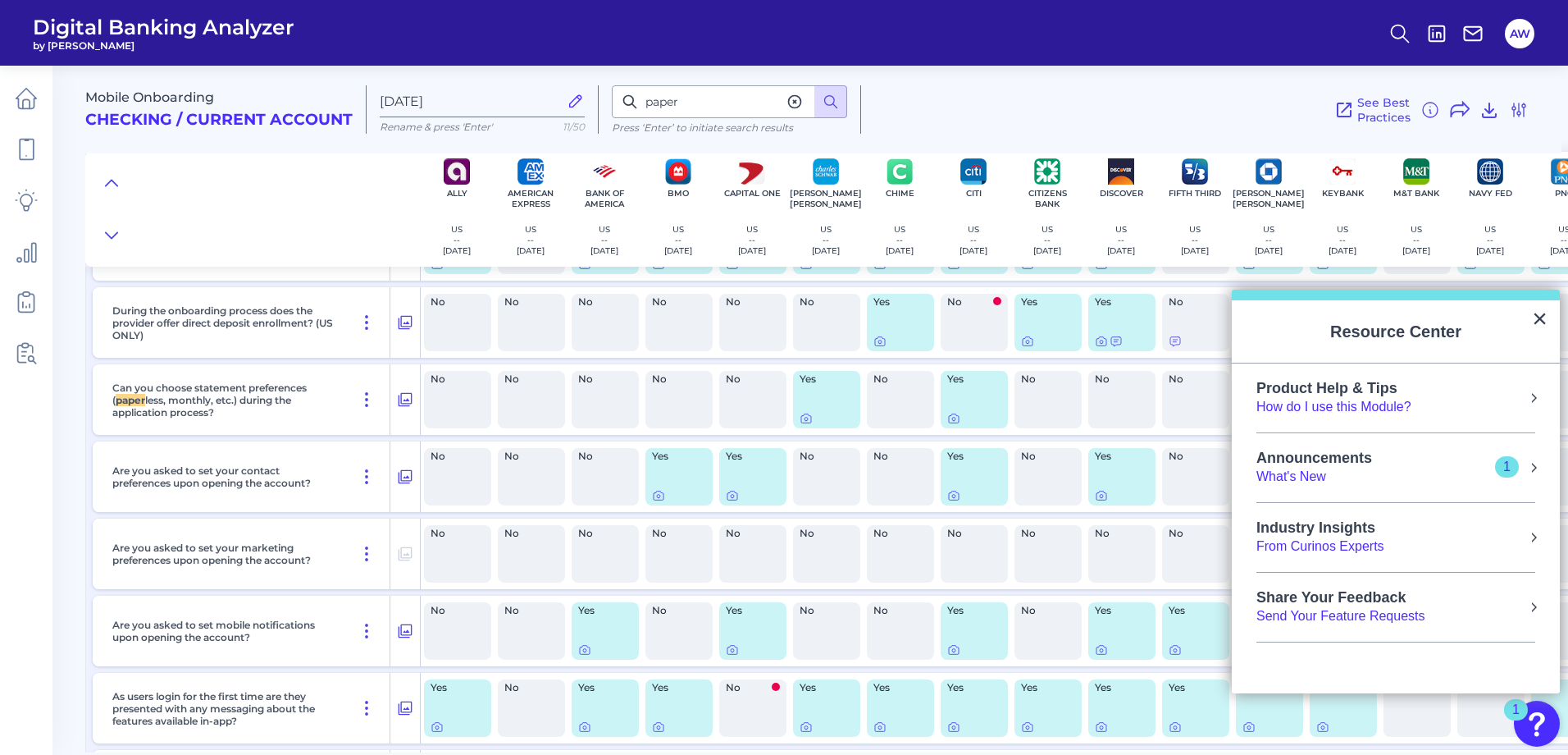
click at [1185, 108] on div "See Best Practices Filters Clear all filters Experience Reset Mobile Servicing …" at bounding box center [1195, 109] width 668 height 49
click at [719, 112] on input "paper" at bounding box center [729, 101] width 235 height 33
click at [957, 117] on div "See Best Practices Filters Clear all filters Experience Reset Mobile Servicing …" at bounding box center [1195, 109] width 668 height 49
click at [1543, 326] on button "×" at bounding box center [1539, 318] width 15 height 26
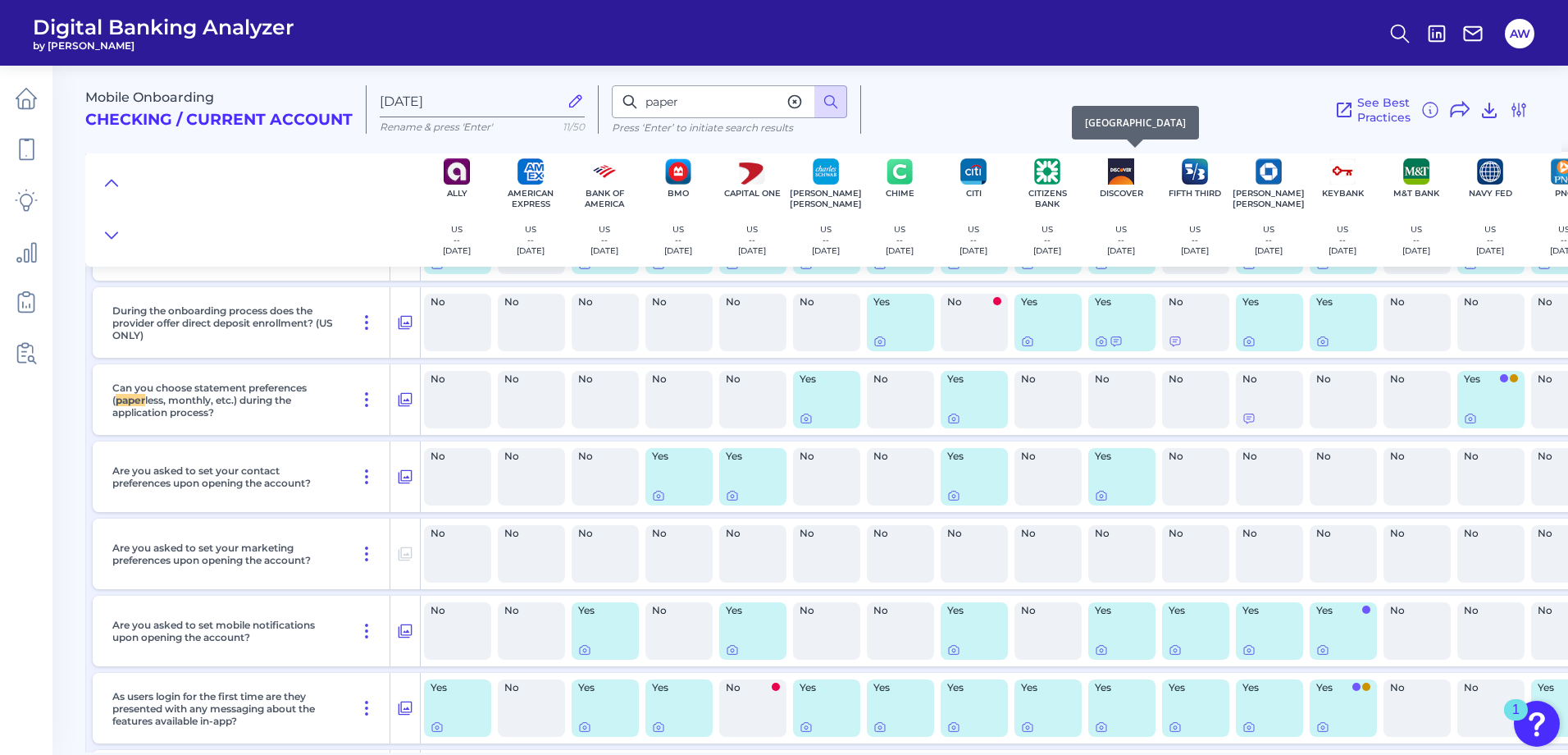
click at [1096, 111] on div "[GEOGRAPHIC_DATA]" at bounding box center [1135, 122] width 127 height 33
click at [796, 104] on icon at bounding box center [794, 101] width 16 height 16
click at [903, 103] on div "See Best Practices Filters Clear all filters Experience Reset Mobile Servicing …" at bounding box center [1195, 109] width 668 height 49
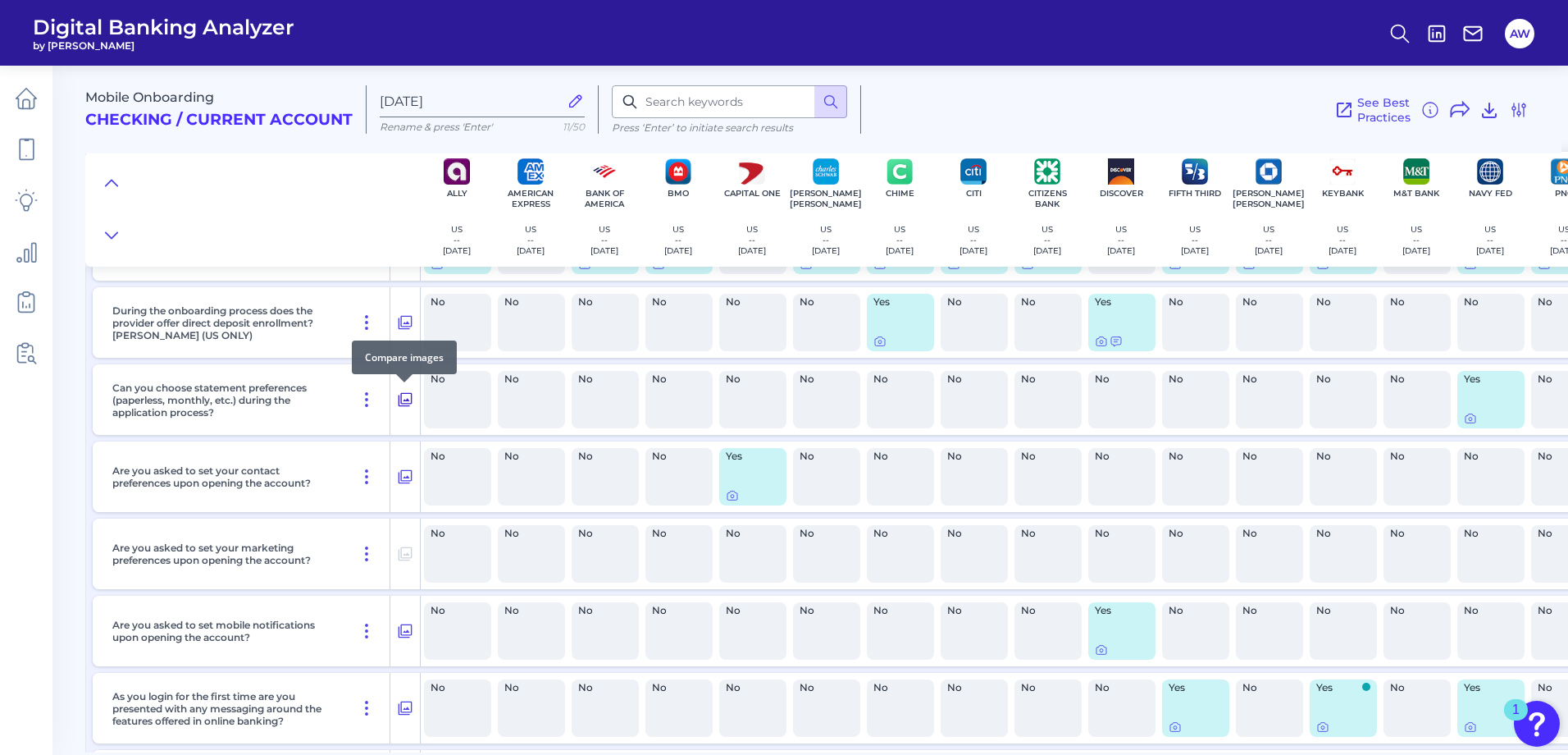
click at [403, 404] on icon at bounding box center [405, 399] width 16 height 20
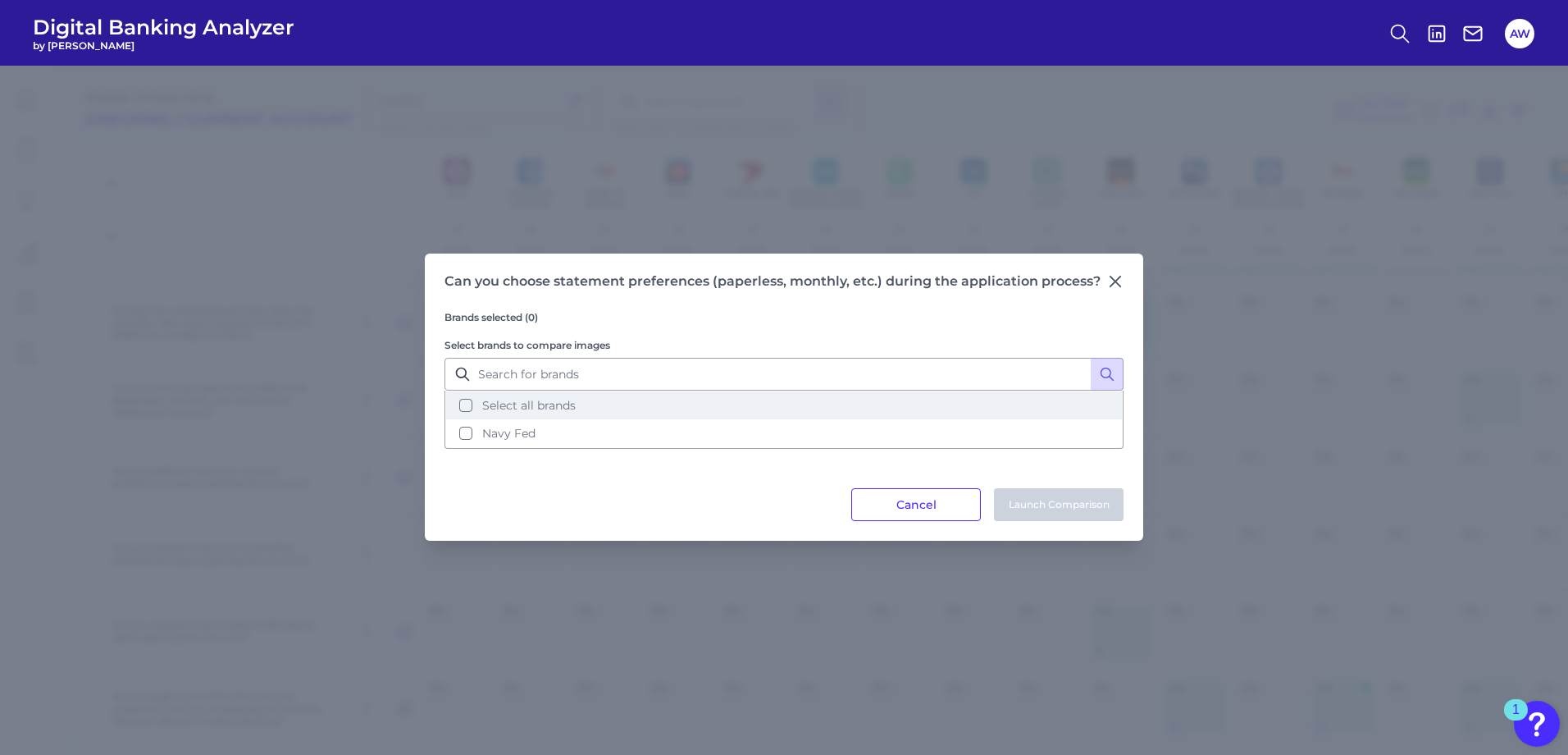
click at [477, 410] on button "Select all brands" at bounding box center [784, 405] width 675 height 28
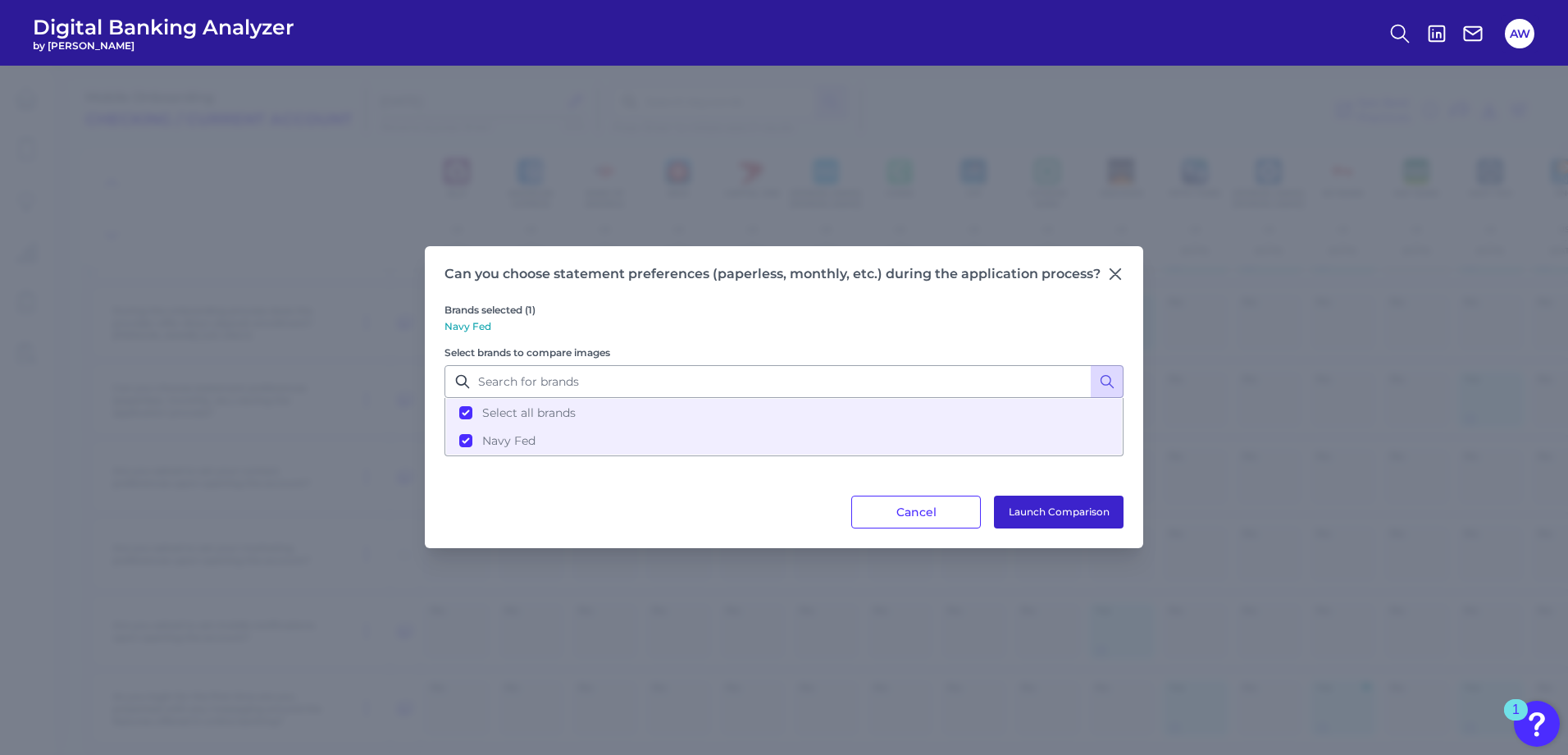
click at [1027, 519] on button "Launch Comparison" at bounding box center [1058, 512] width 129 height 33
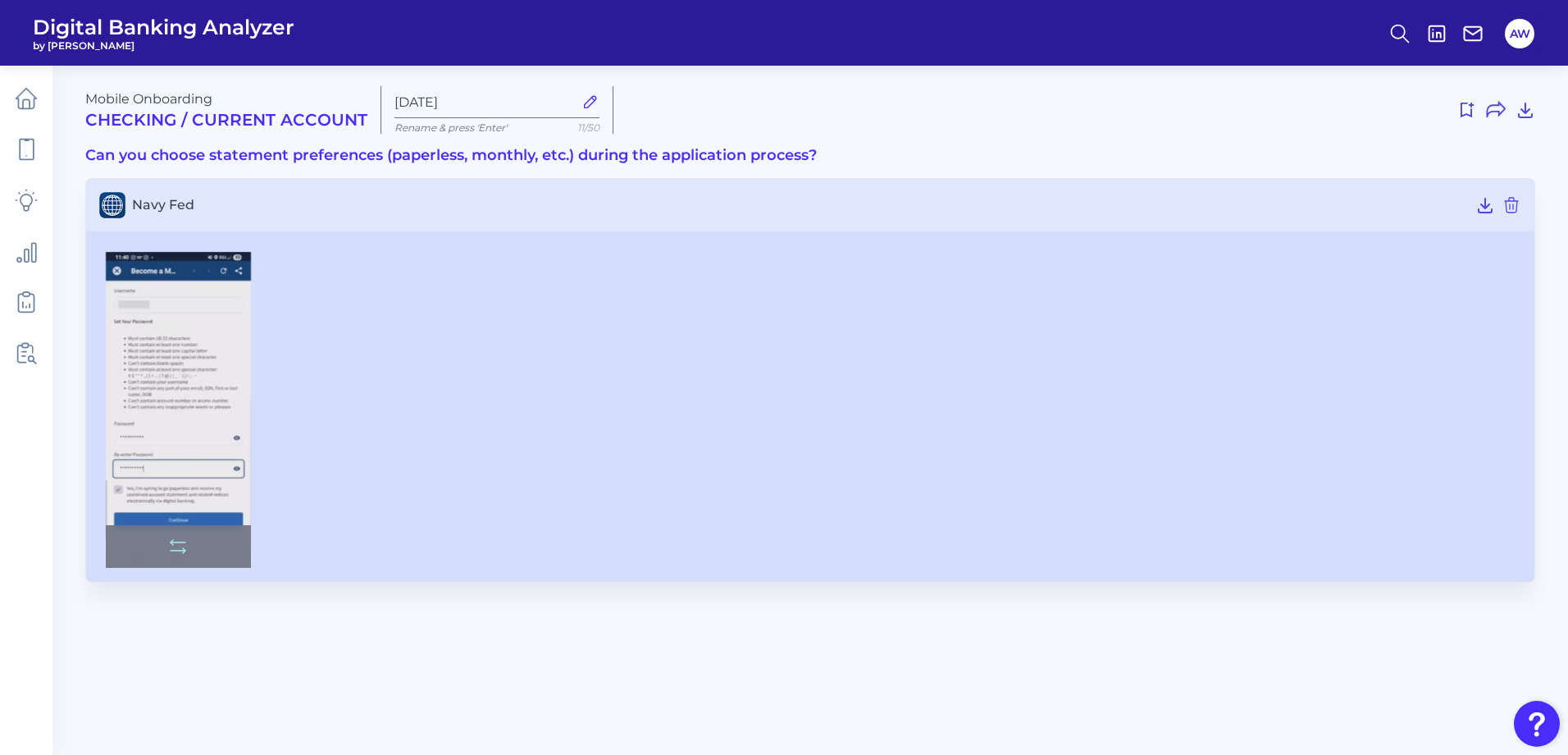
click at [155, 386] on img at bounding box center [179, 410] width 145 height 317
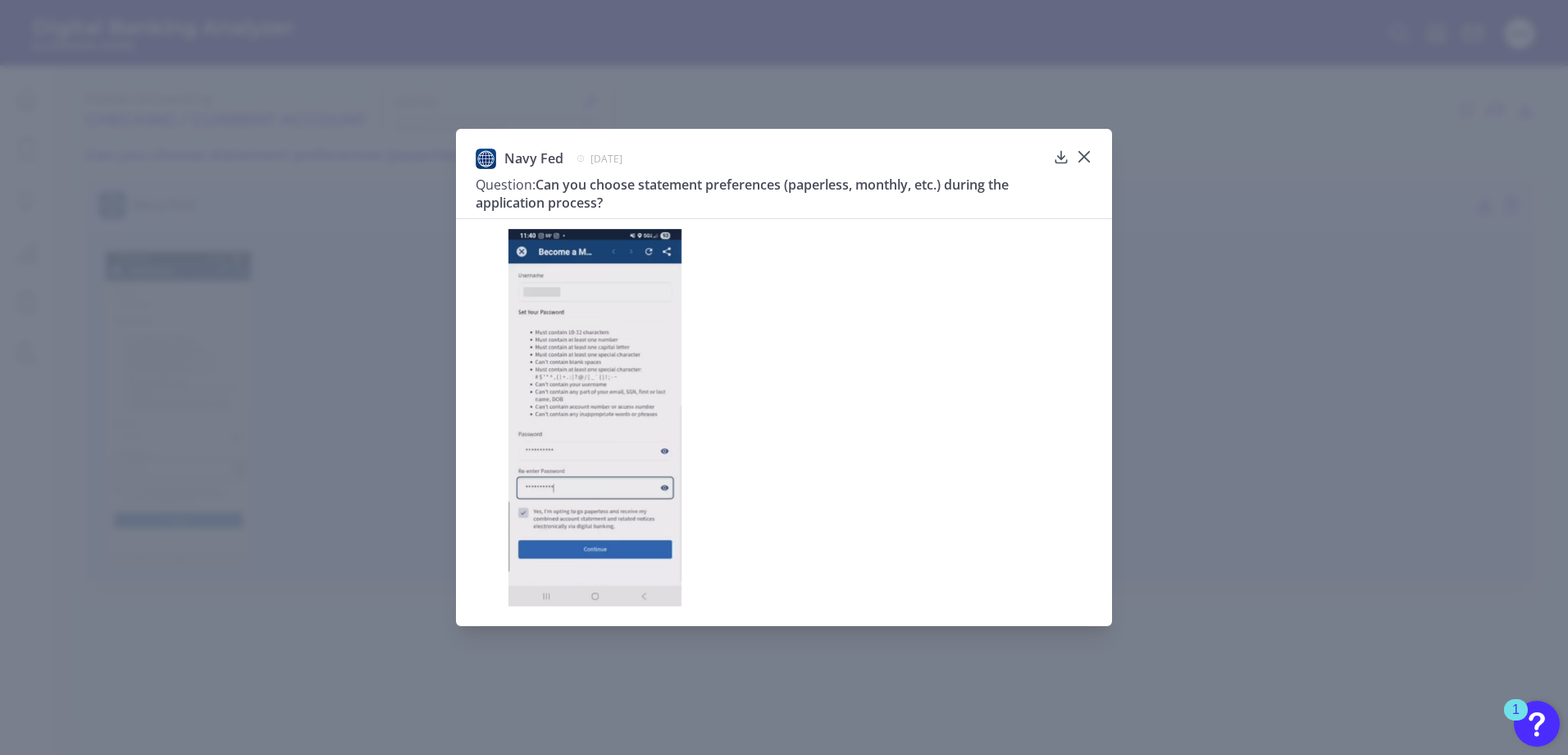
click at [1087, 148] on icon at bounding box center [1084, 156] width 16 height 16
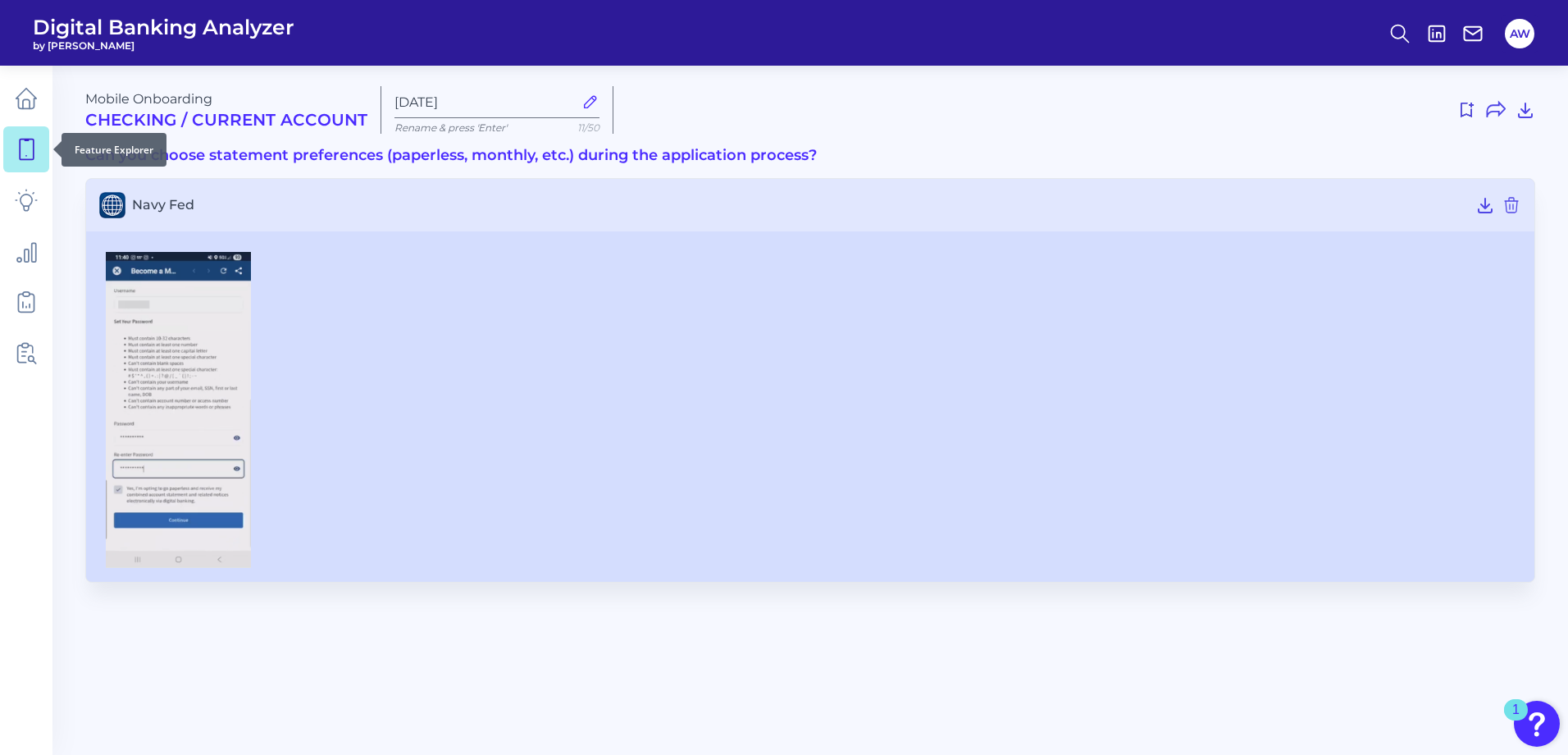
click at [41, 144] on link at bounding box center [26, 149] width 46 height 46
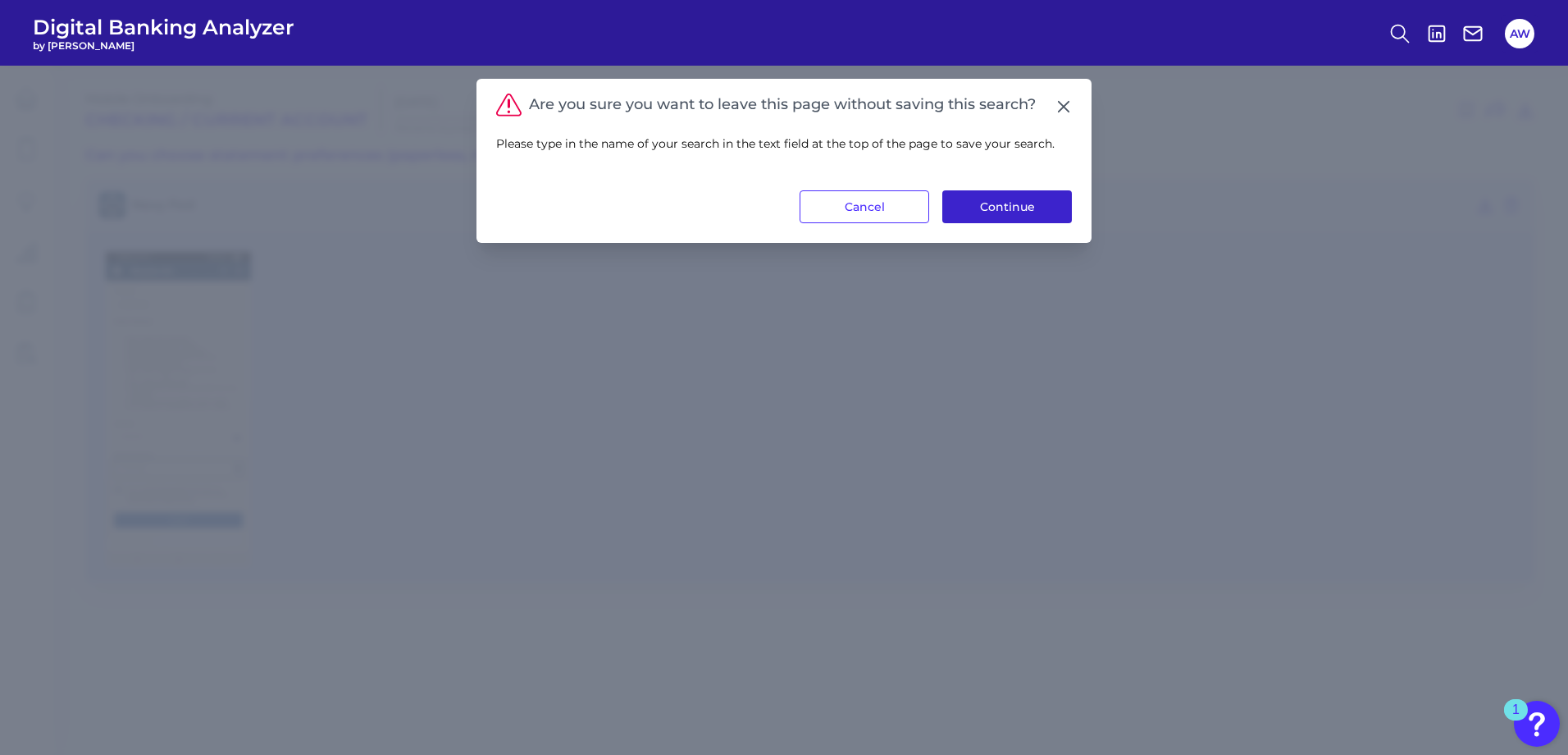
click at [983, 210] on button "Continue" at bounding box center [1006, 207] width 129 height 33
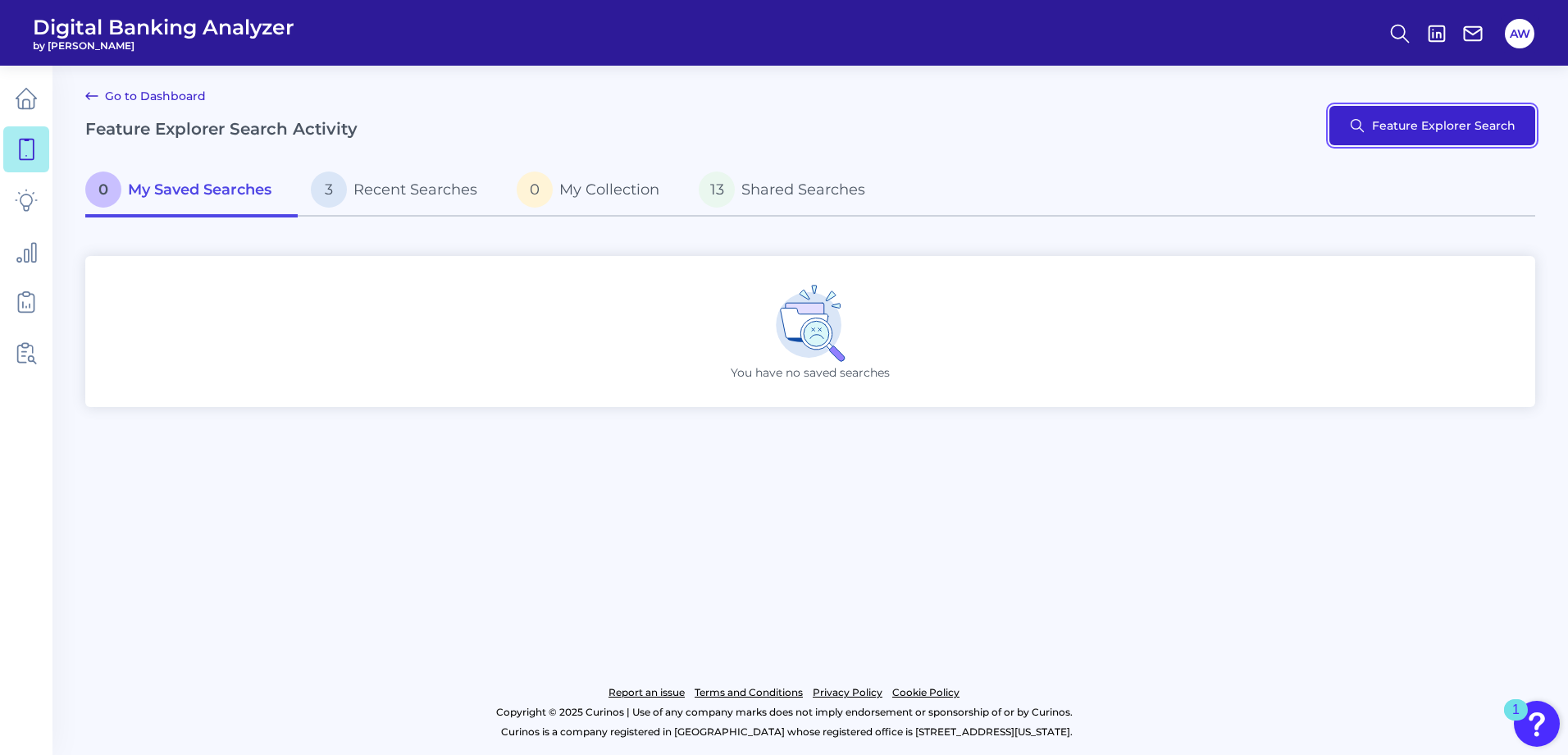
click at [1354, 122] on button "Feature Explorer Search" at bounding box center [1431, 125] width 206 height 39
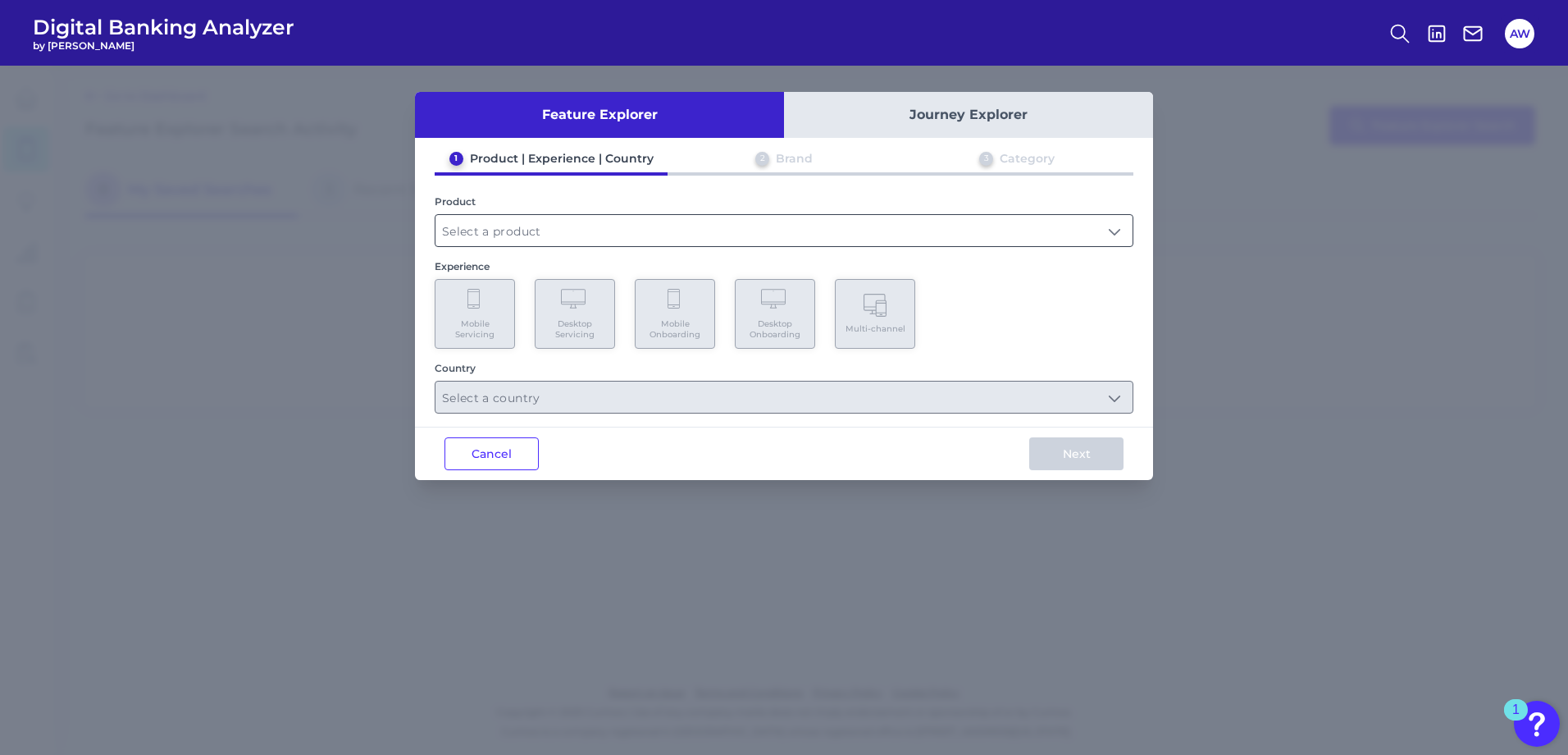
click at [516, 238] on input "text" at bounding box center [784, 231] width 697 height 32
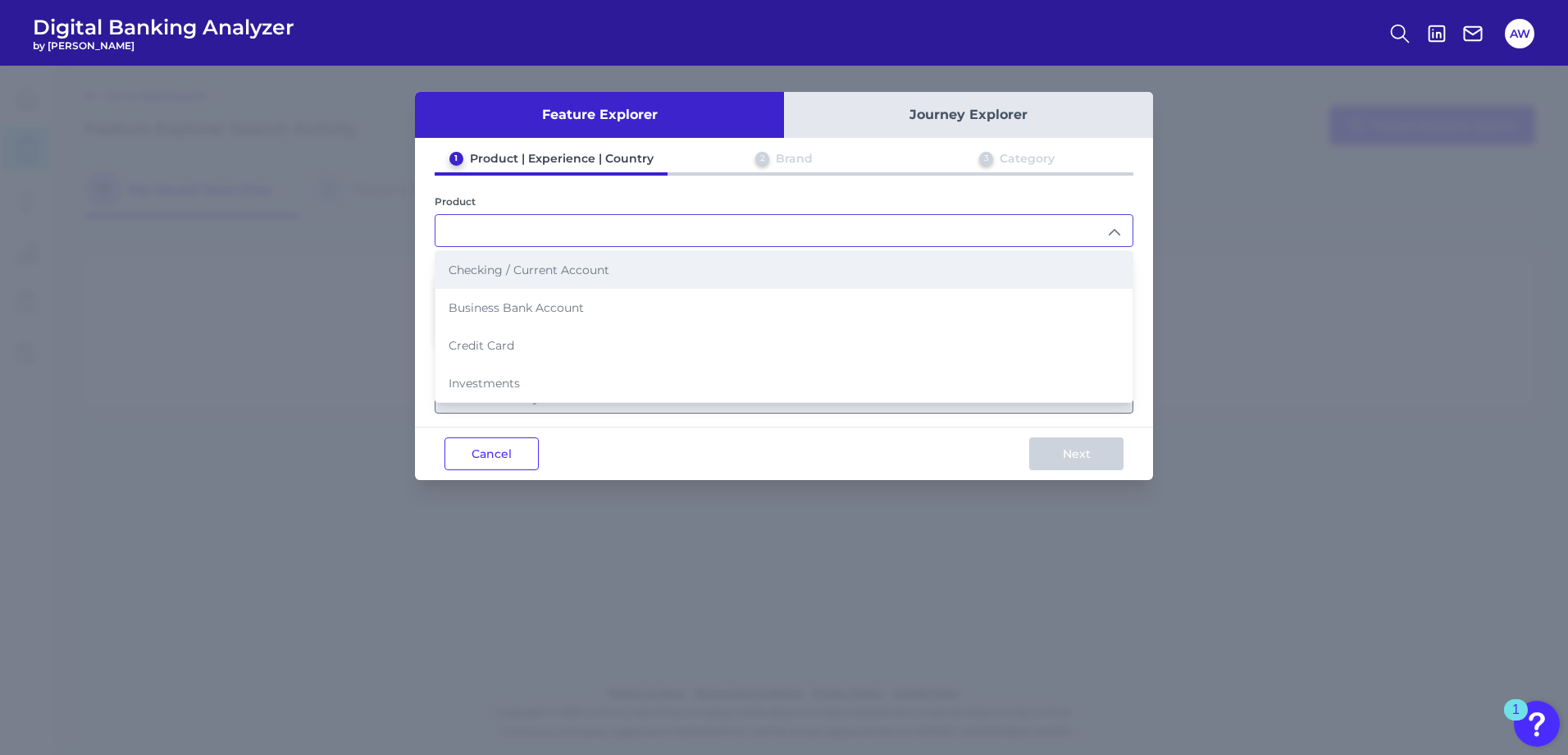
click at [563, 277] on span "Checking / Current Account" at bounding box center [529, 269] width 161 height 14
type input "Checking / Current Account"
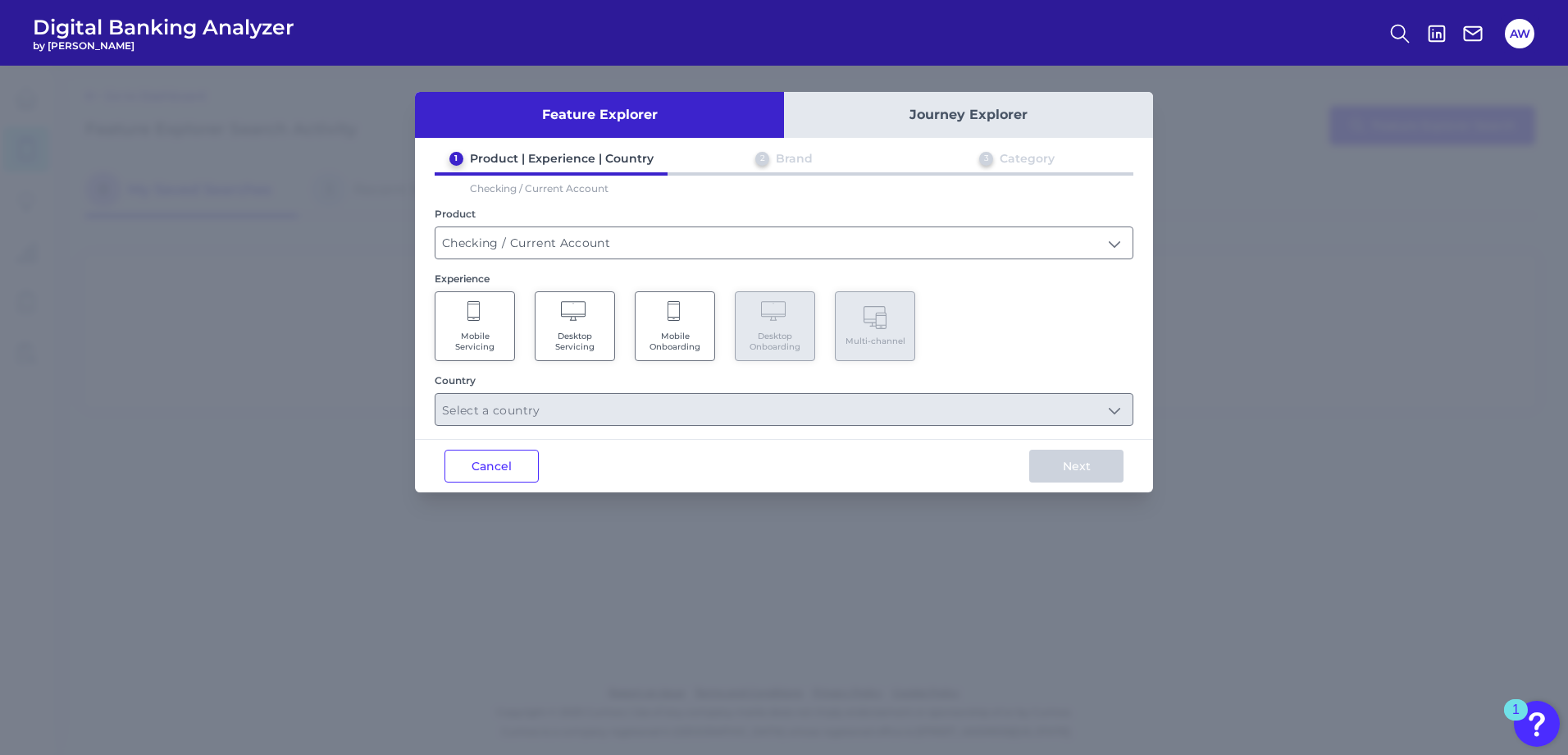
click at [483, 307] on Servicing "Mobile Servicing" at bounding box center [475, 325] width 80 height 70
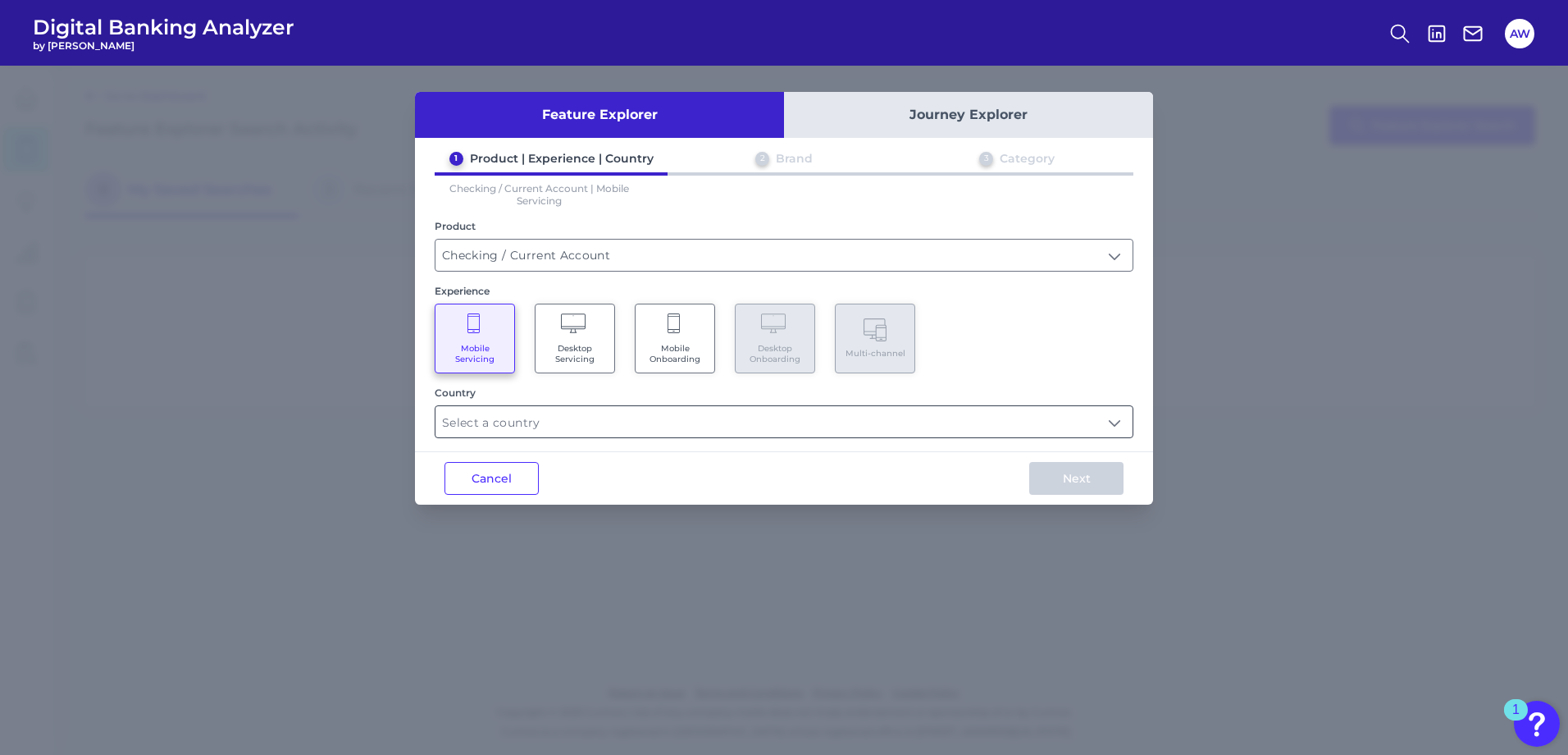
click at [1000, 422] on input "text" at bounding box center [784, 421] width 697 height 32
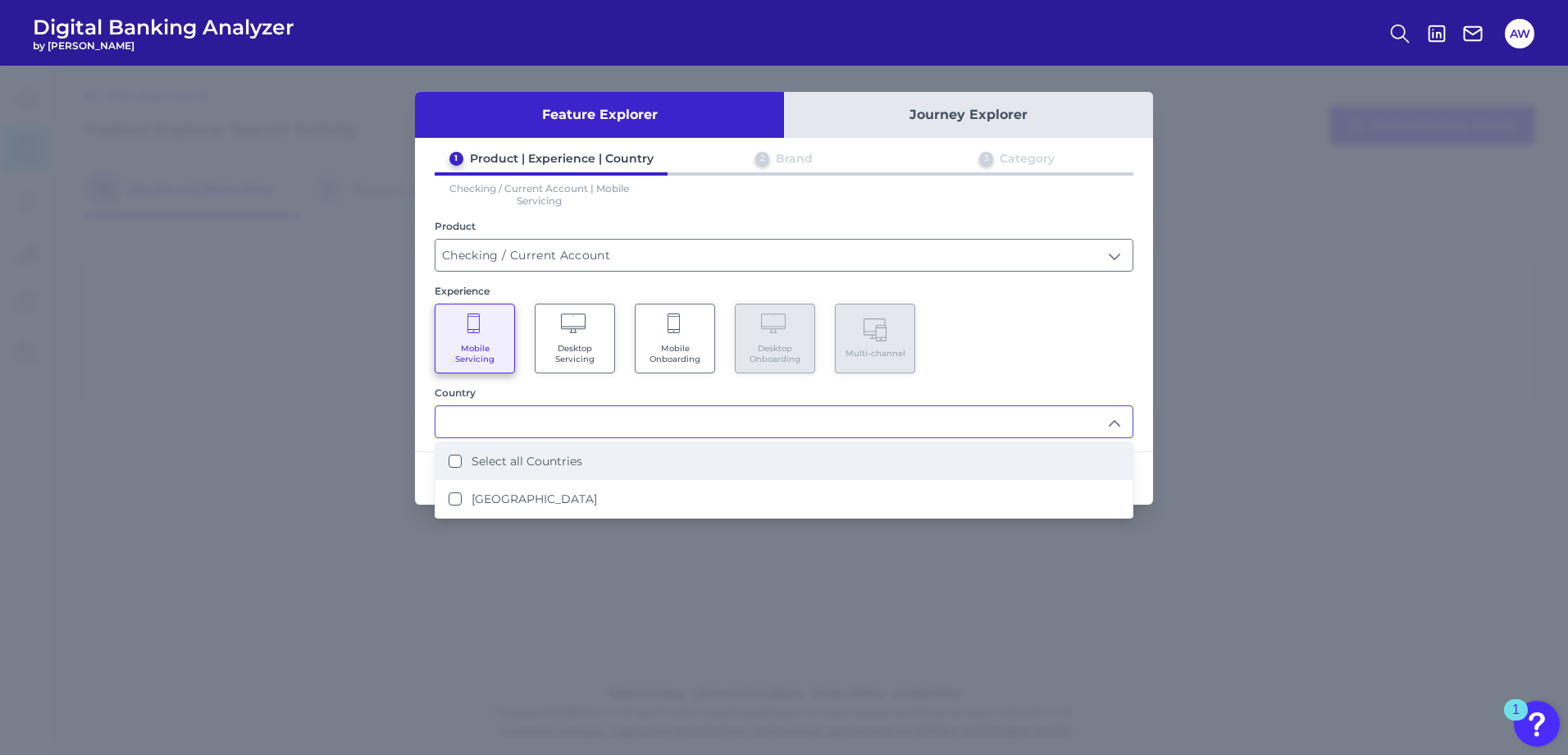
drag, startPoint x: 541, startPoint y: 460, endPoint x: 569, endPoint y: 463, distance: 28.2
click at [541, 460] on label "Select all Countries" at bounding box center [527, 460] width 111 height 14
type input "Select all Countries"
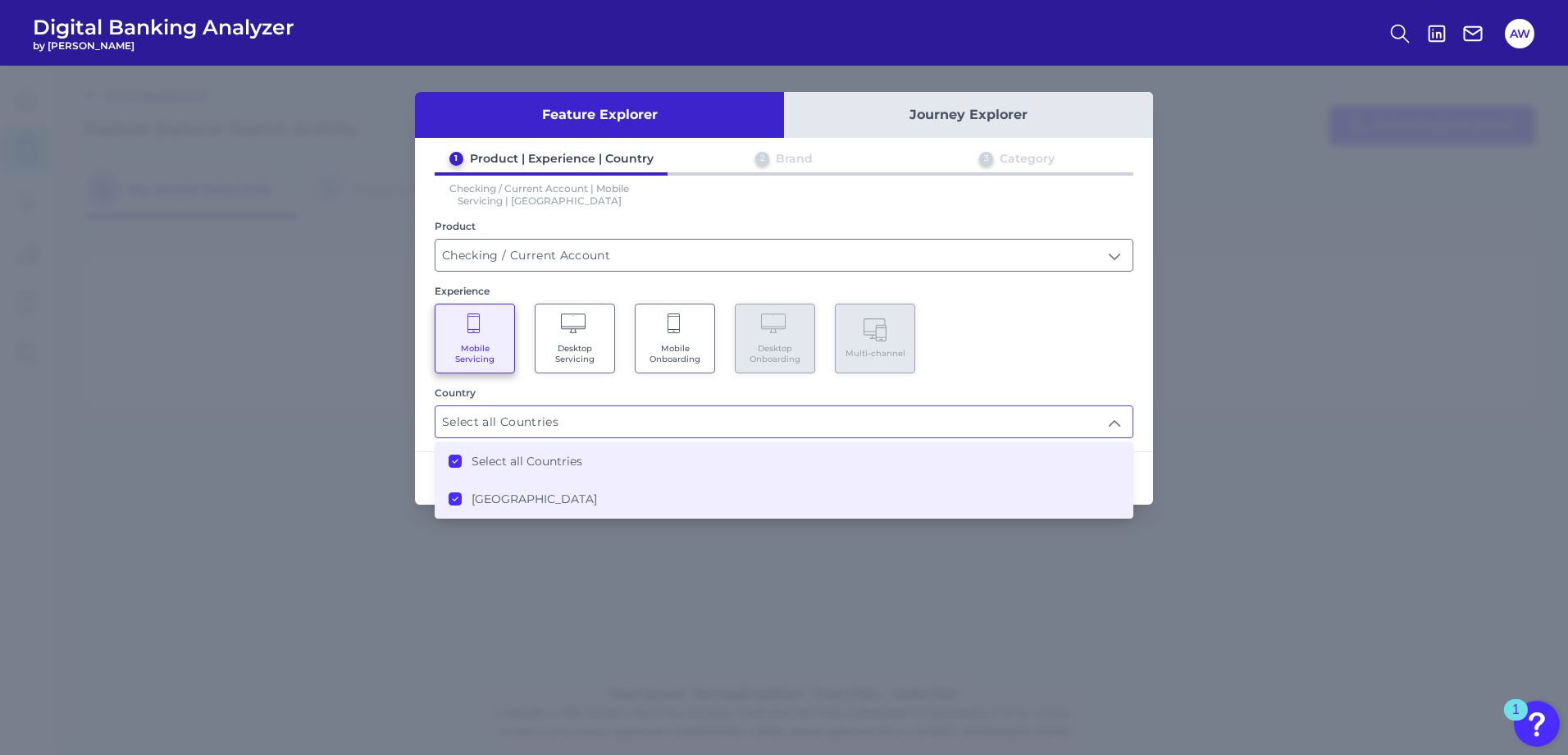
drag, startPoint x: 1107, startPoint y: 378, endPoint x: 1091, endPoint y: 463, distance: 86.5
click at [1106, 378] on div "1 Product | Experience | Country 2 Brand 3 Category Checking / Current Account …" at bounding box center [784, 295] width 738 height 287
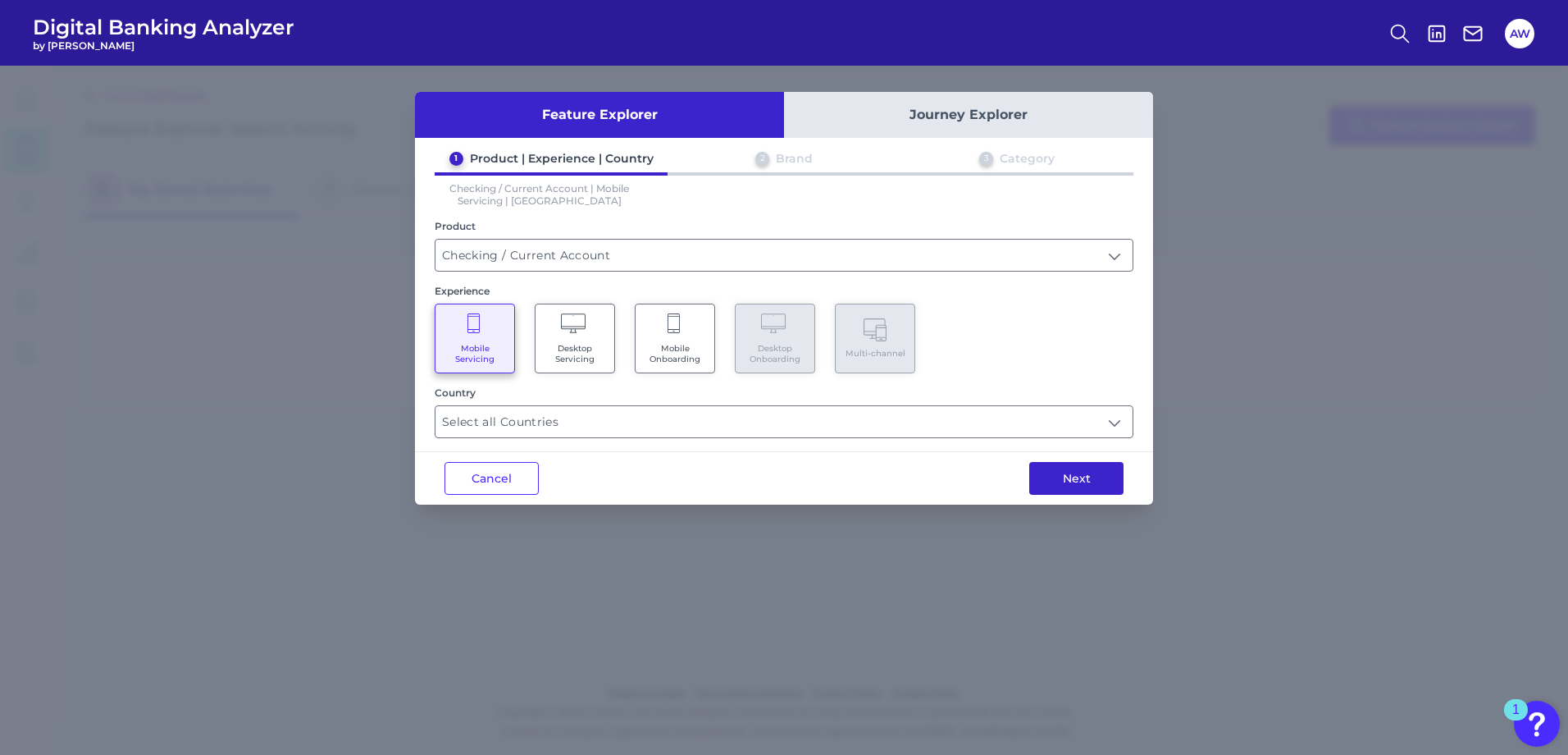
click at [1093, 480] on button "Next" at bounding box center [1076, 478] width 95 height 33
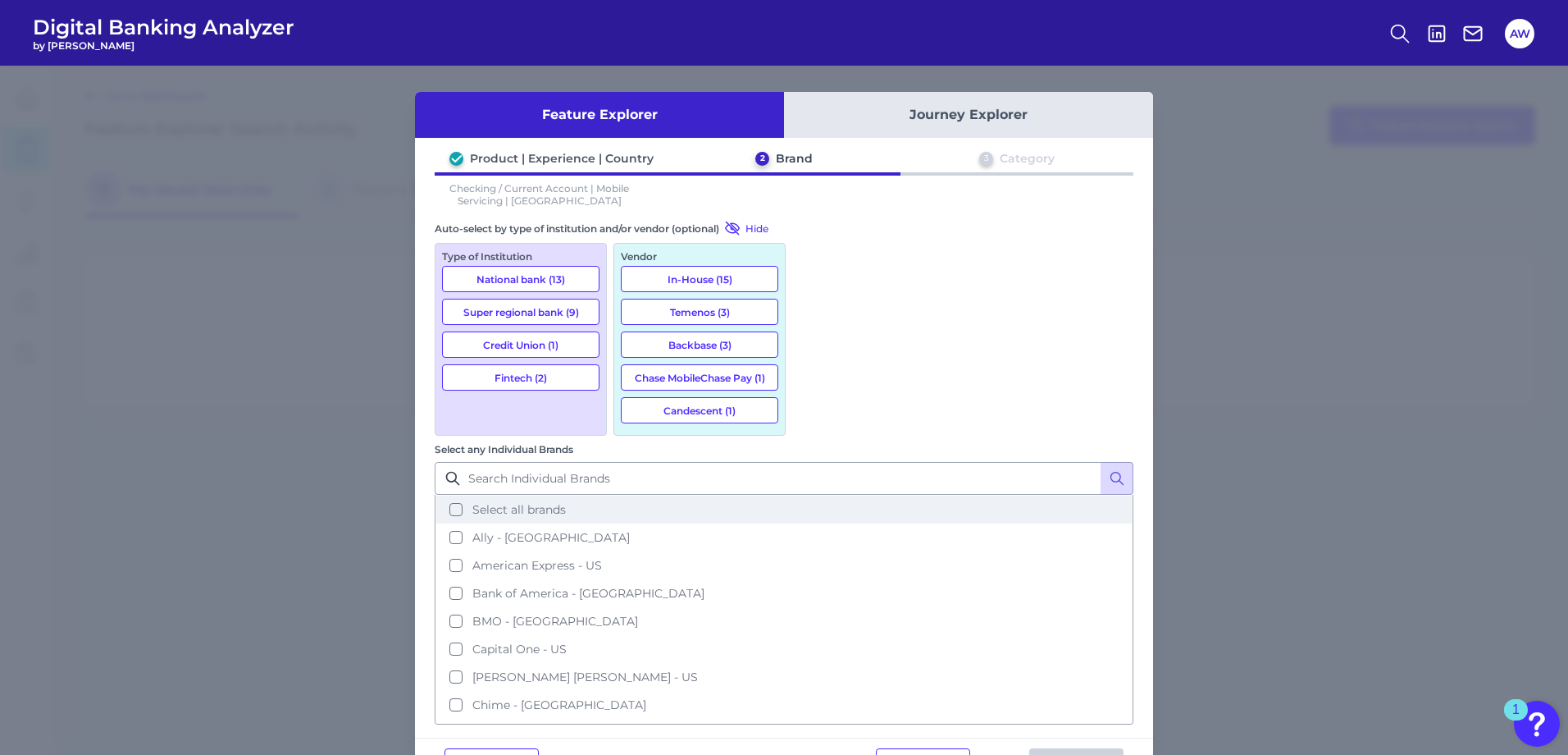
click at [565, 502] on span "Select all brands" at bounding box center [519, 509] width 94 height 14
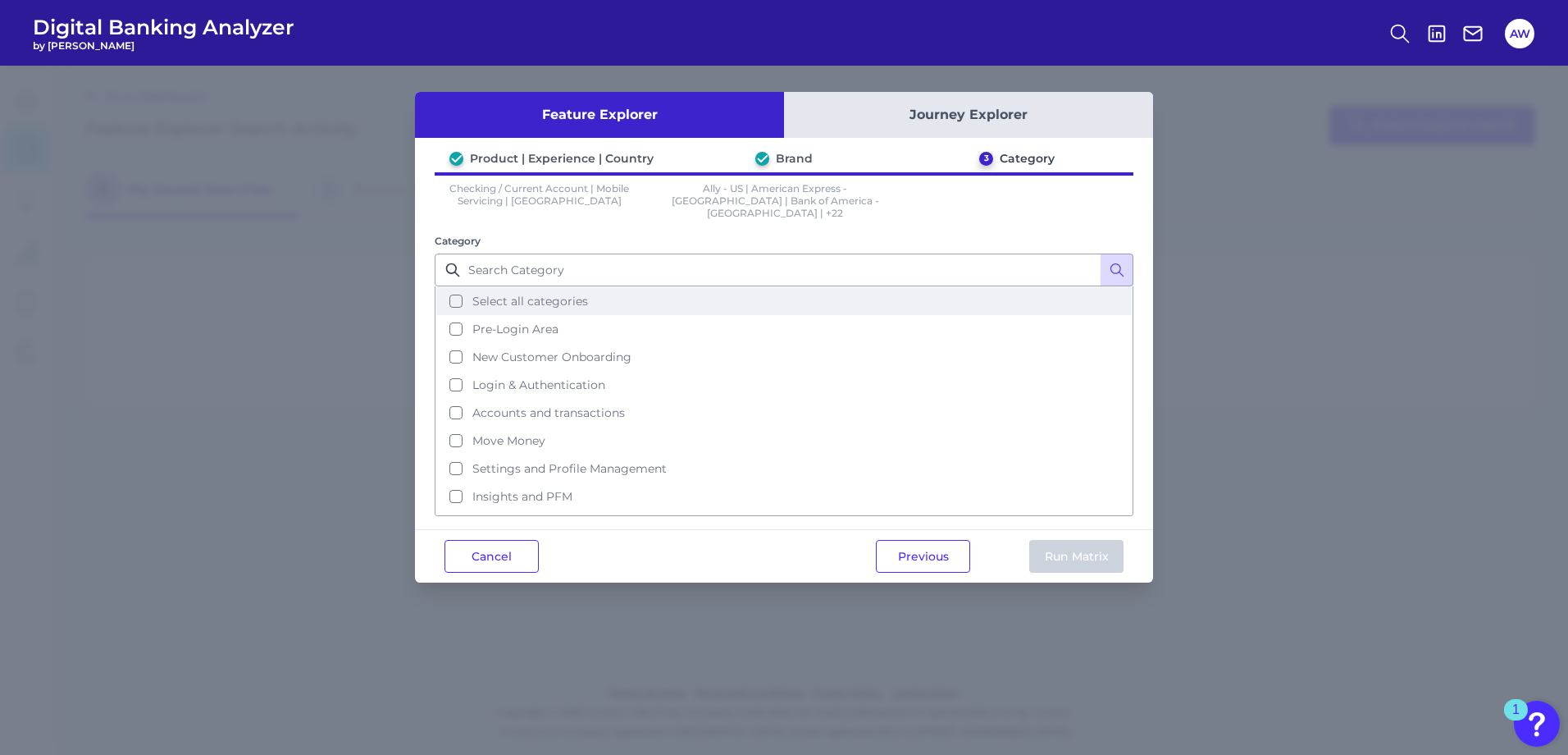
click at [476, 294] on span "Select all categories" at bounding box center [530, 300] width 116 height 14
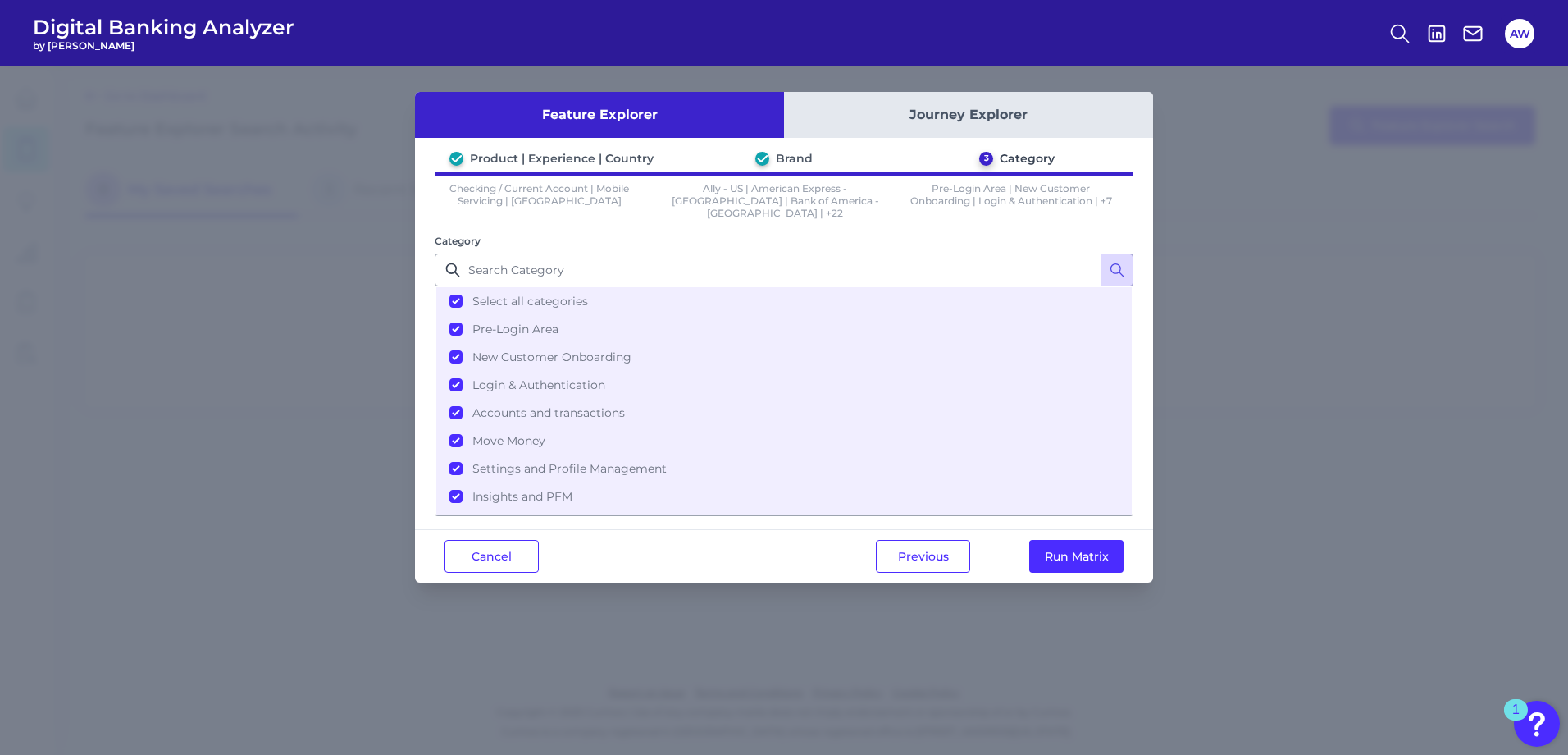
drag, startPoint x: 1051, startPoint y: 548, endPoint x: 1018, endPoint y: 531, distance: 37.1
click at [1049, 548] on button "Run Matrix" at bounding box center [1076, 556] width 95 height 33
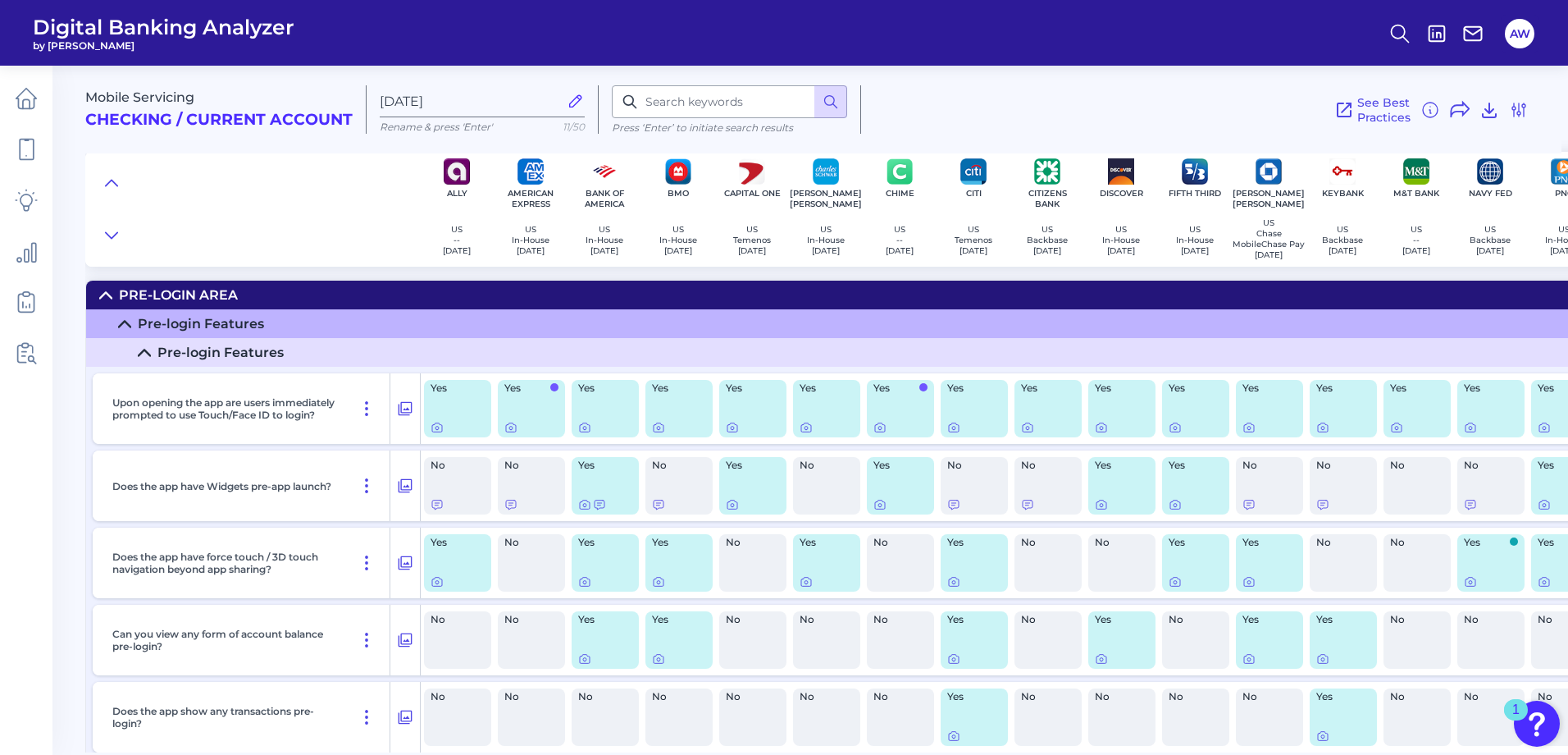
scroll to position [7415, 0]
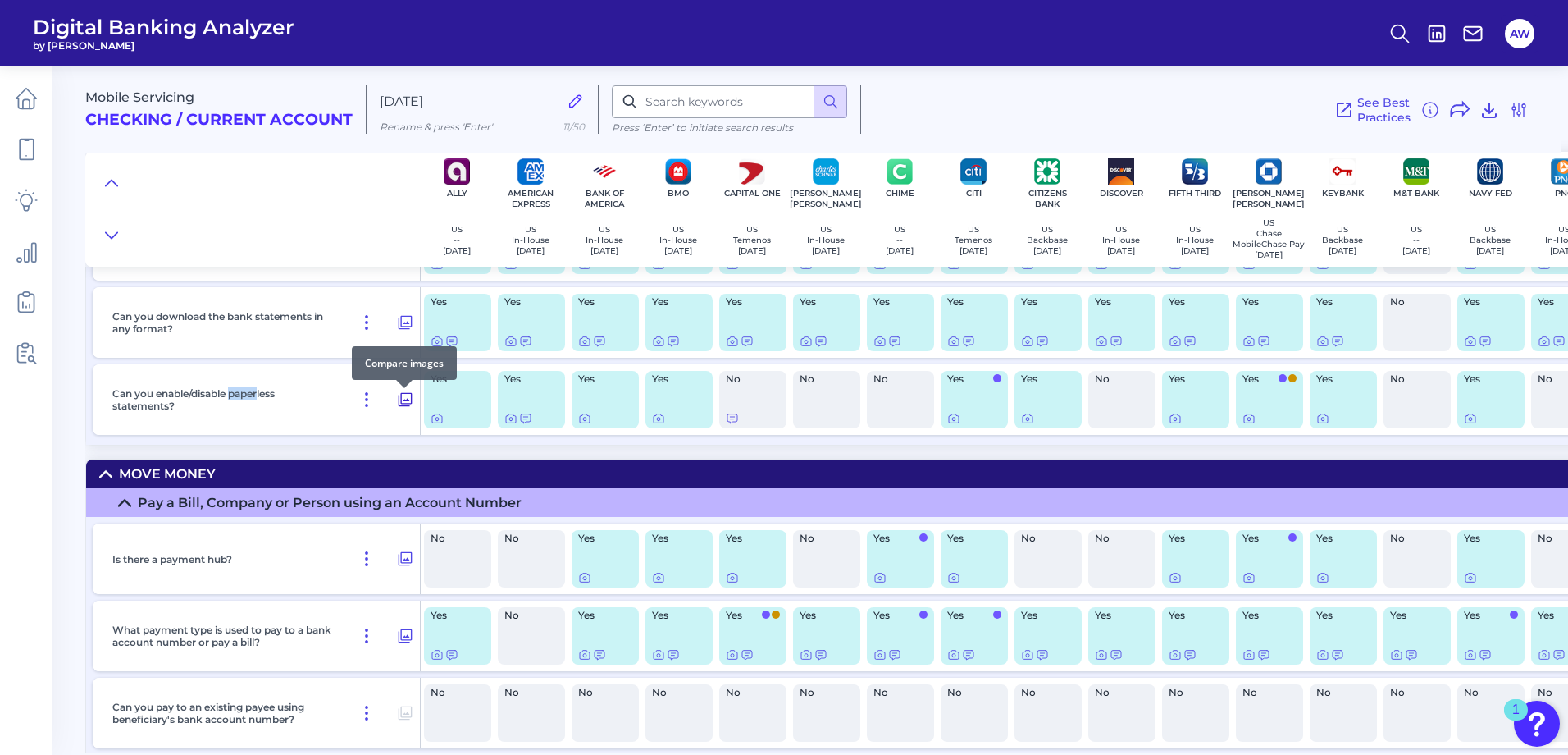
click at [410, 400] on icon at bounding box center [406, 400] width 14 height 14
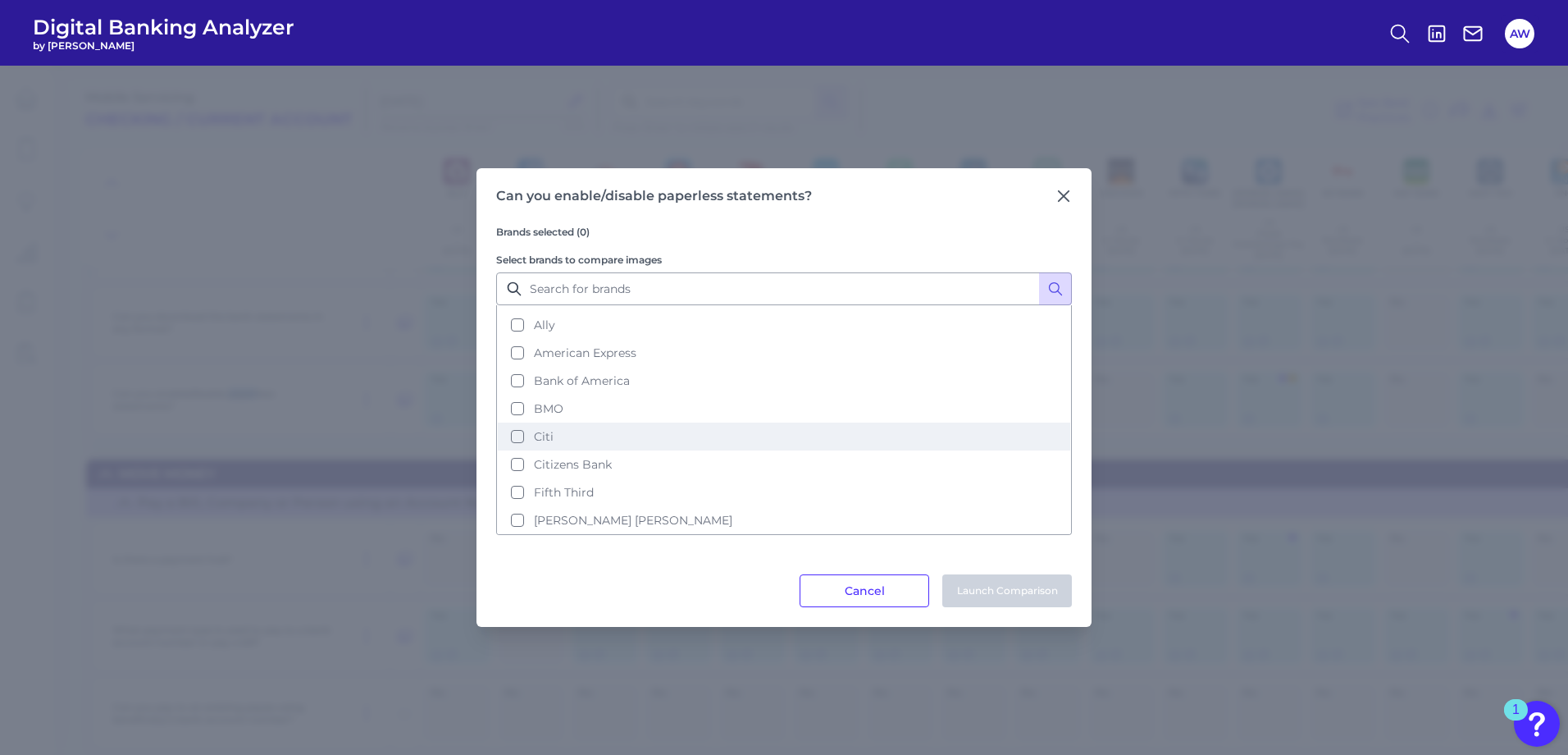
scroll to position [0, 0]
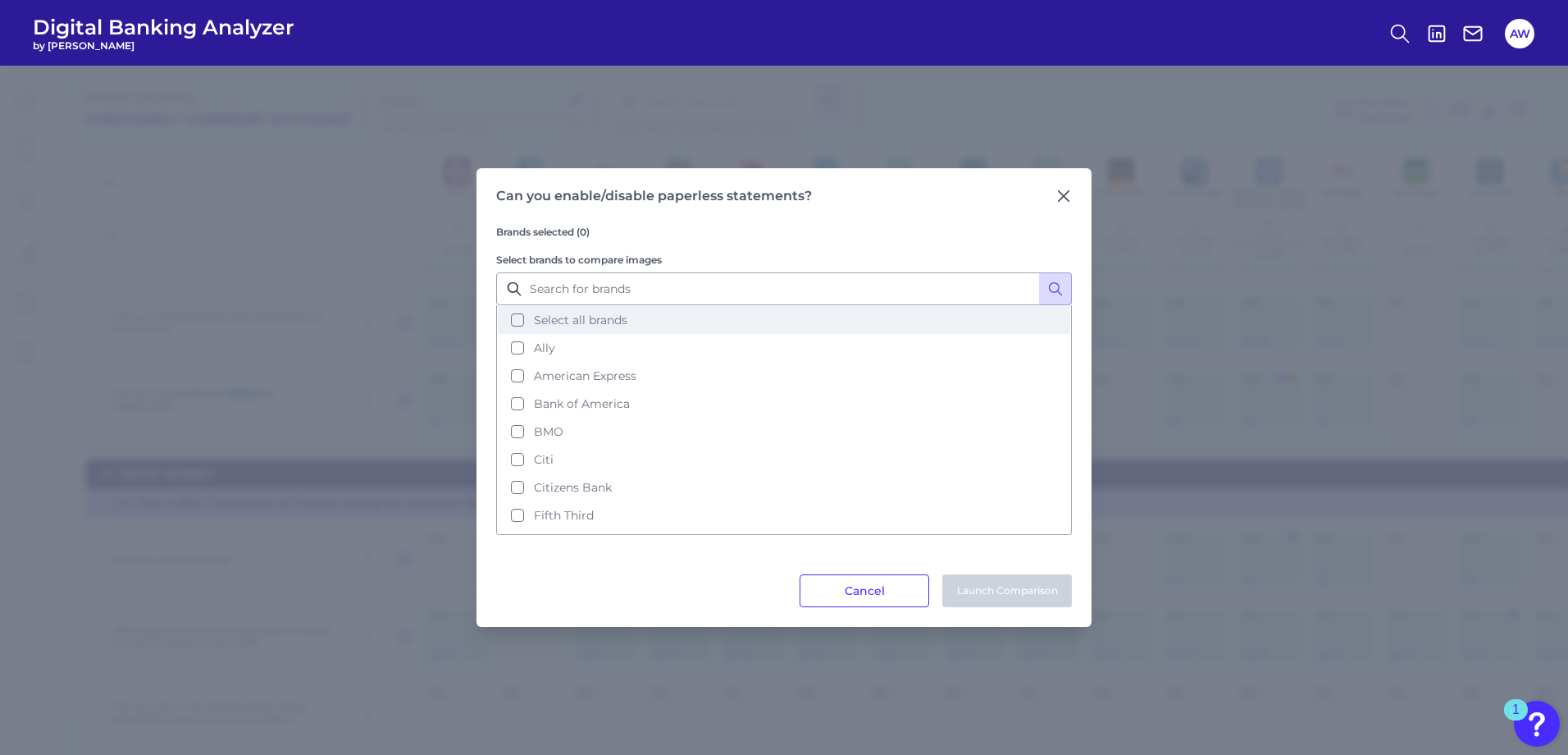
click at [575, 323] on span "Select all brands" at bounding box center [581, 320] width 94 height 14
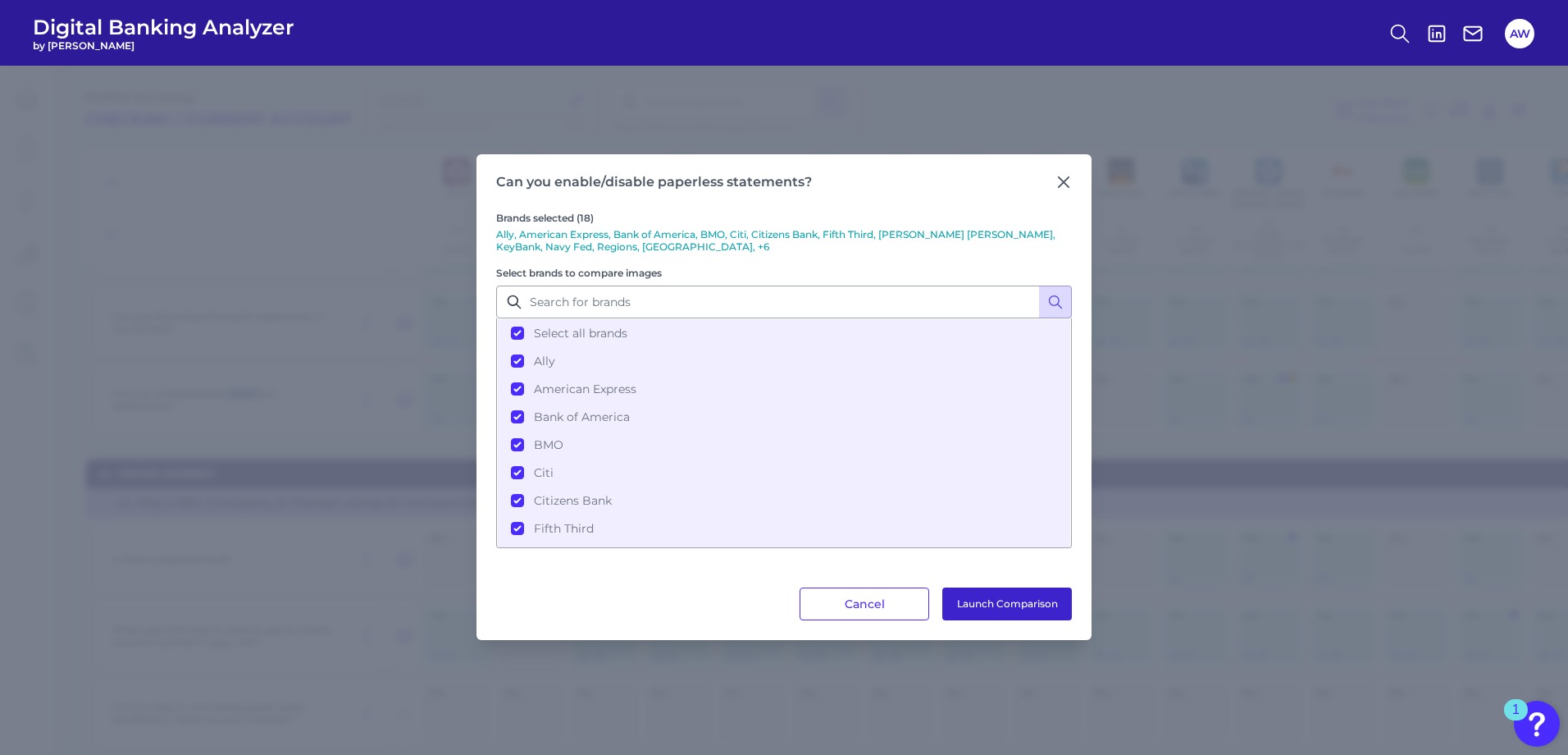
drag, startPoint x: 966, startPoint y: 598, endPoint x: 976, endPoint y: 595, distance: 10.4
click at [970, 596] on button "Launch Comparison" at bounding box center [1006, 604] width 129 height 33
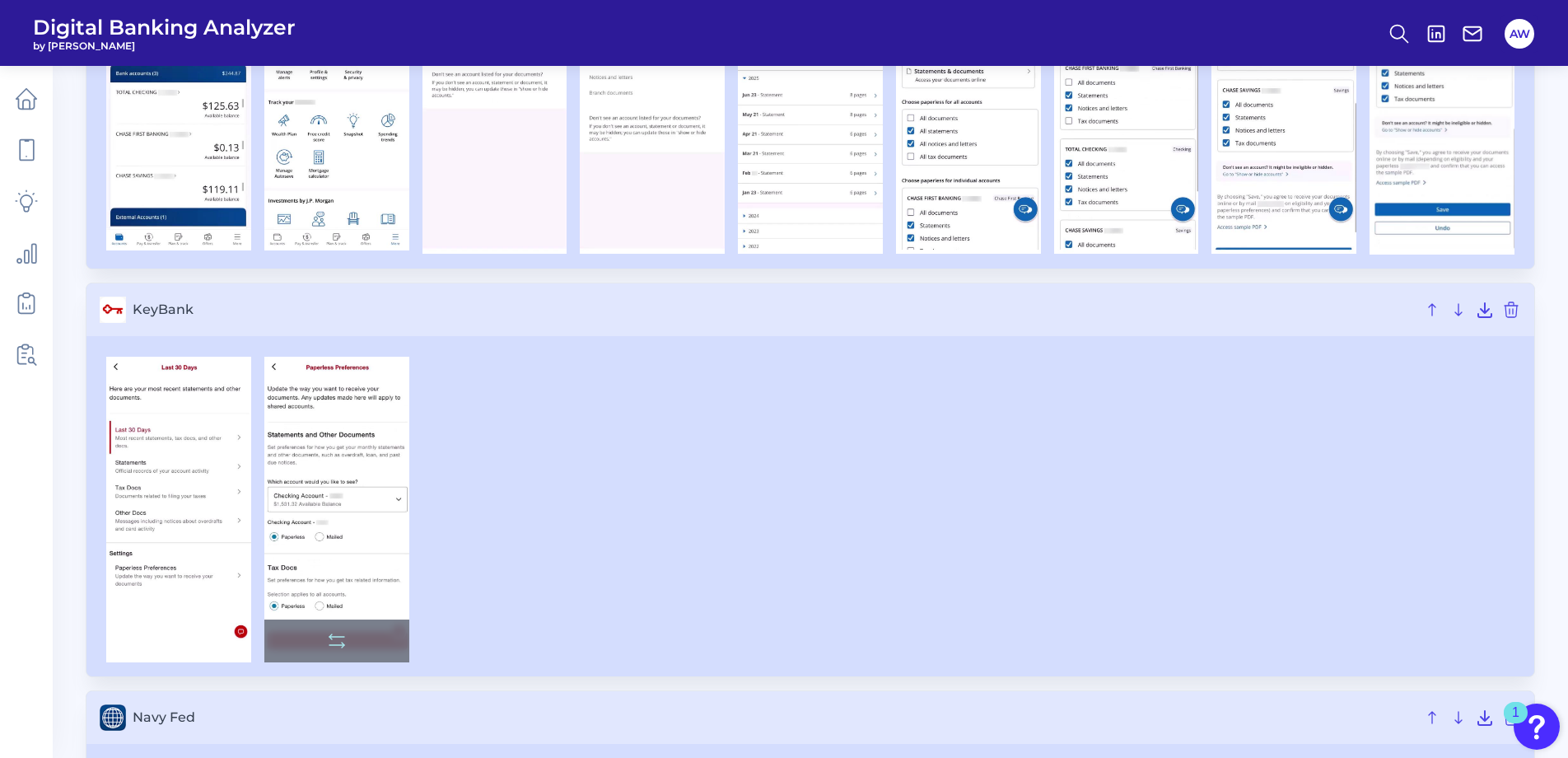
scroll to position [3212, 0]
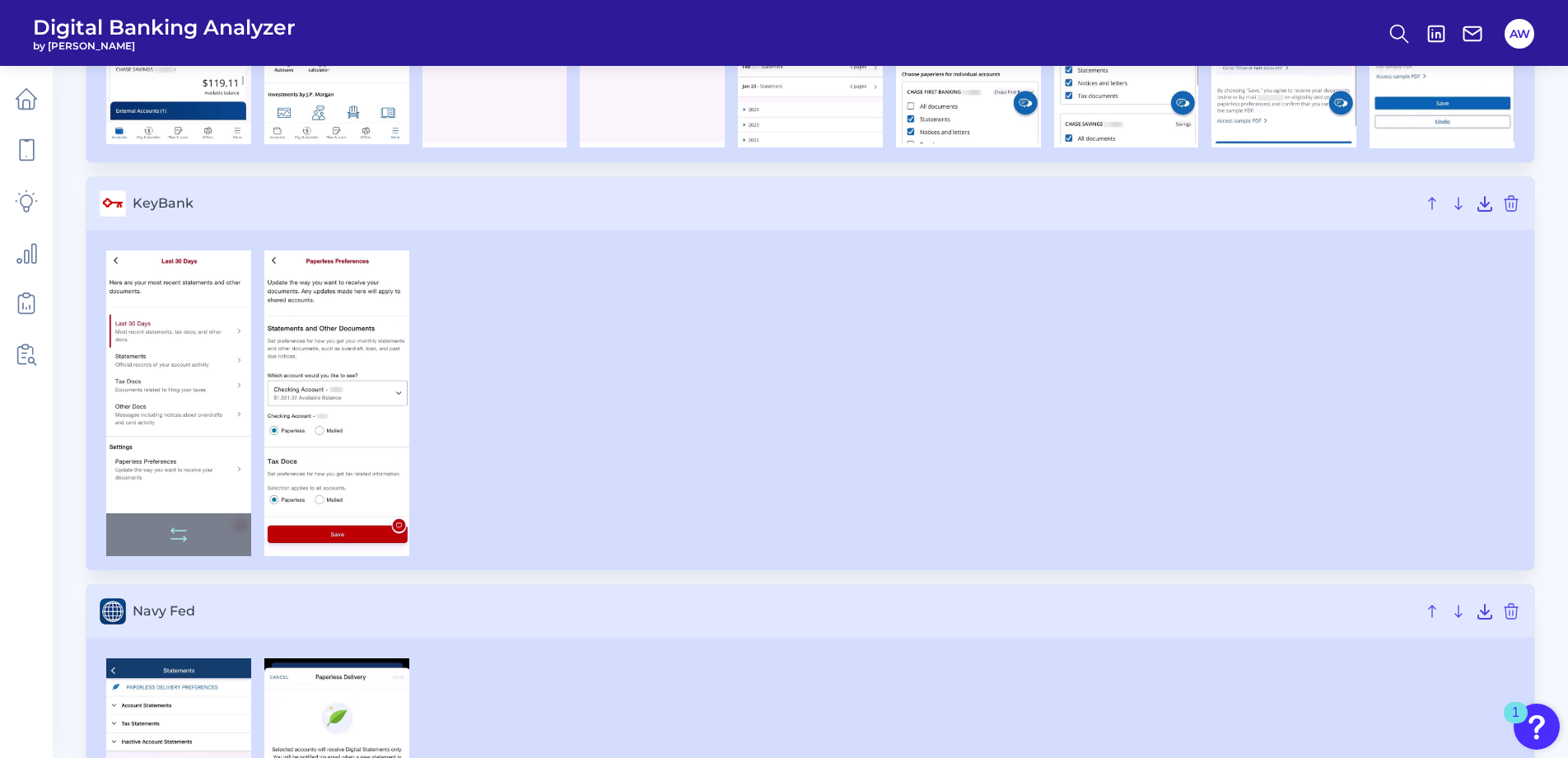
click at [201, 400] on img at bounding box center [179, 403] width 145 height 306
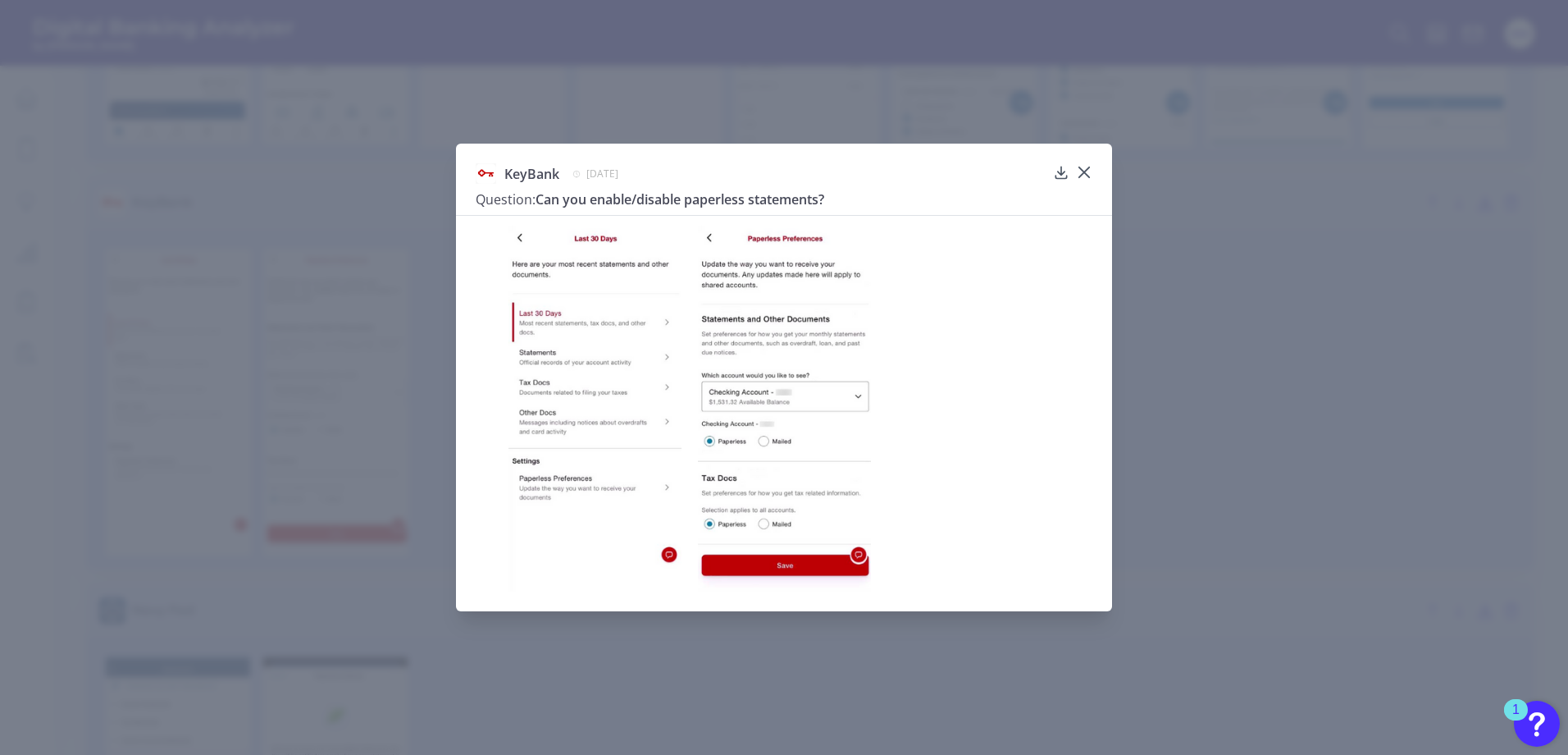
click at [560, 391] on img at bounding box center [594, 409] width 173 height 366
click at [1085, 173] on icon at bounding box center [1084, 172] width 10 height 10
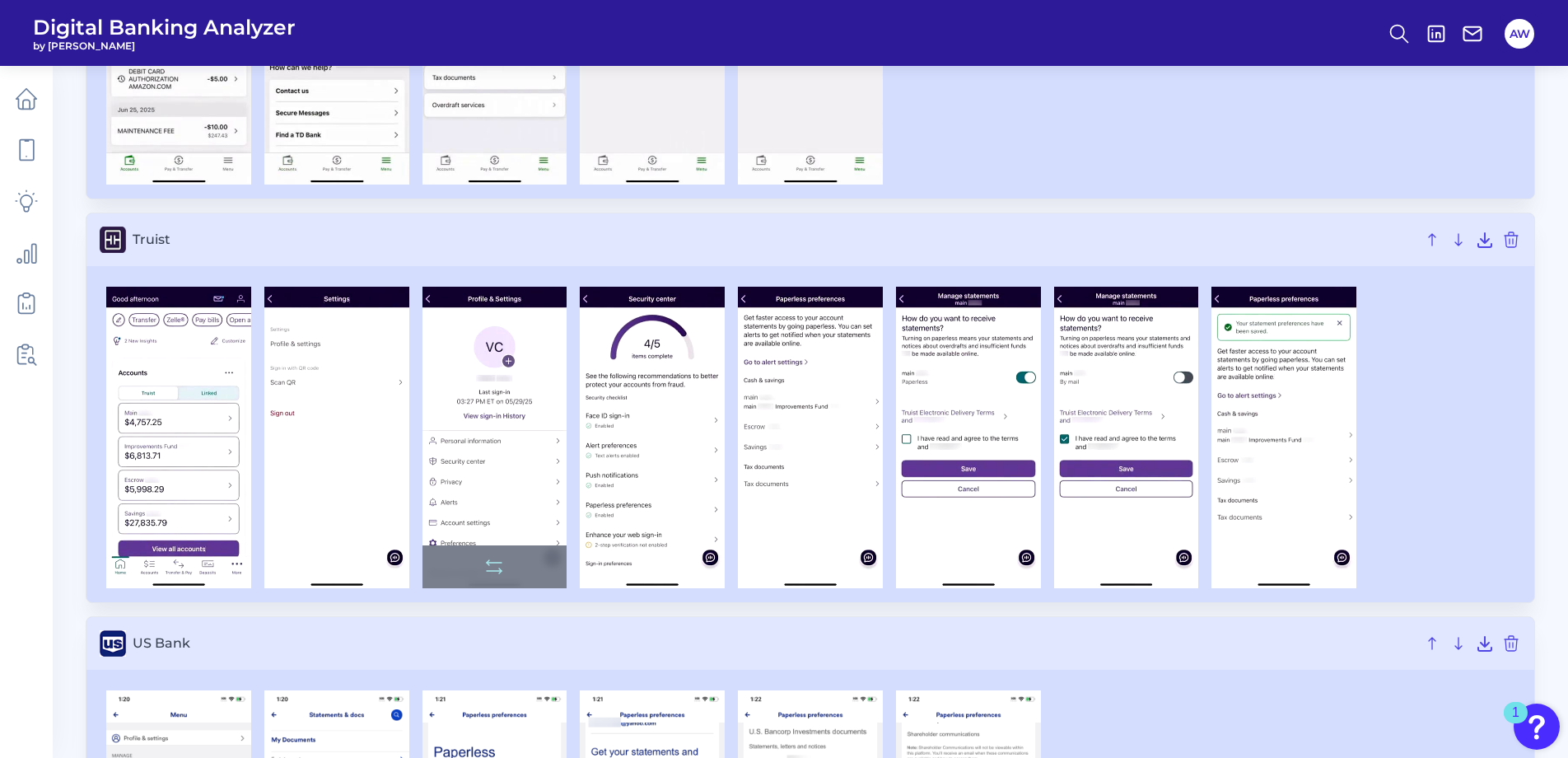
scroll to position [5764, 0]
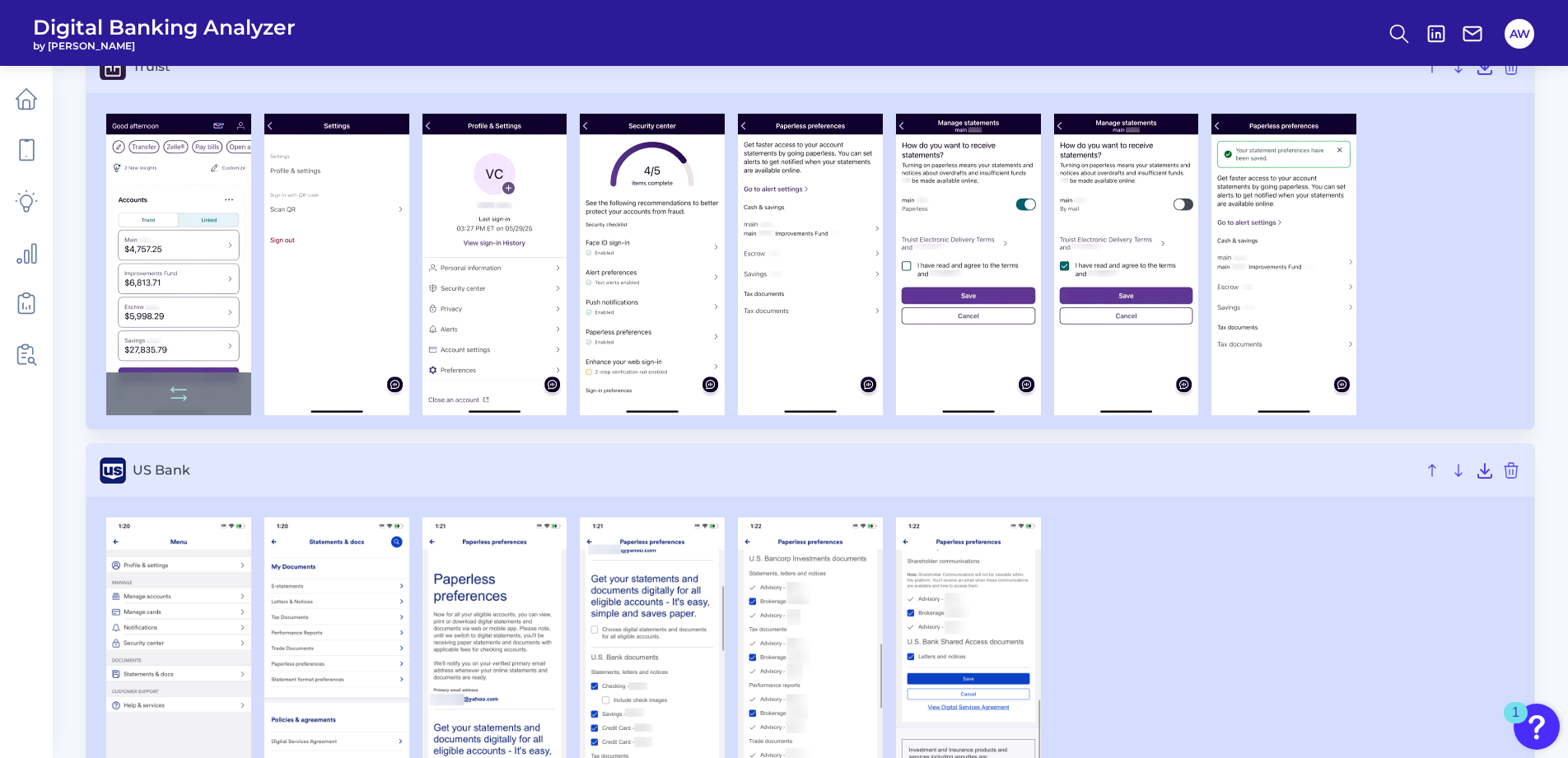
click at [194, 289] on img at bounding box center [179, 264] width 145 height 302
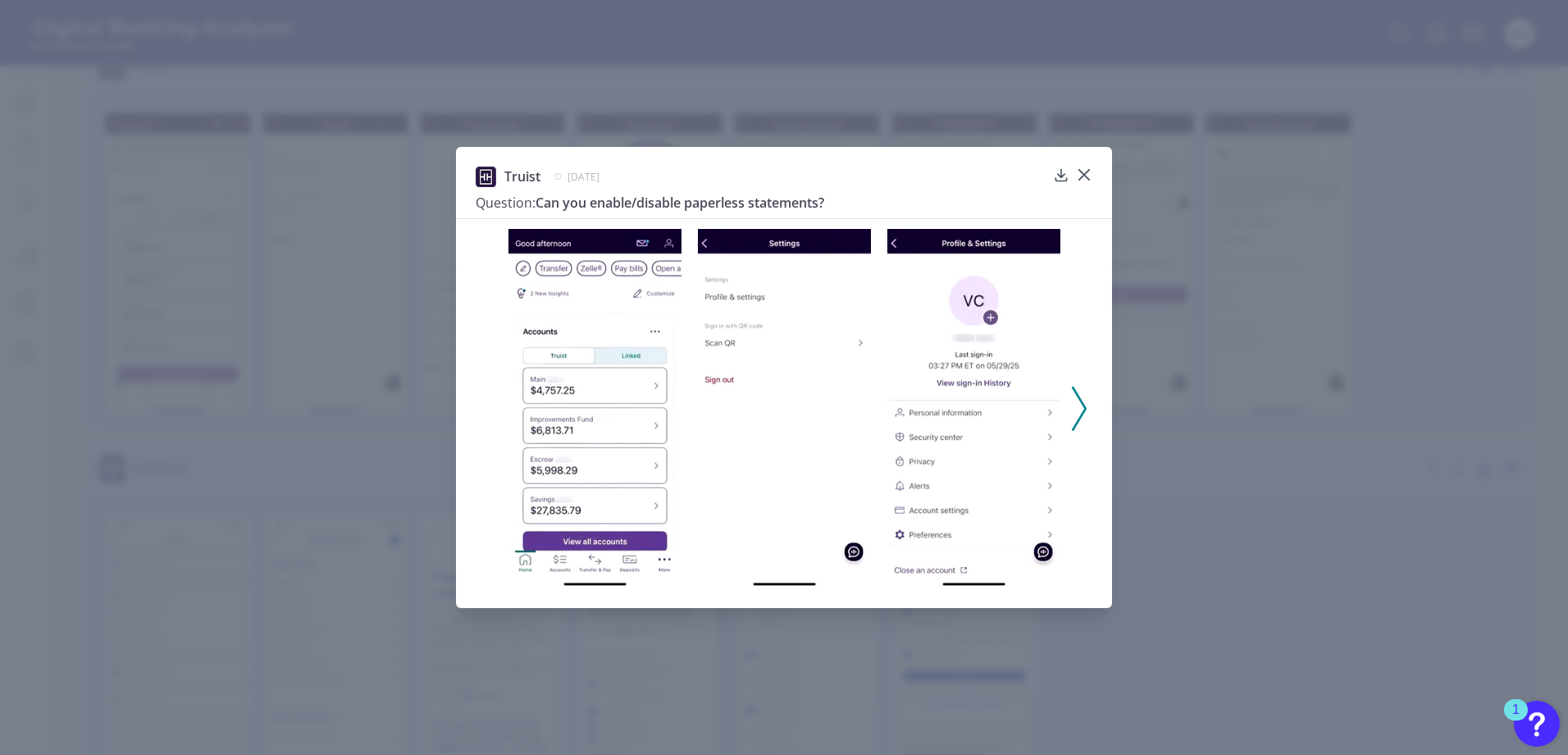
click at [585, 357] on img at bounding box center [594, 409] width 173 height 360
click at [1081, 409] on icon at bounding box center [1078, 409] width 14 height 44
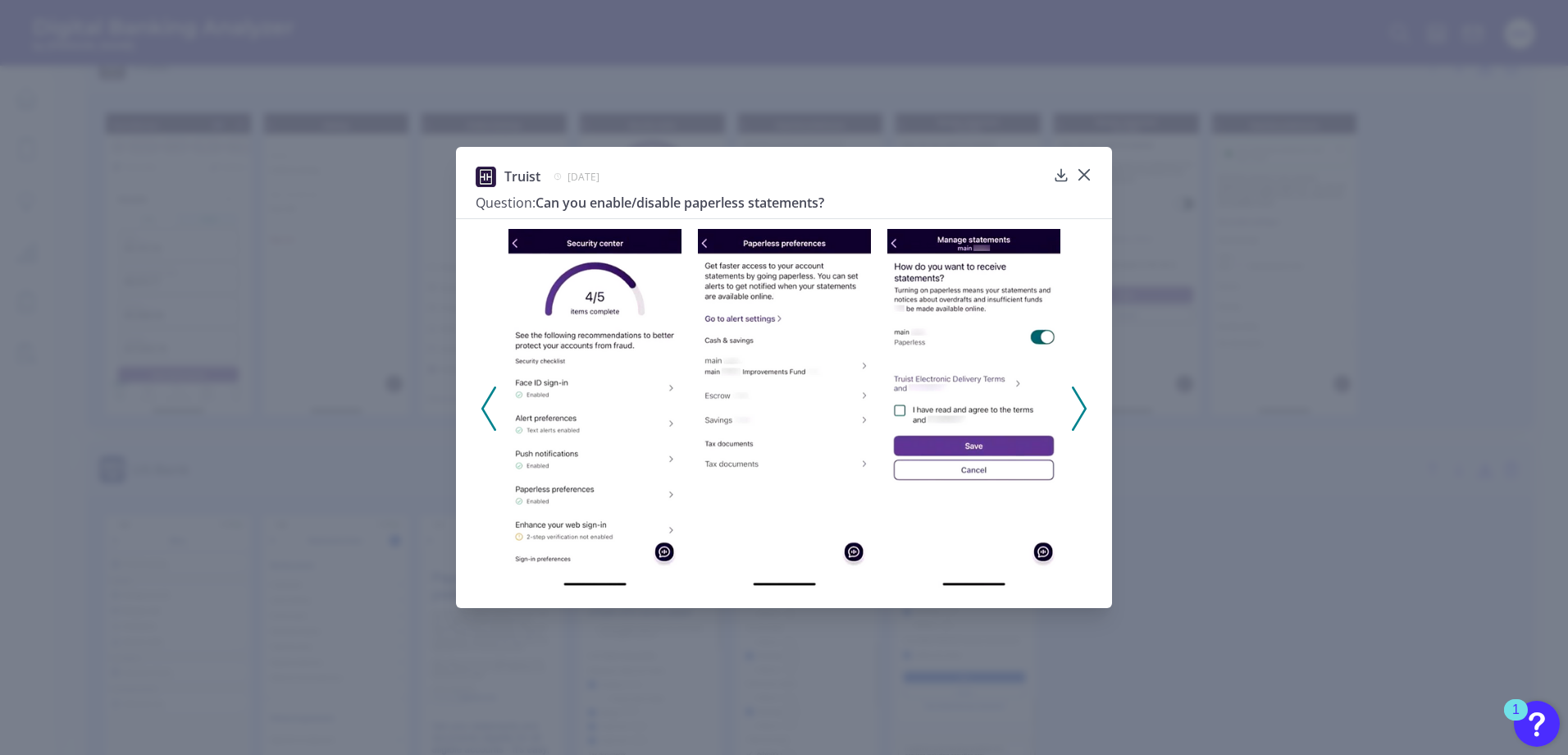
click at [1078, 410] on icon at bounding box center [1078, 409] width 14 height 44
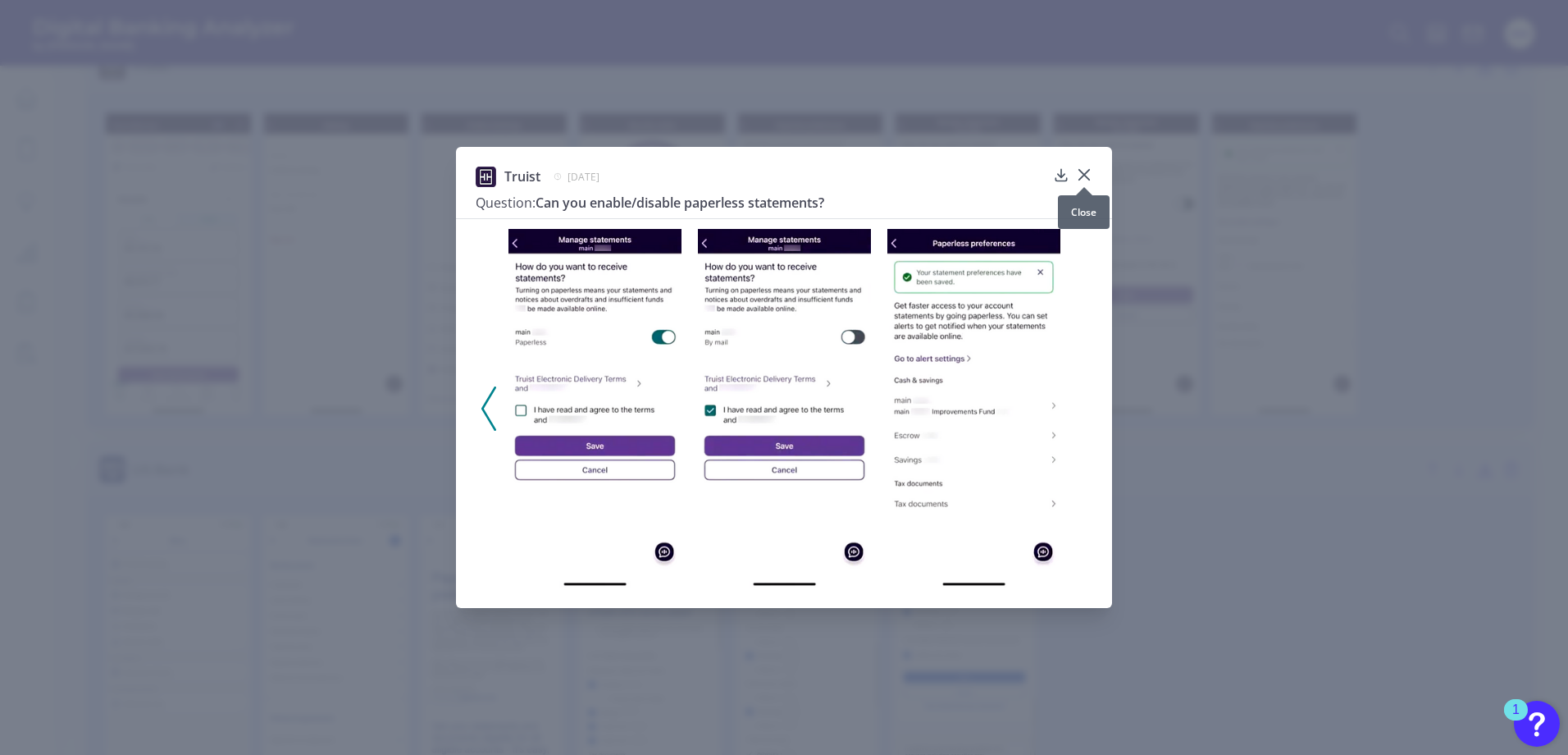
click at [1083, 177] on icon at bounding box center [1084, 174] width 16 height 16
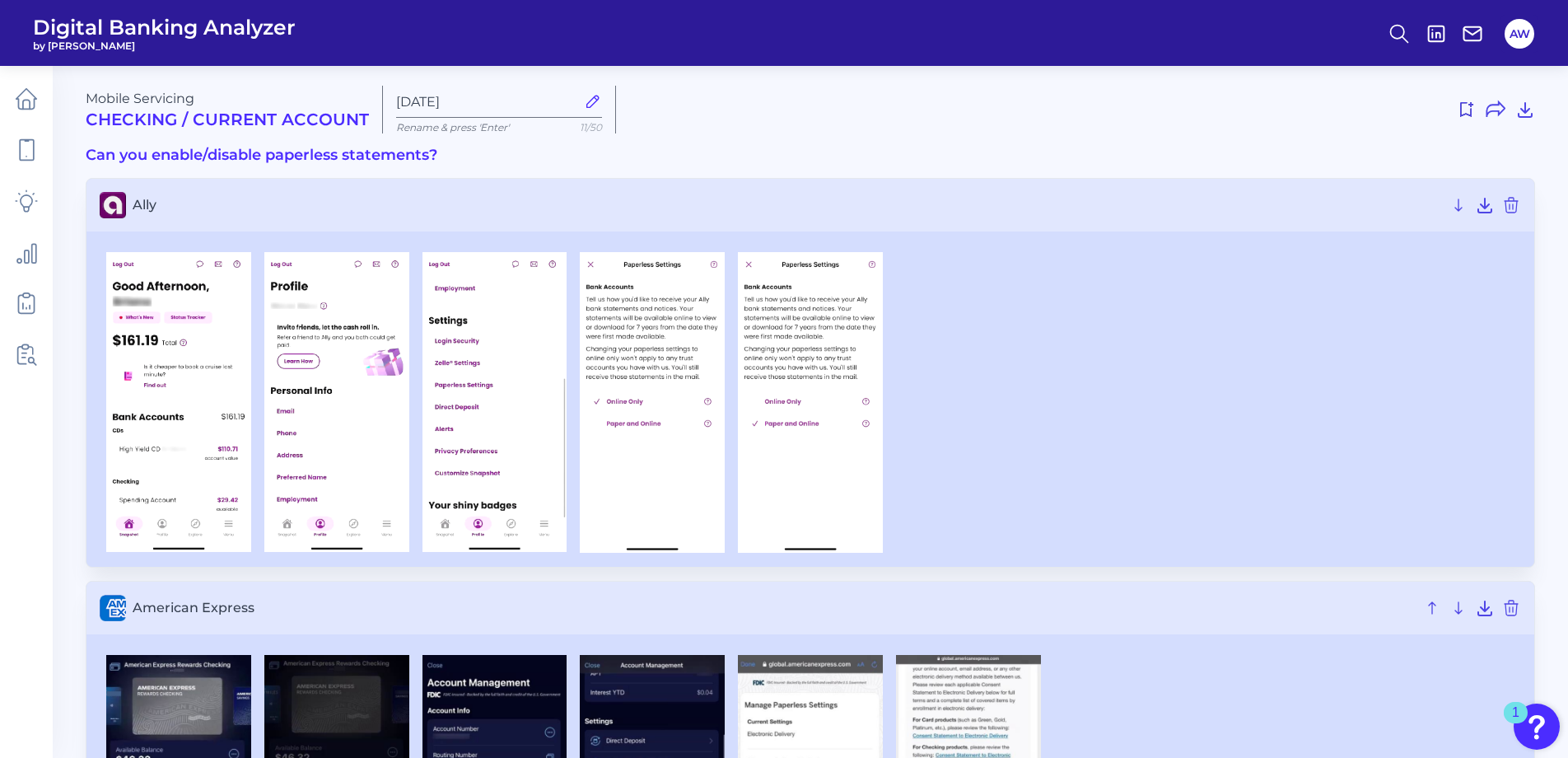
scroll to position [0, 0]
click at [480, 101] on input "[DATE]" at bounding box center [485, 103] width 180 height 15
click at [398, 104] on input "[DATE]" at bounding box center [485, 103] width 180 height 15
click at [1468, 108] on icon at bounding box center [1465, 110] width 20 height 20
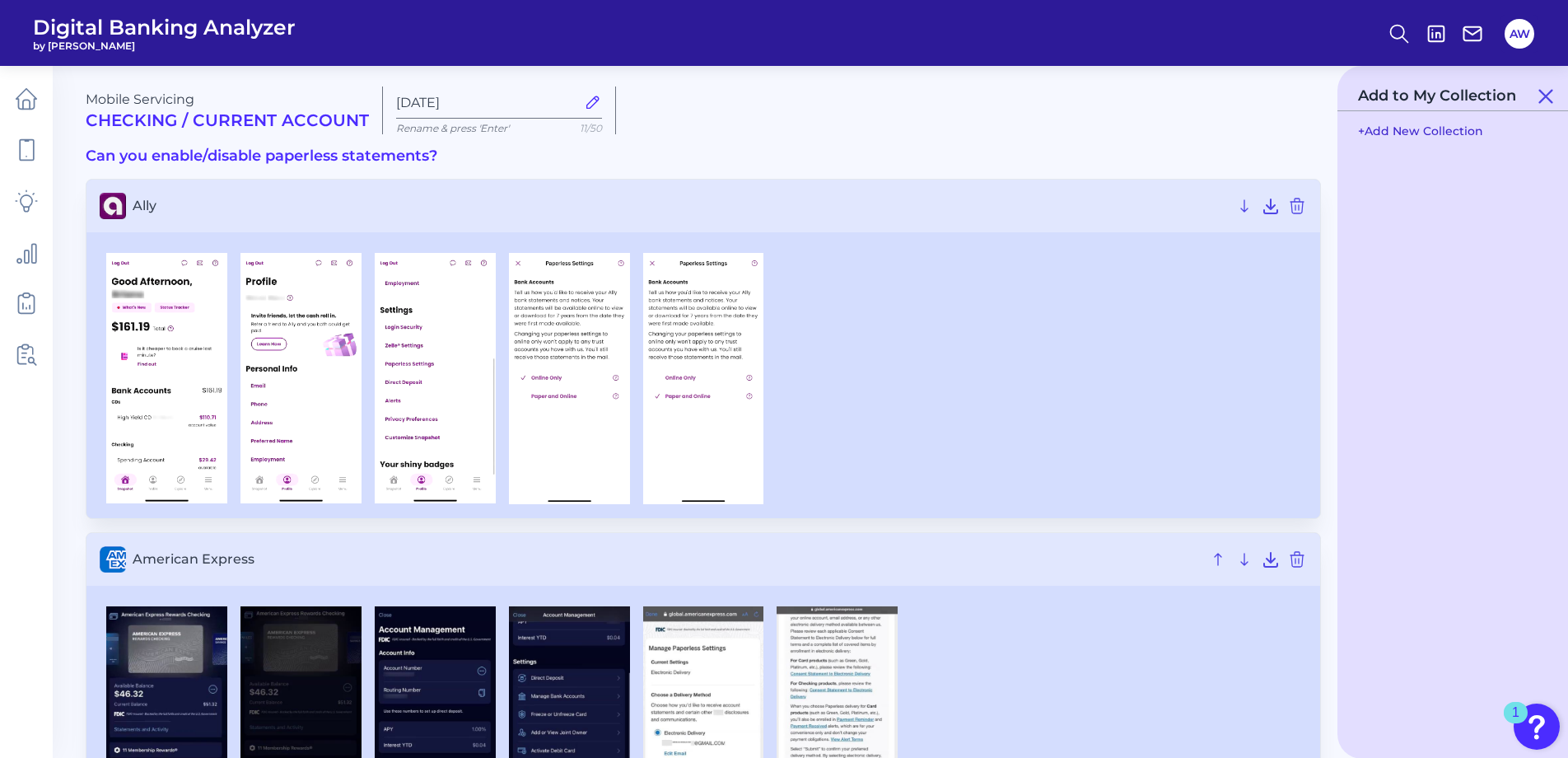
click at [1437, 135] on button "+ Add New Collection" at bounding box center [1420, 131] width 141 height 32
click at [1508, 221] on icon at bounding box center [1516, 221] width 20 height 20
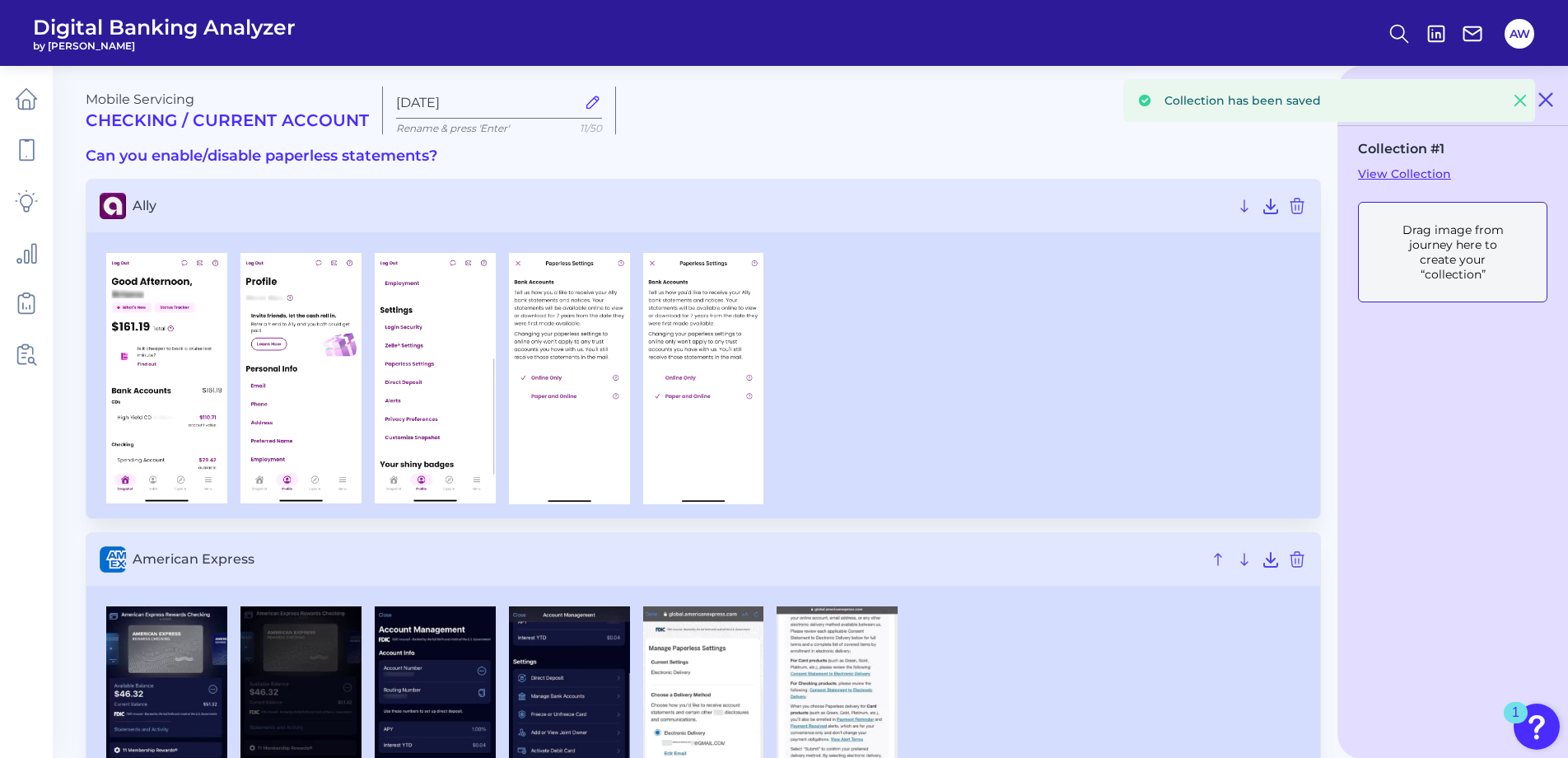
drag, startPoint x: 1549, startPoint y: 101, endPoint x: 1535, endPoint y: 108, distance: 15.7
click at [1550, 101] on icon at bounding box center [1545, 99] width 20 height 20
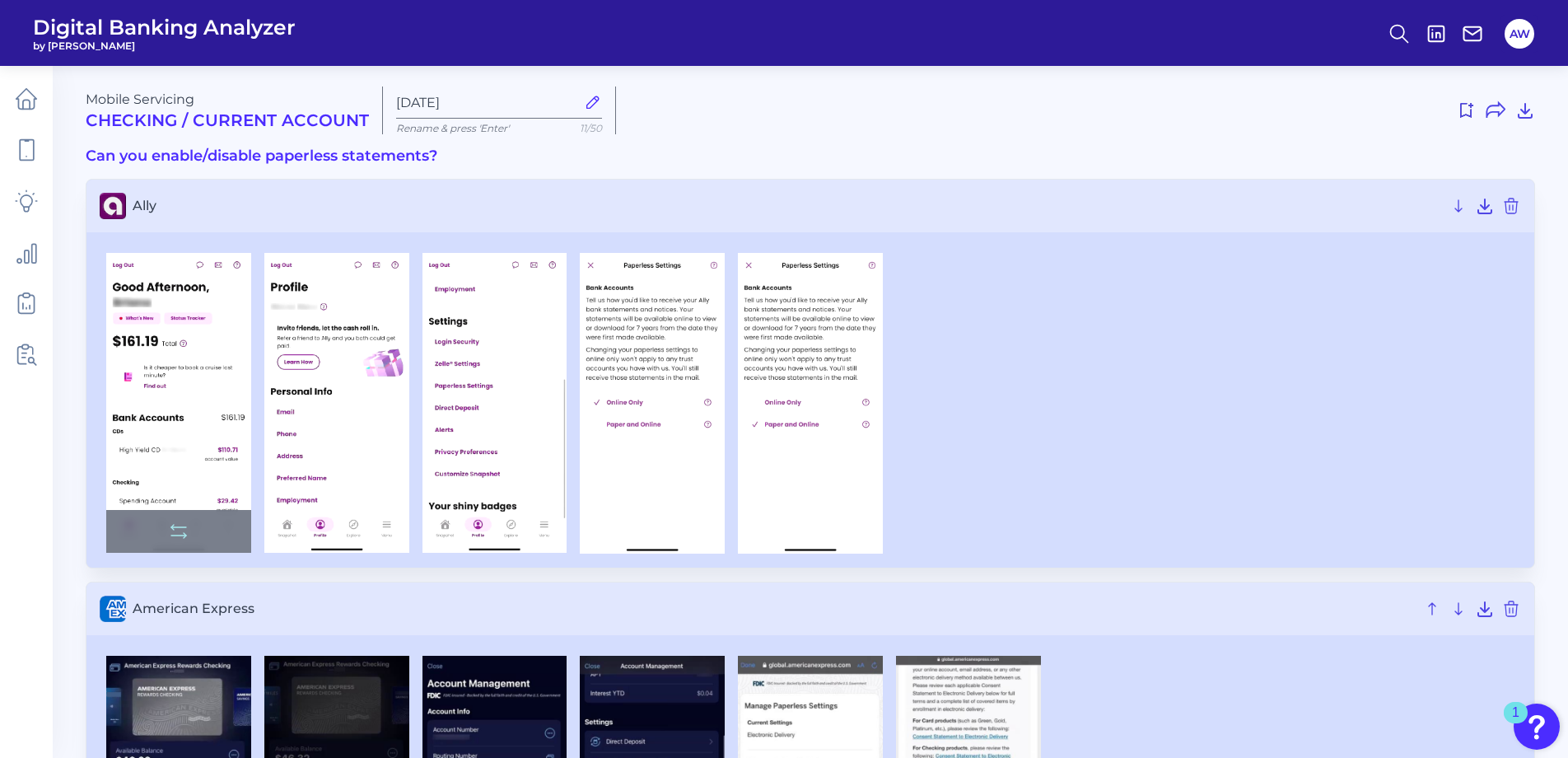
click at [213, 537] on div at bounding box center [179, 531] width 145 height 43
drag, startPoint x: 202, startPoint y: 530, endPoint x: 229, endPoint y: 527, distance: 27.2
click at [229, 527] on div at bounding box center [179, 531] width 145 height 43
click at [180, 530] on icon at bounding box center [179, 531] width 20 height 20
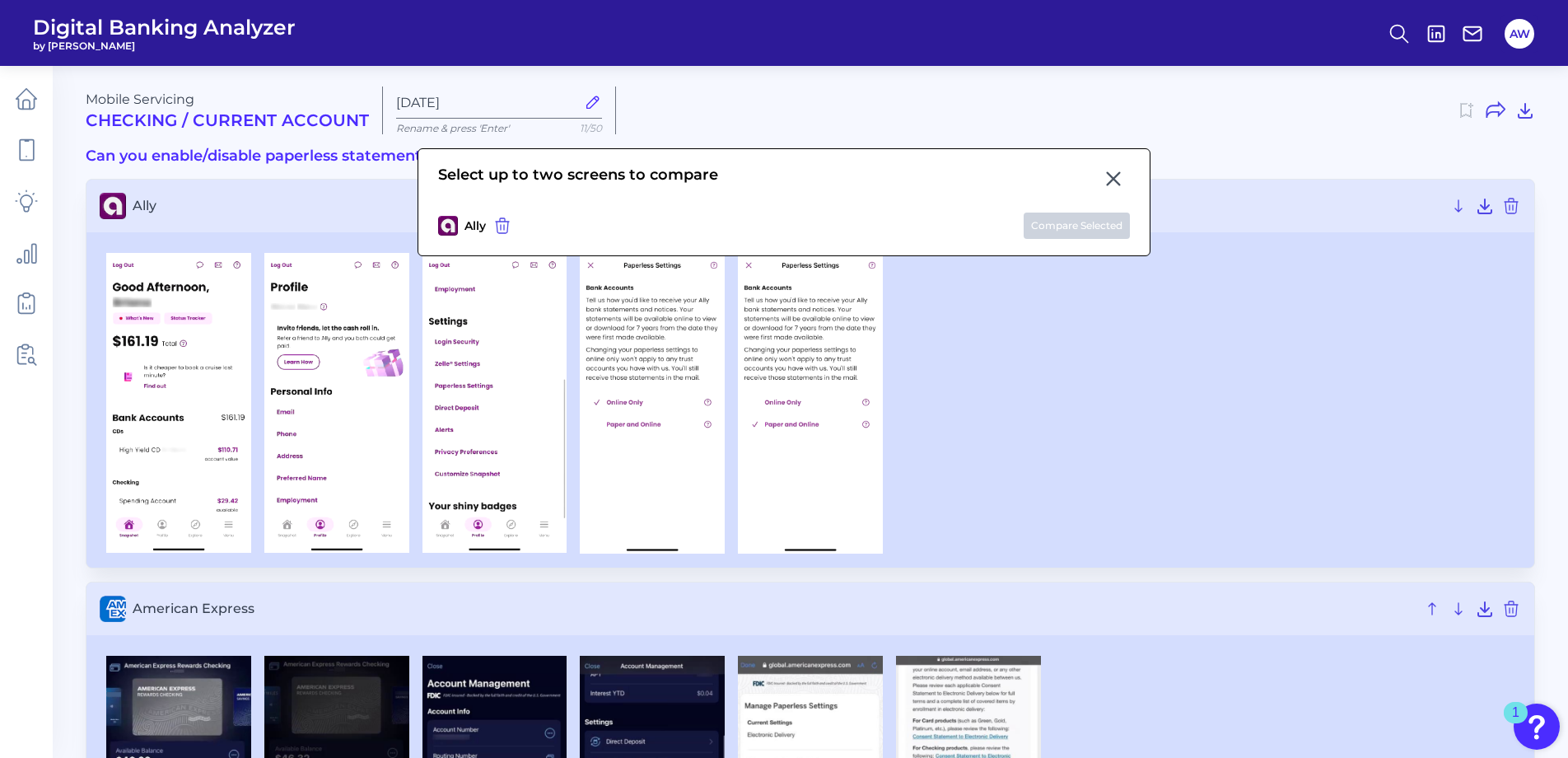
click at [1111, 175] on icon at bounding box center [1114, 179] width 20 height 20
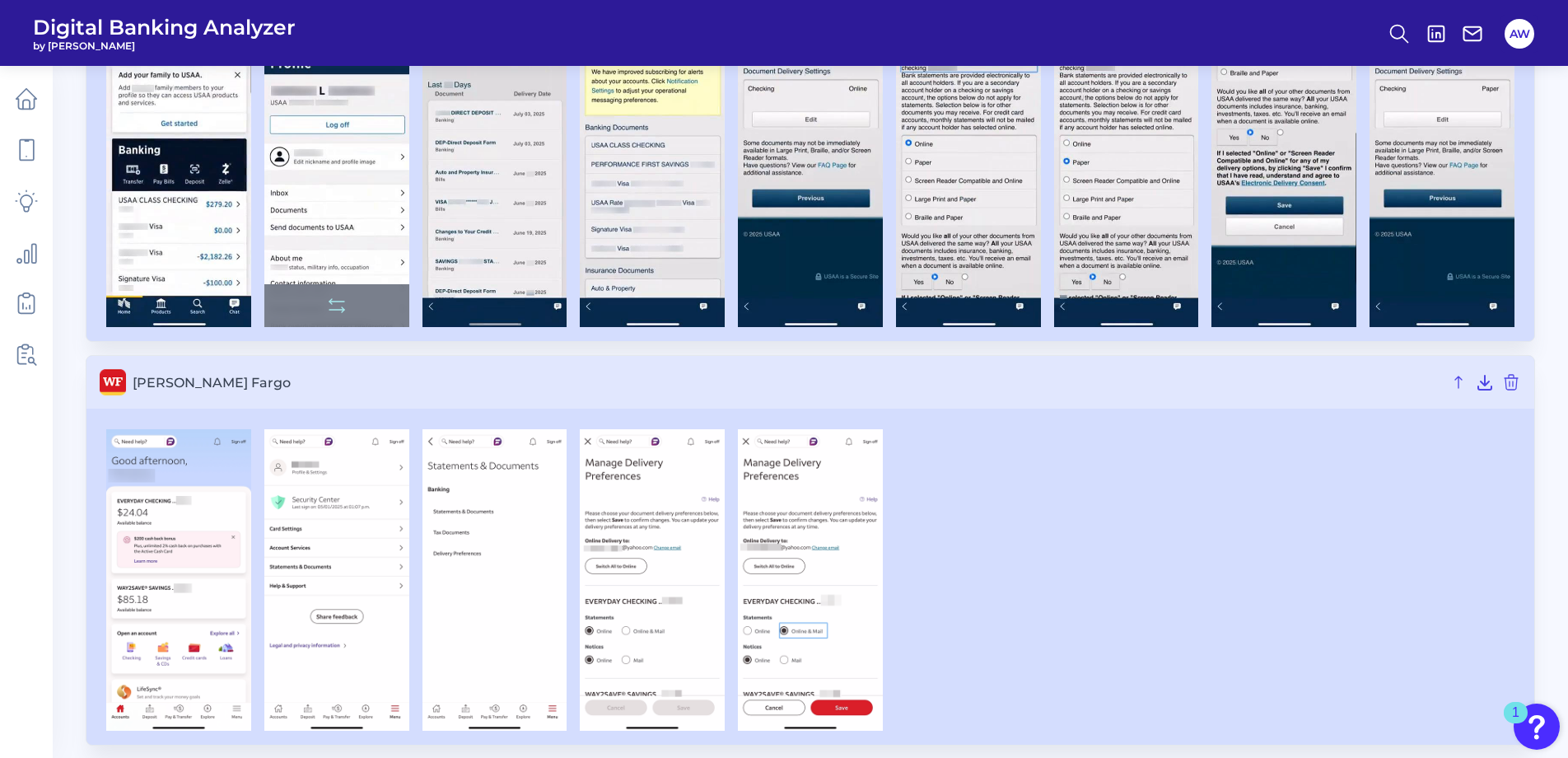
scroll to position [6682, 0]
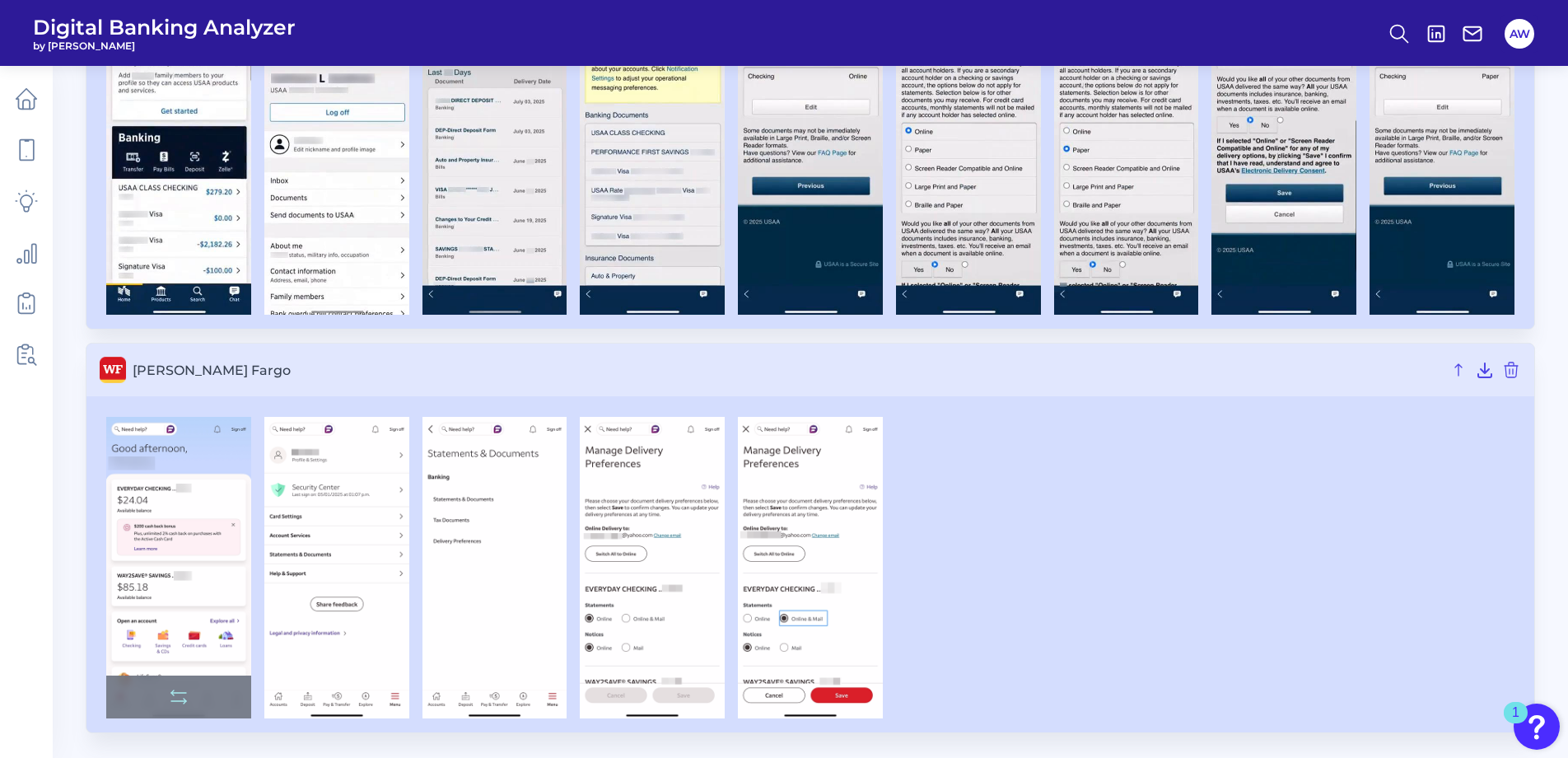
click at [186, 504] on img at bounding box center [179, 568] width 145 height 302
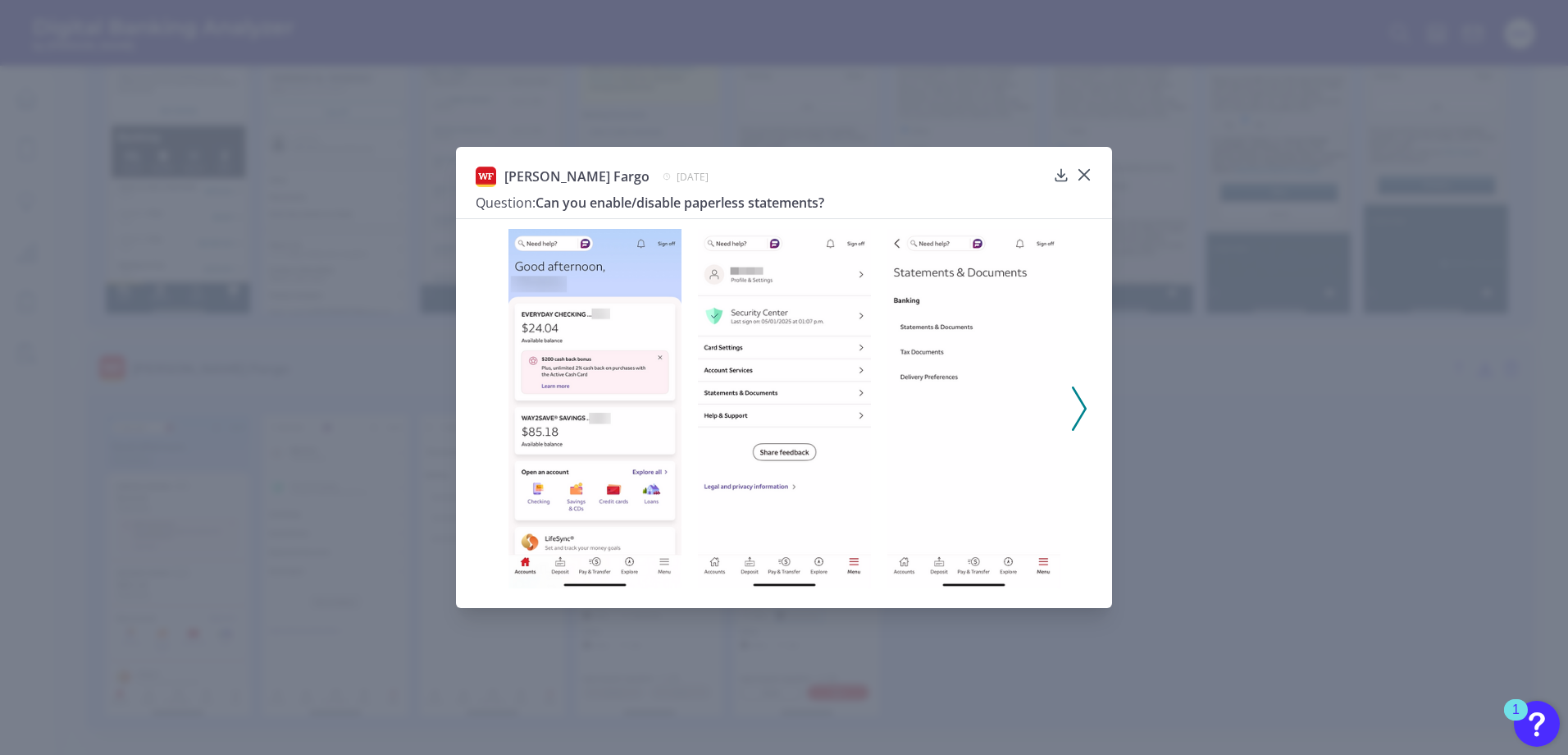
click at [550, 338] on img at bounding box center [594, 409] width 173 height 360
drag, startPoint x: 549, startPoint y: 336, endPoint x: 575, endPoint y: 296, distance: 47.7
click at [575, 296] on img at bounding box center [594, 409] width 173 height 360
click at [747, 351] on img at bounding box center [784, 409] width 173 height 360
click at [949, 372] on img at bounding box center [973, 409] width 173 height 360
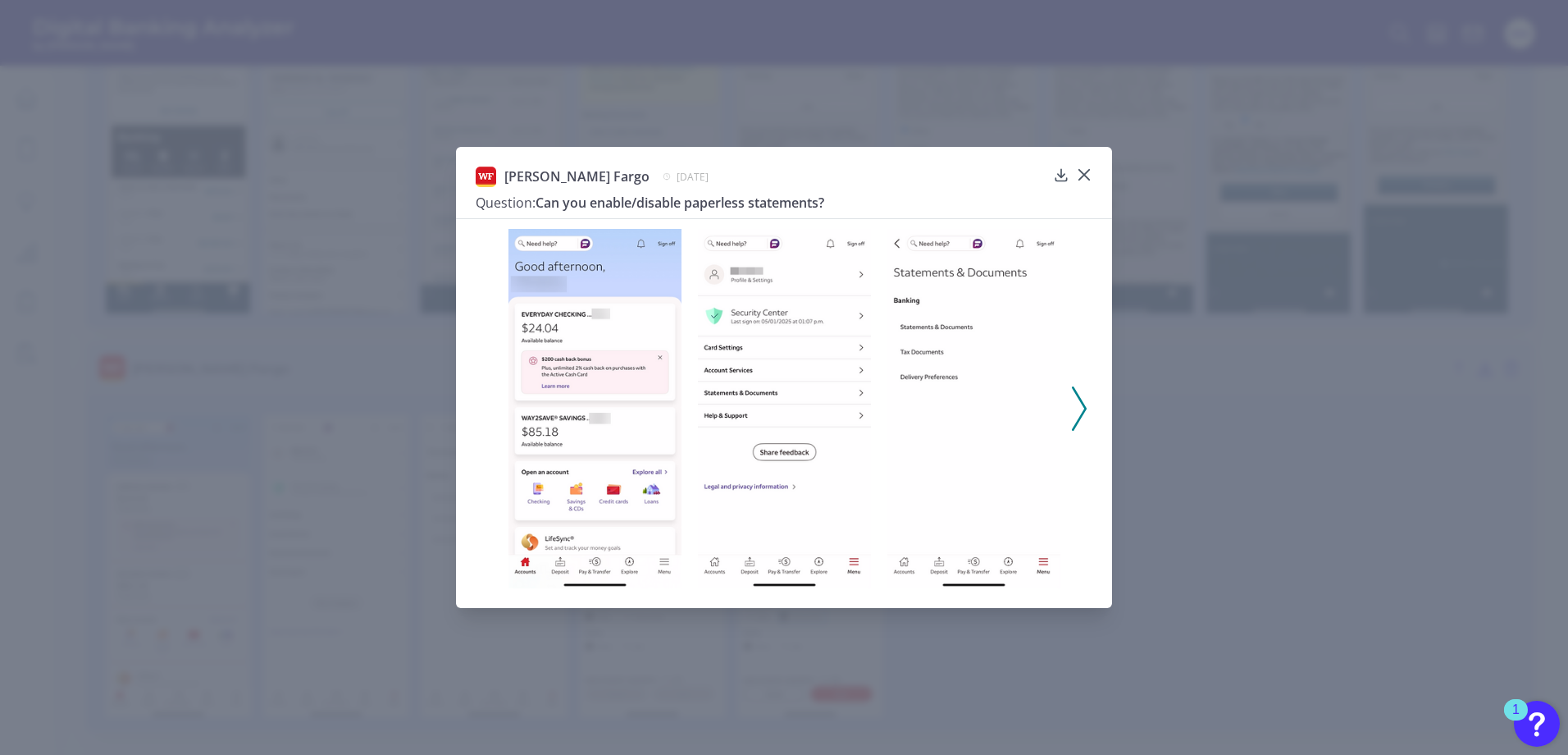
click at [1080, 405] on icon at bounding box center [1078, 409] width 14 height 44
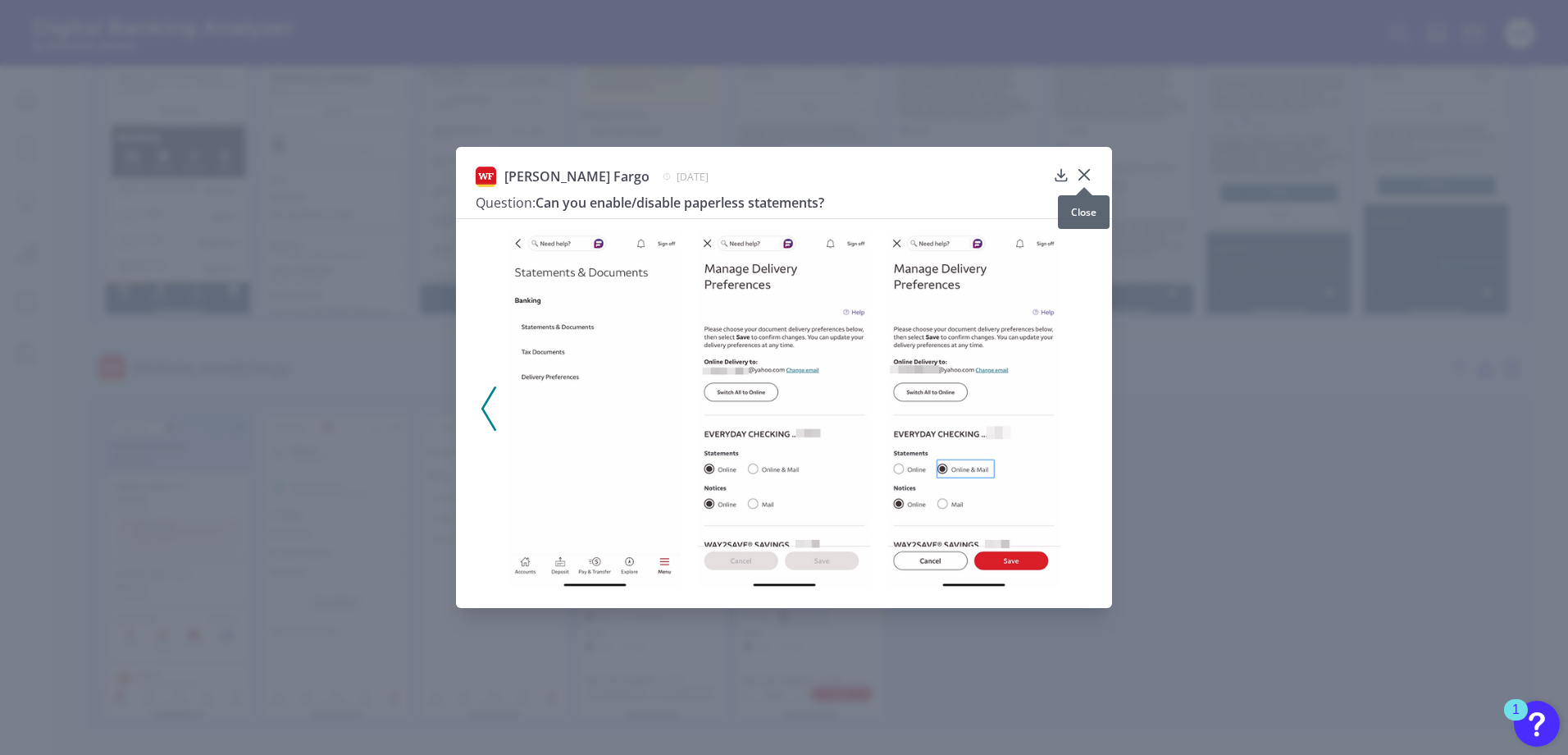
click at [1085, 175] on icon at bounding box center [1084, 174] width 10 height 10
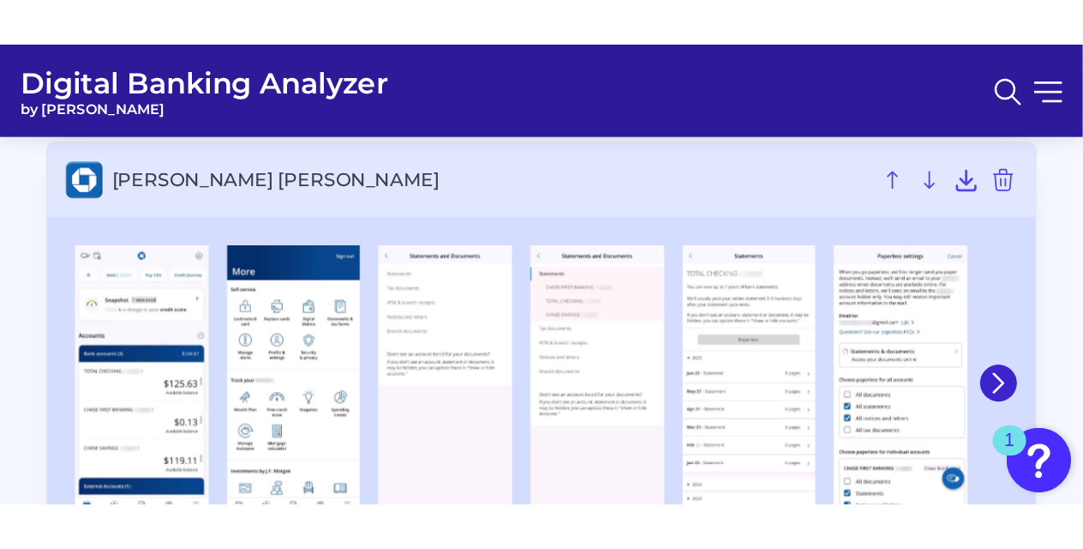
scroll to position [2834, 0]
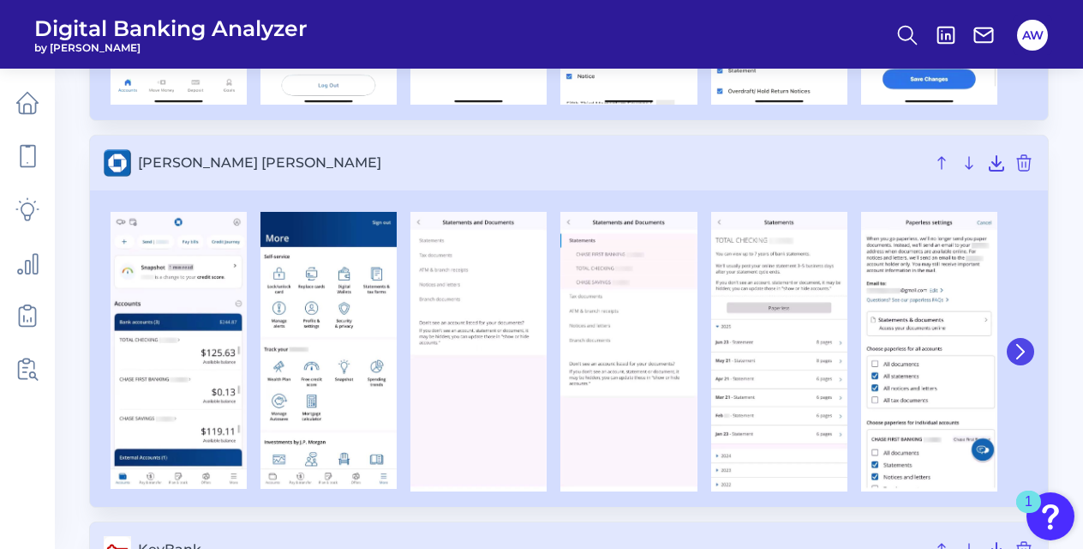
click at [1011, 345] on button at bounding box center [1020, 351] width 27 height 27
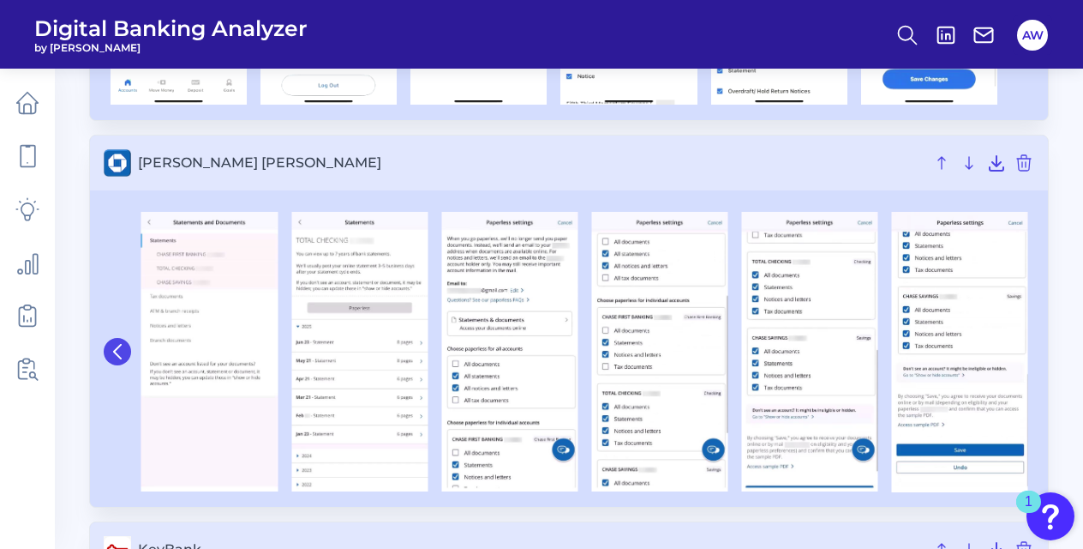
click at [125, 350] on button at bounding box center [117, 351] width 27 height 27
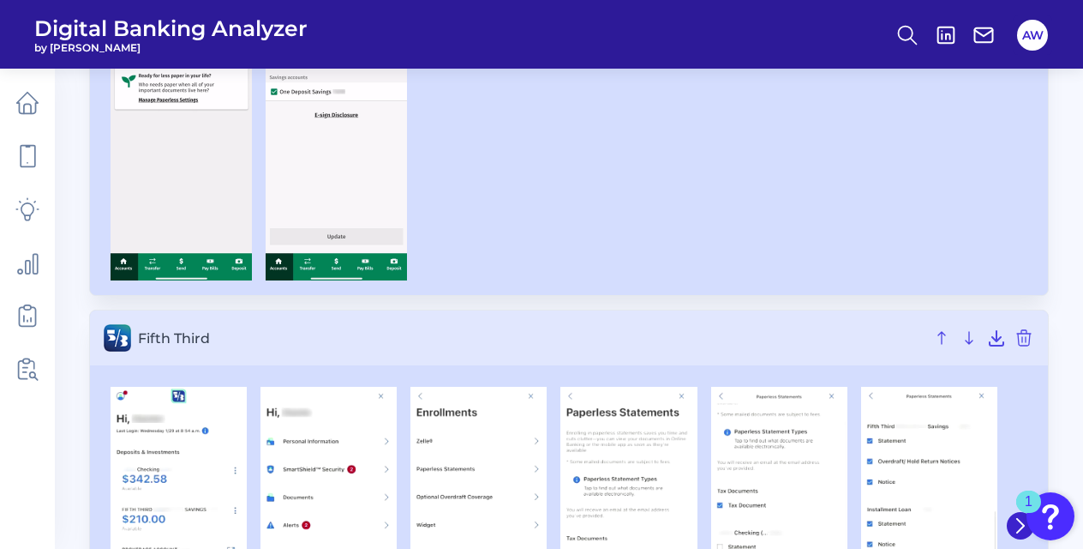
scroll to position [1976, 0]
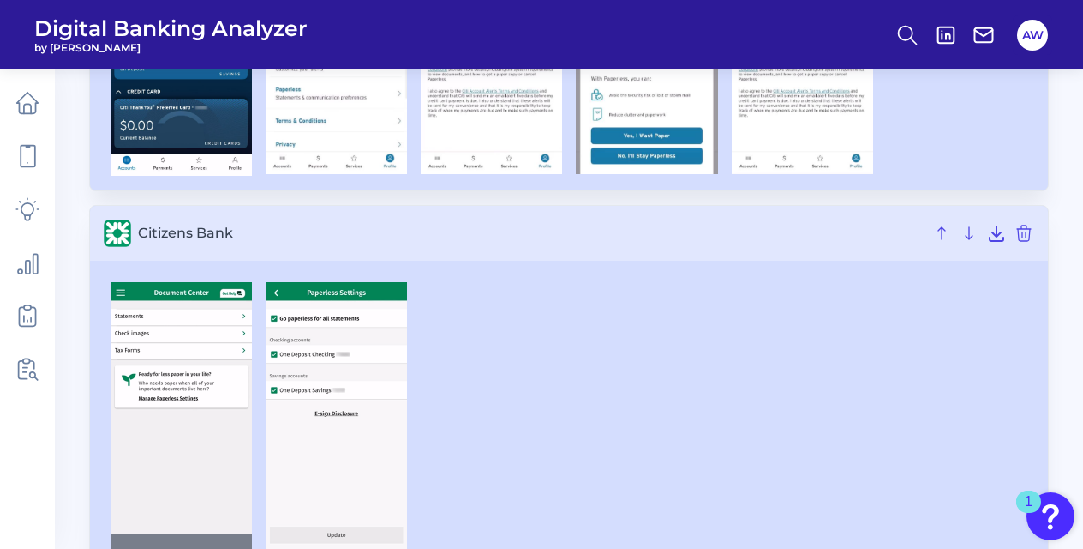
click at [215, 350] on img at bounding box center [181, 430] width 141 height 297
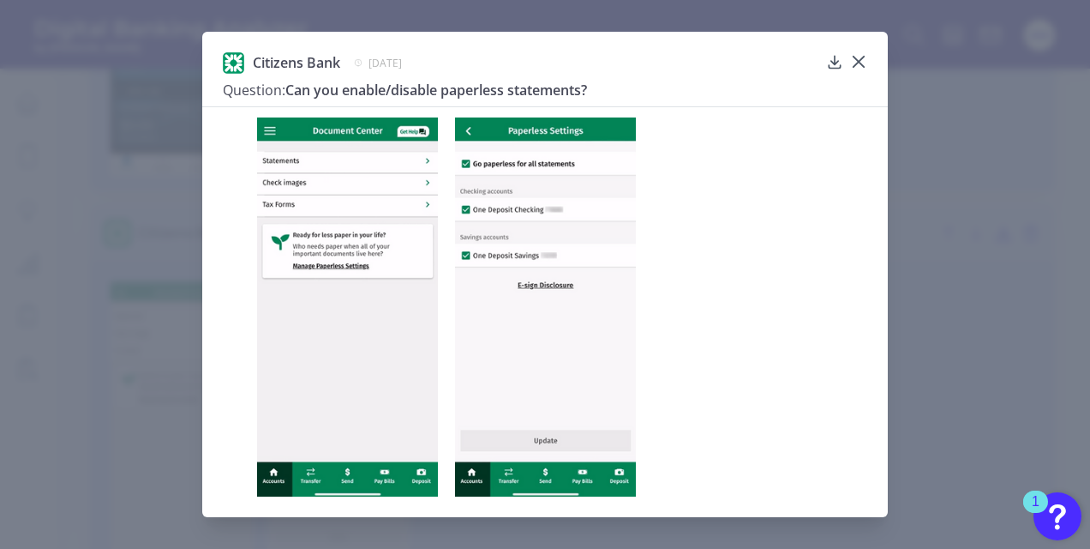
drag, startPoint x: 364, startPoint y: 257, endPoint x: 317, endPoint y: 247, distance: 48.2
click at [317, 248] on img at bounding box center [347, 306] width 181 height 379
click at [290, 302] on img at bounding box center [347, 306] width 181 height 379
click at [289, 305] on img at bounding box center [347, 306] width 181 height 379
click at [333, 266] on img at bounding box center [347, 306] width 181 height 379
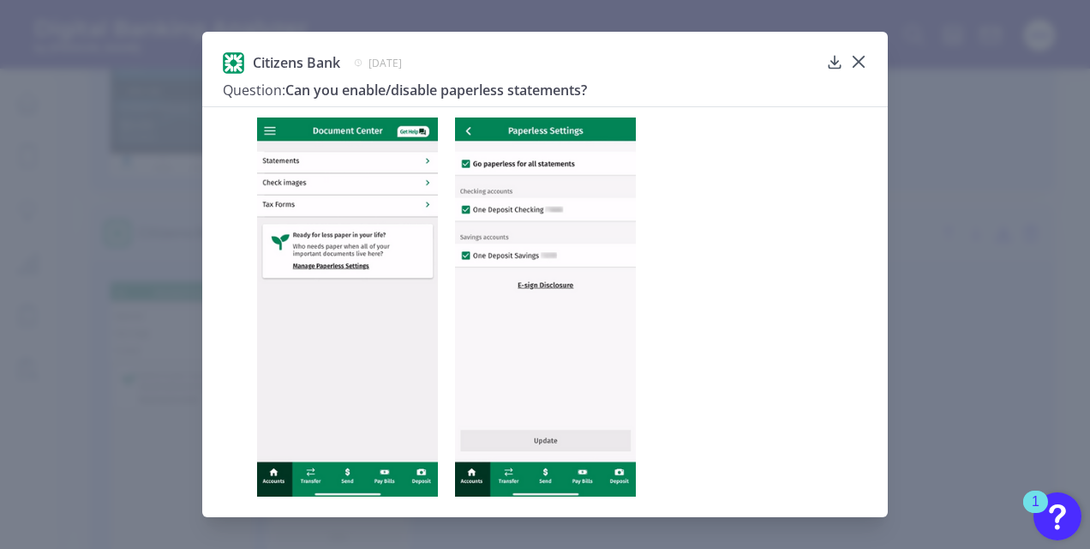
click at [605, 324] on img at bounding box center [545, 306] width 181 height 379
click at [861, 65] on div at bounding box center [858, 73] width 17 height 17
click at [861, 66] on div at bounding box center [858, 73] width 17 height 17
click at [860, 60] on icon at bounding box center [859, 62] width 10 height 10
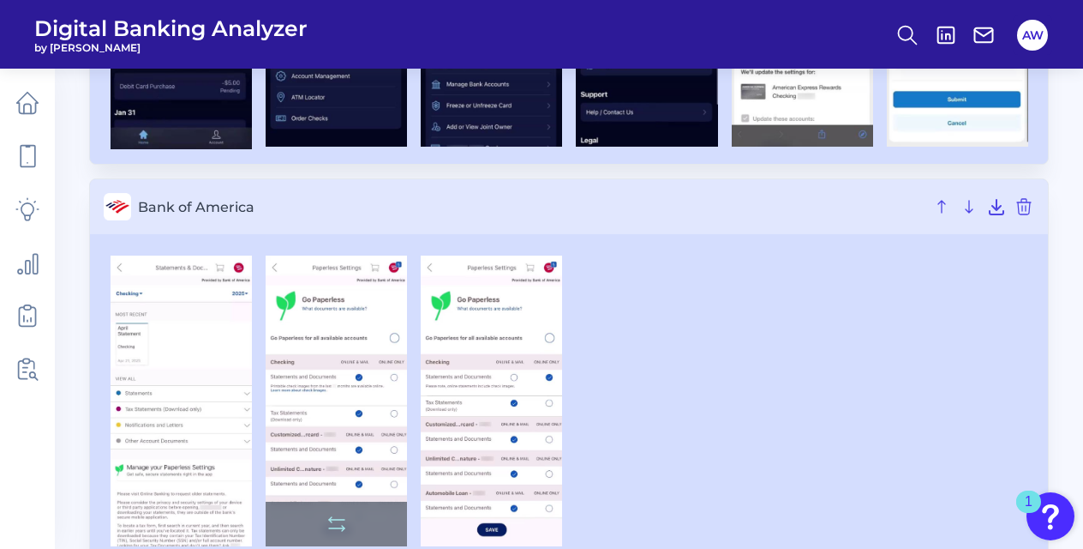
scroll to position [891, 0]
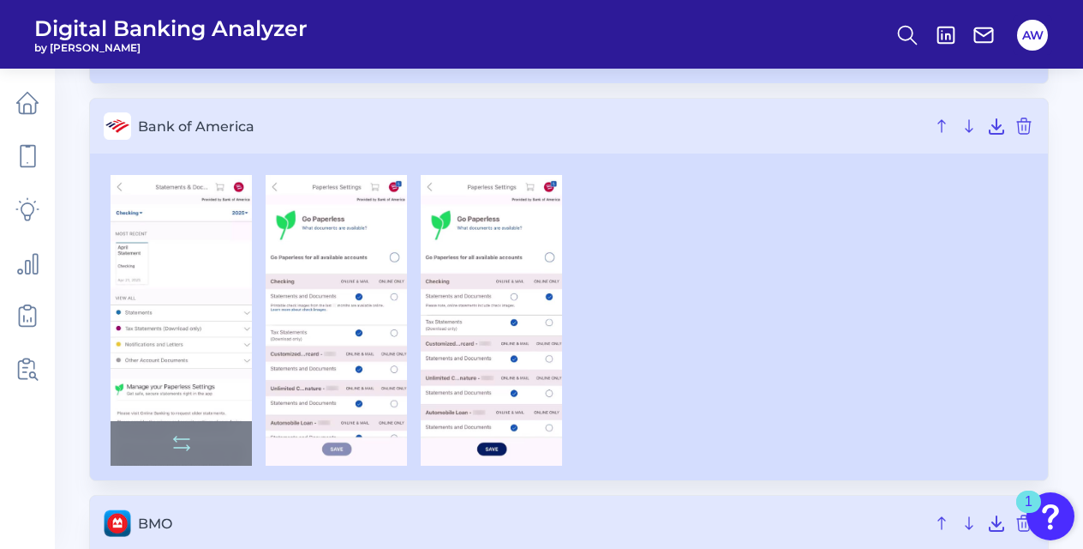
click at [199, 262] on img at bounding box center [181, 320] width 141 height 291
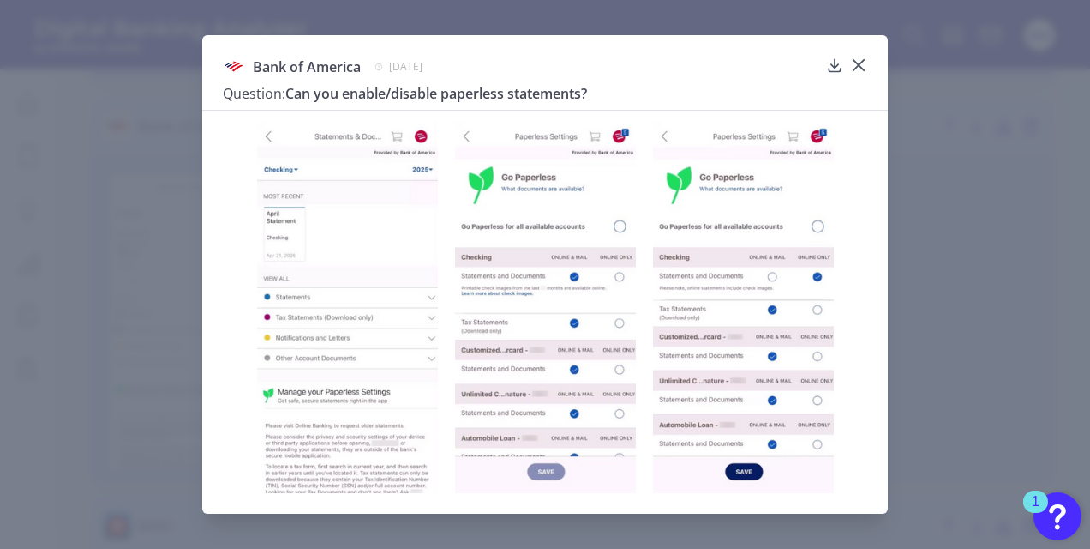
drag, startPoint x: 247, startPoint y: 137, endPoint x: 638, endPoint y: 301, distance: 423.7
click at [638, 301] on div at bounding box center [545, 301] width 686 height 383
click at [531, 287] on img at bounding box center [545, 307] width 181 height 372
click at [786, 292] on img at bounding box center [743, 307] width 181 height 372
click at [864, 63] on icon at bounding box center [858, 65] width 17 height 17
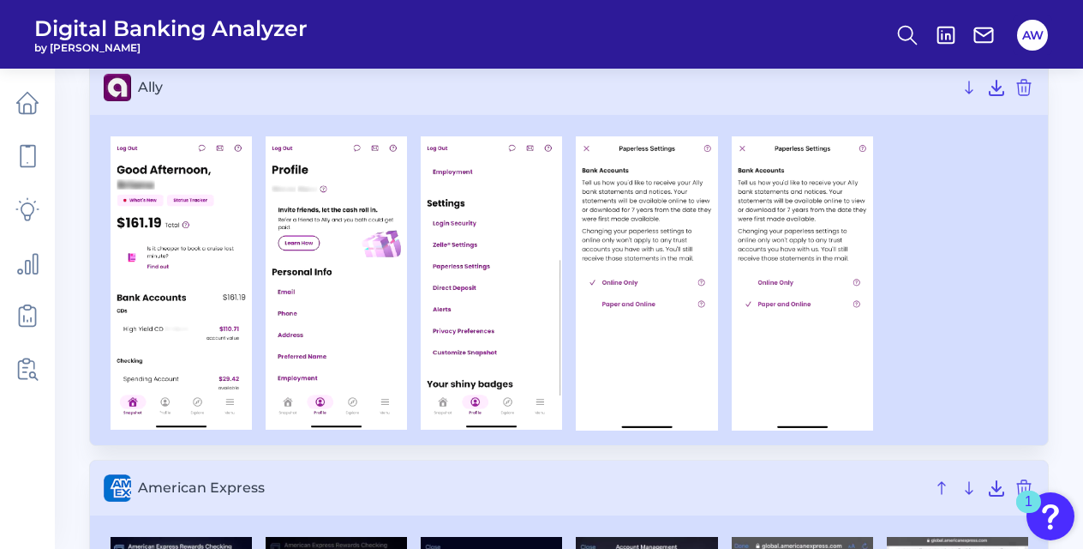
scroll to position [0, 0]
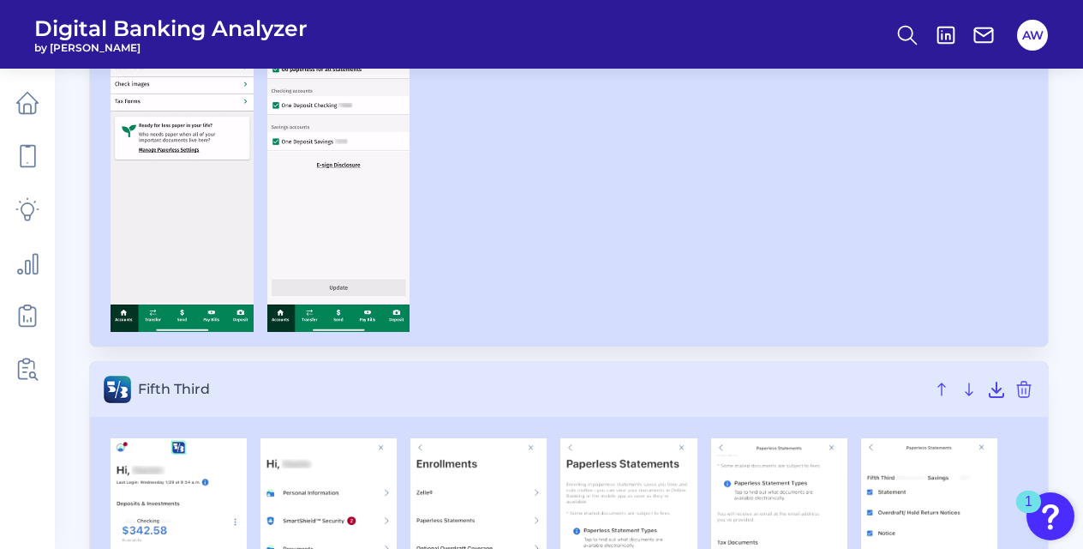
scroll to position [2486, 0]
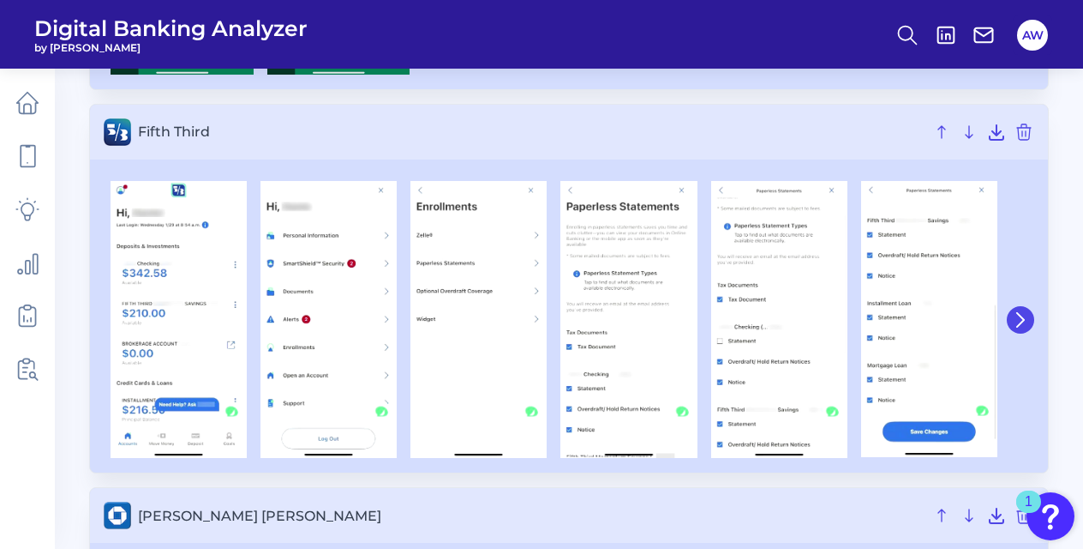
click at [1014, 317] on icon at bounding box center [1020, 319] width 15 height 15
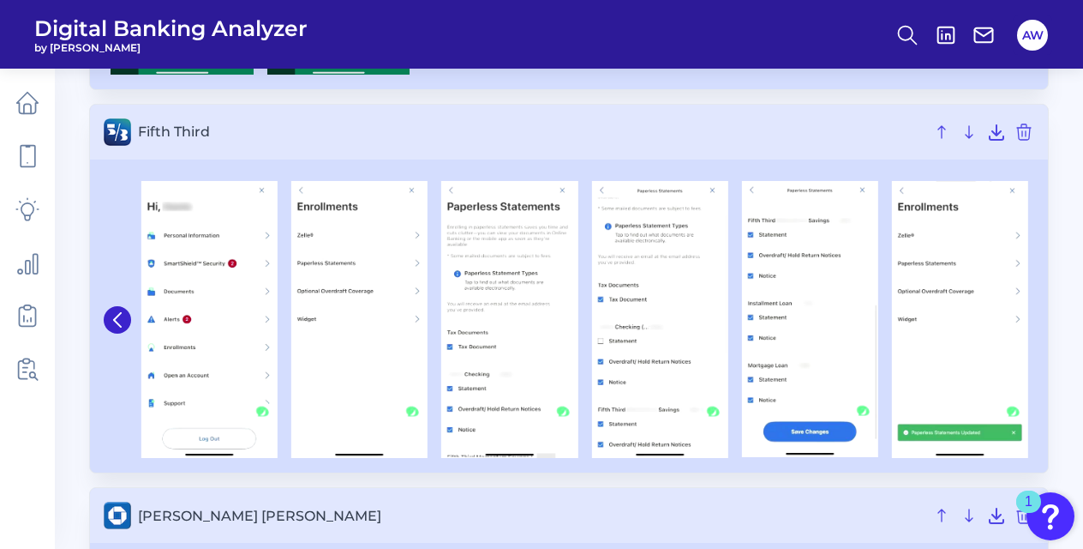
scroll to position [2828, 0]
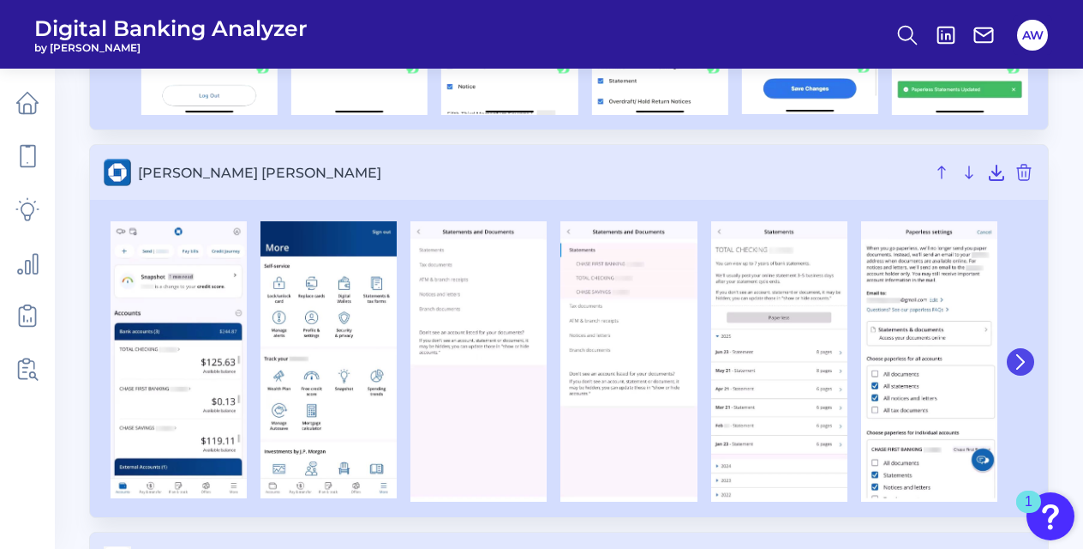
click at [1019, 355] on icon at bounding box center [1020, 362] width 7 height 14
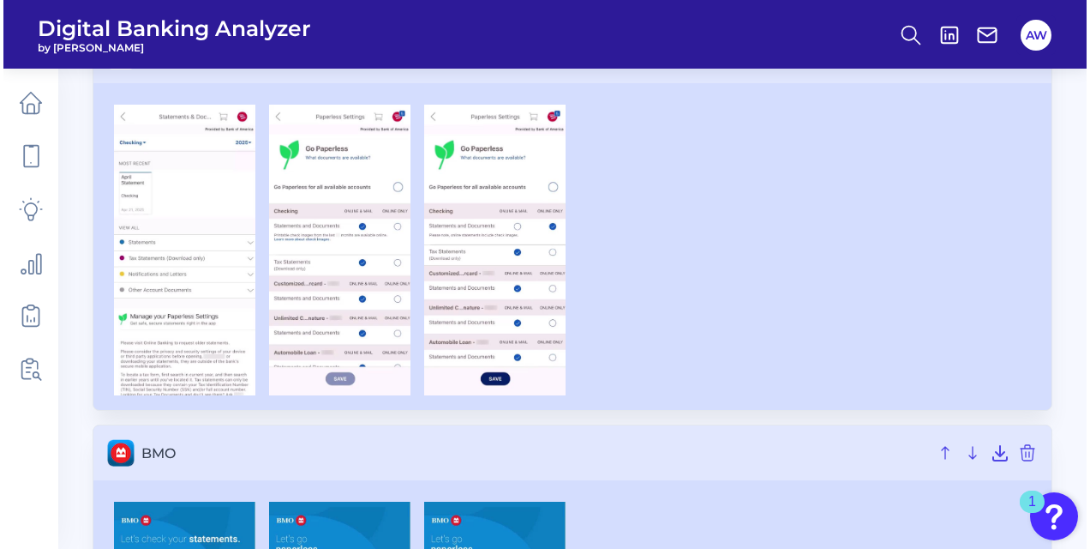
scroll to position [960, 0]
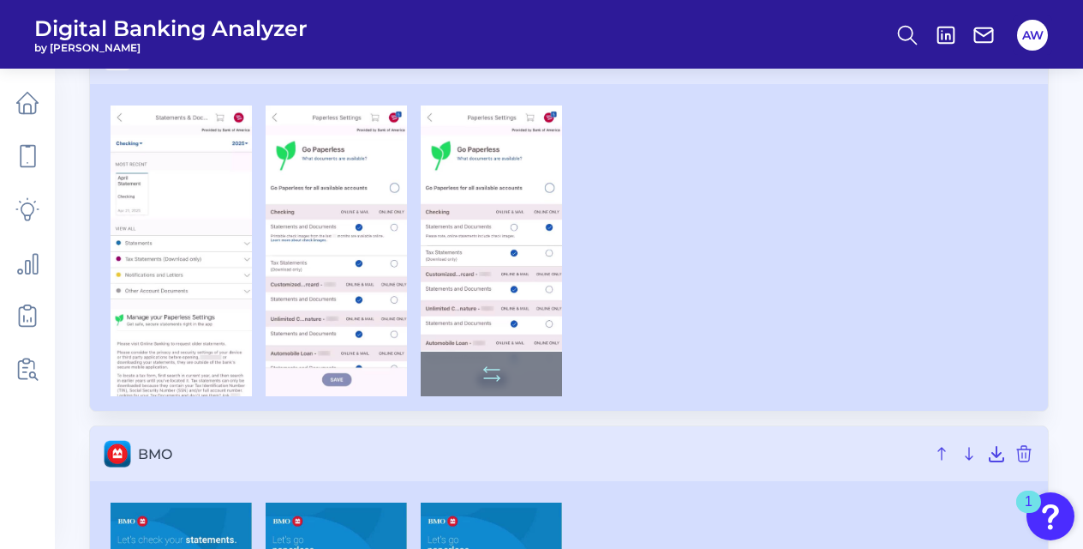
click at [491, 228] on img at bounding box center [491, 250] width 141 height 291
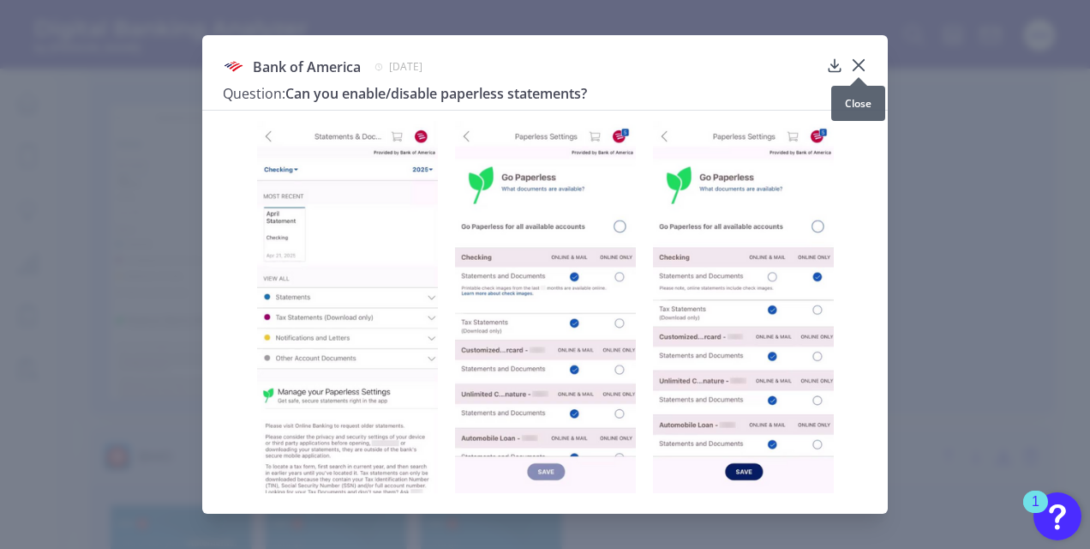
click at [855, 63] on icon at bounding box center [859, 65] width 10 height 10
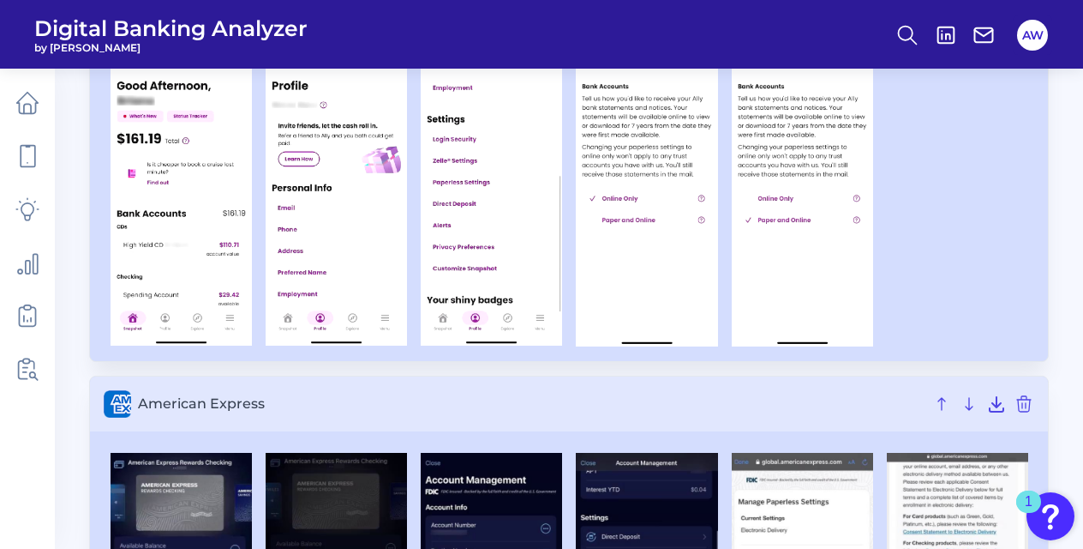
scroll to position [0, 0]
